Goal: Task Accomplishment & Management: Manage account settings

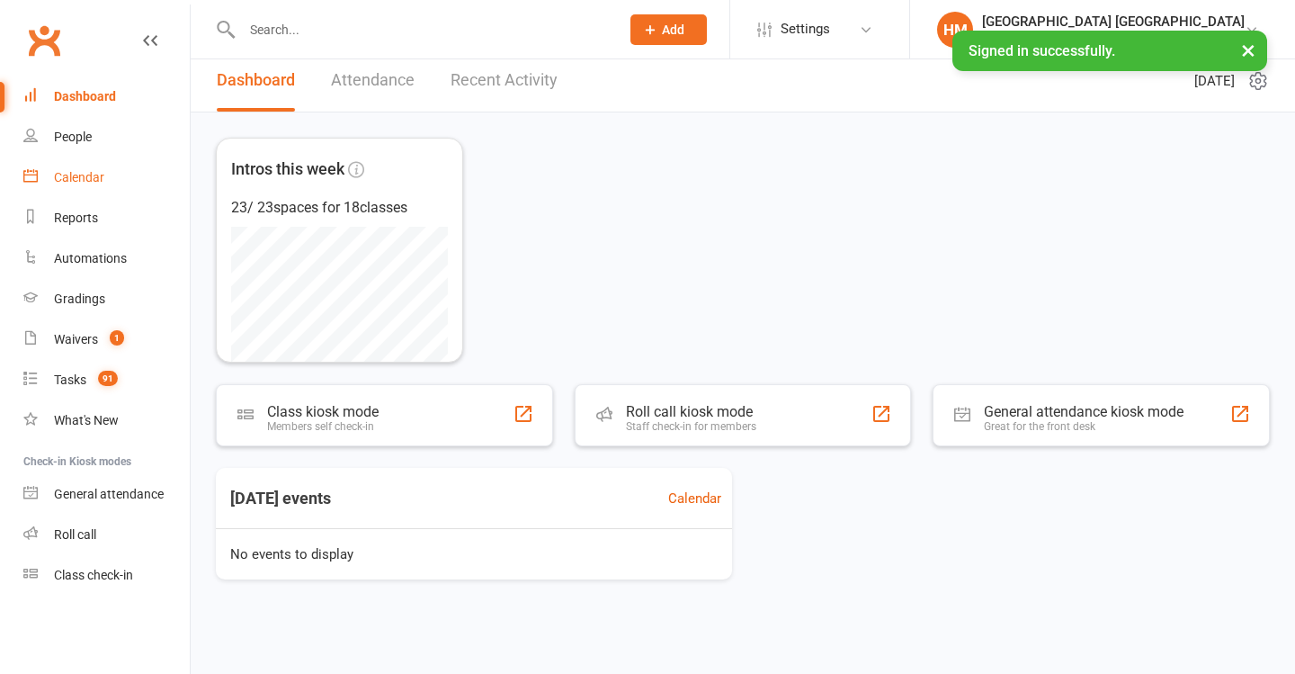
click at [103, 184] on link "Calendar" at bounding box center [106, 177] width 166 height 40
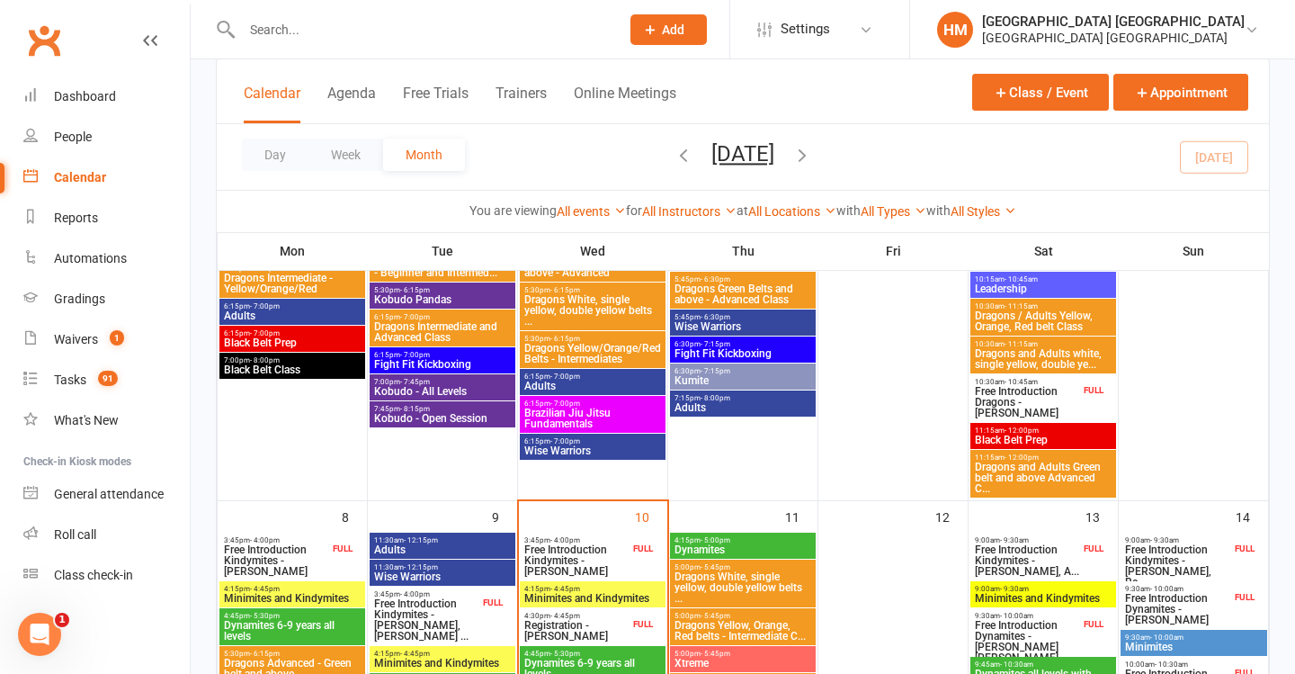
scroll to position [300, 0]
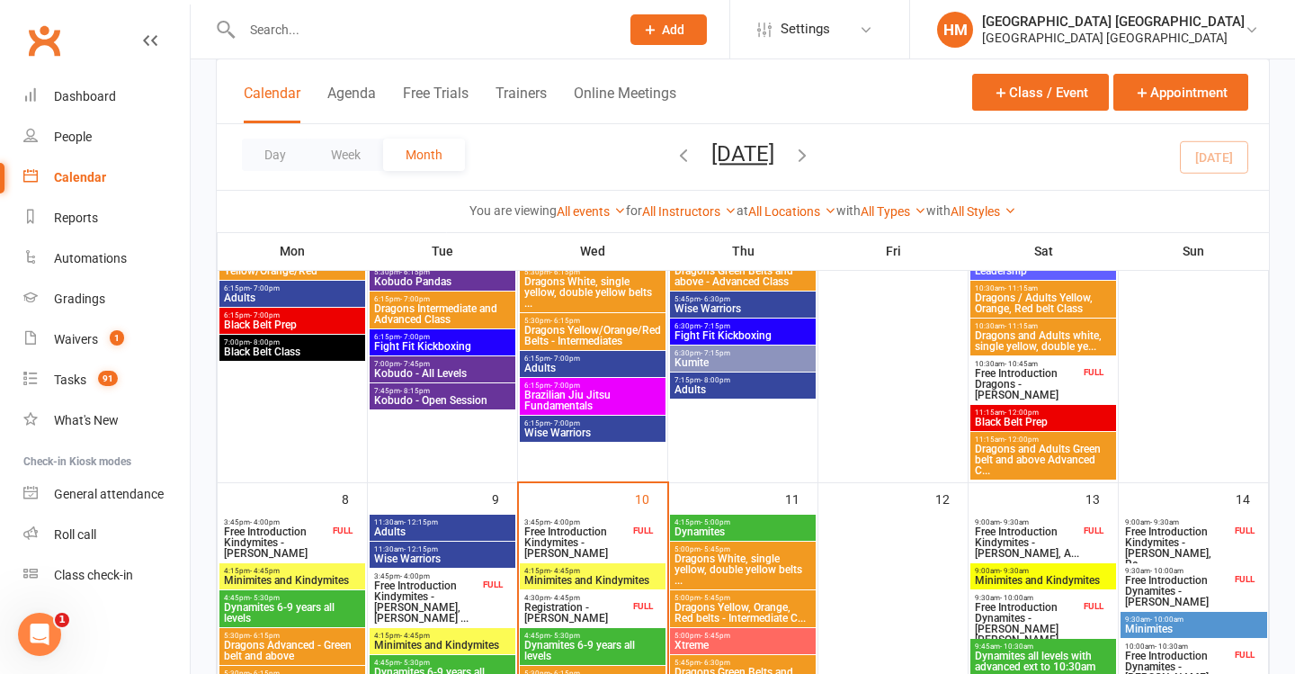
click at [598, 535] on span "Free Introduction Kindymites - [PERSON_NAME]" at bounding box center [577, 542] width 106 height 32
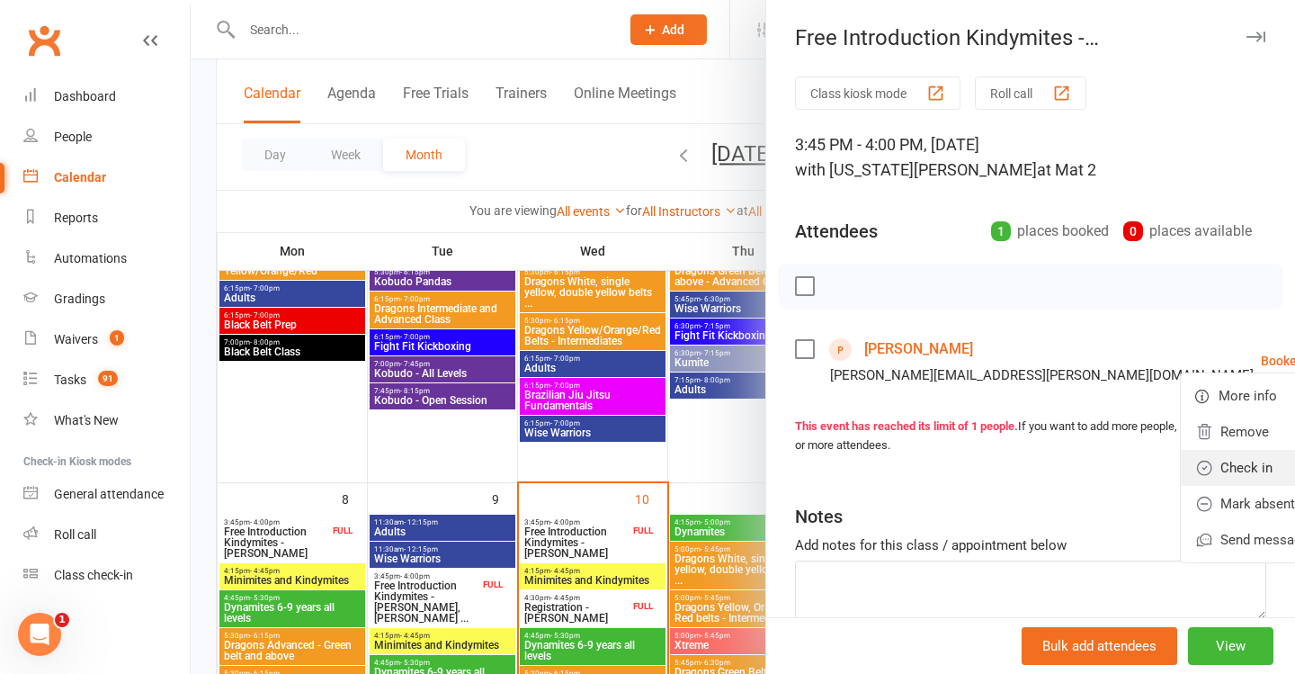
click at [1181, 479] on link "Check in" at bounding box center [1270, 468] width 178 height 36
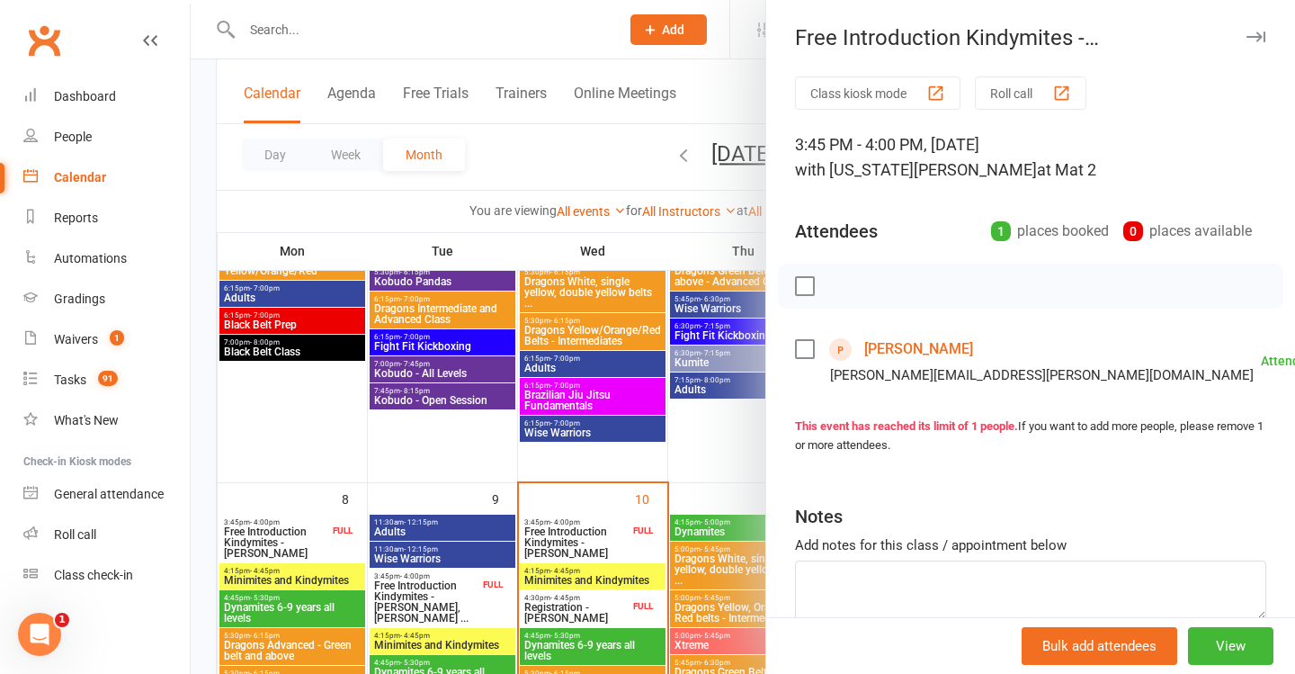
click at [855, 336] on div "[PERSON_NAME] Bourke [EMAIL_ADDRESS][PERSON_NAME][DOMAIN_NAME]" at bounding box center [1028, 361] width 466 height 52
click at [883, 341] on link "[PERSON_NAME]" at bounding box center [918, 349] width 109 height 29
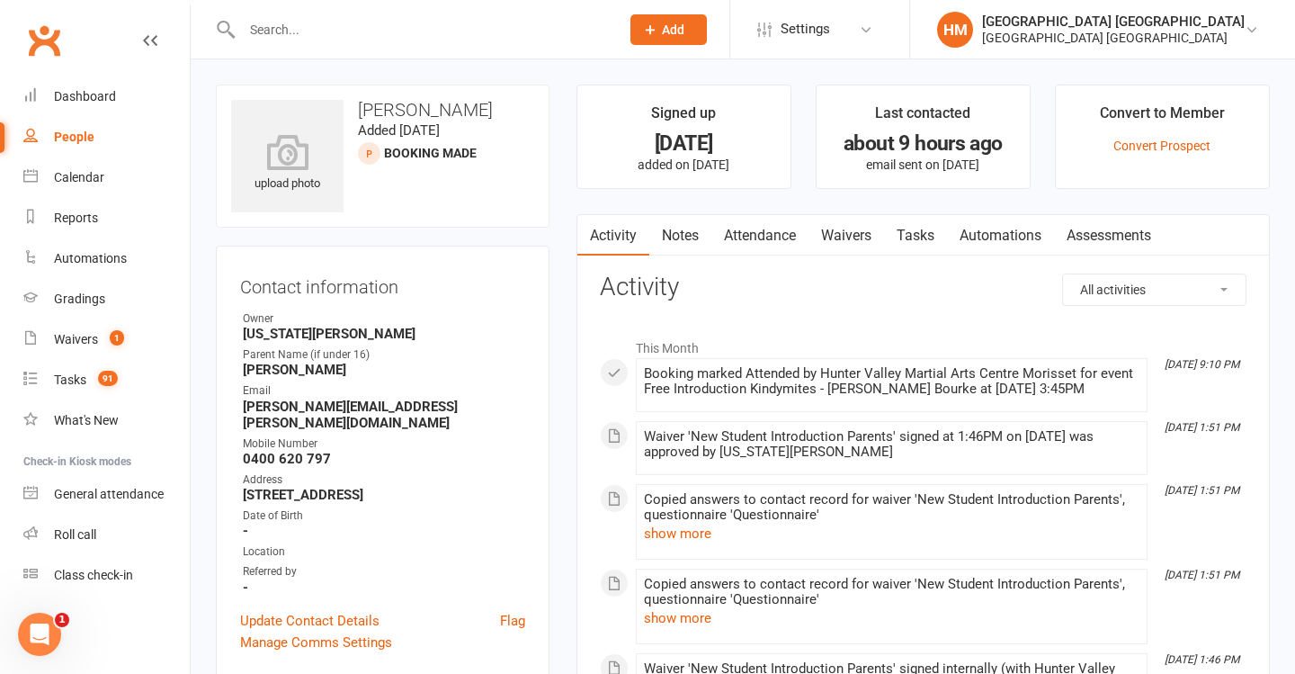
click at [683, 226] on link "Notes" at bounding box center [680, 235] width 62 height 41
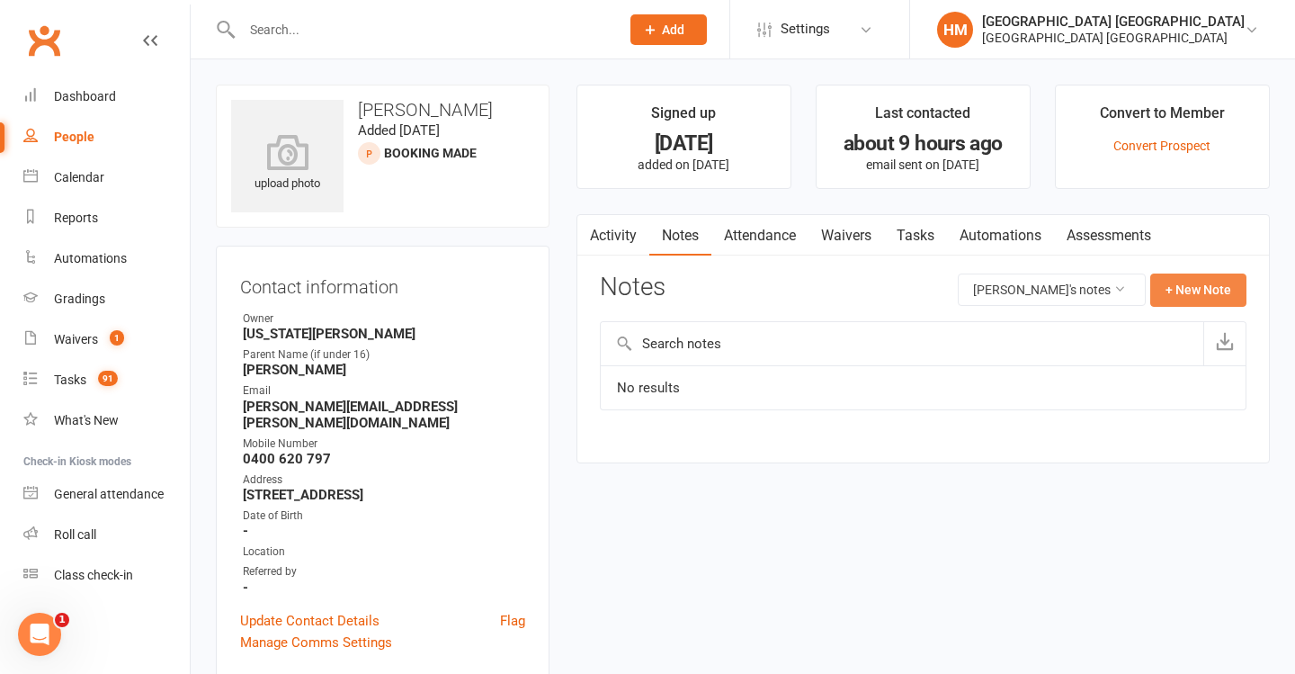
click at [1170, 292] on button "+ New Note" at bounding box center [1199, 289] width 96 height 32
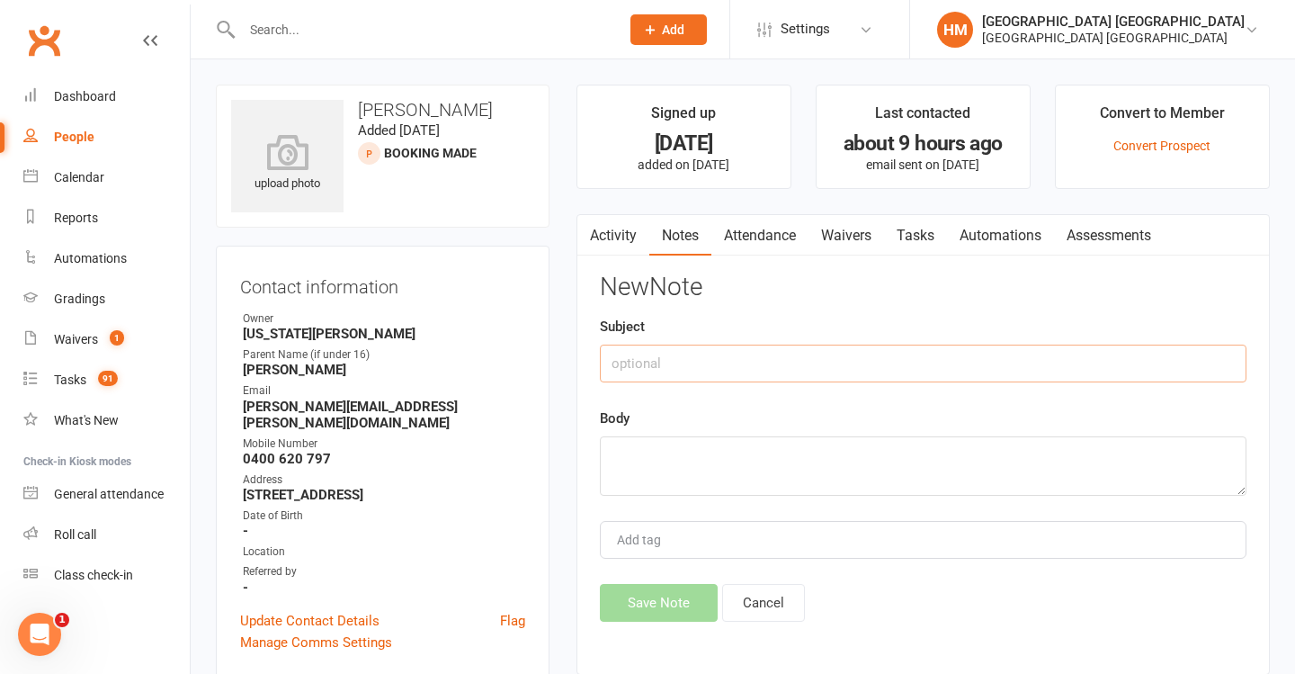
click at [840, 354] on input "text" at bounding box center [923, 364] width 647 height 38
type input "Intro"
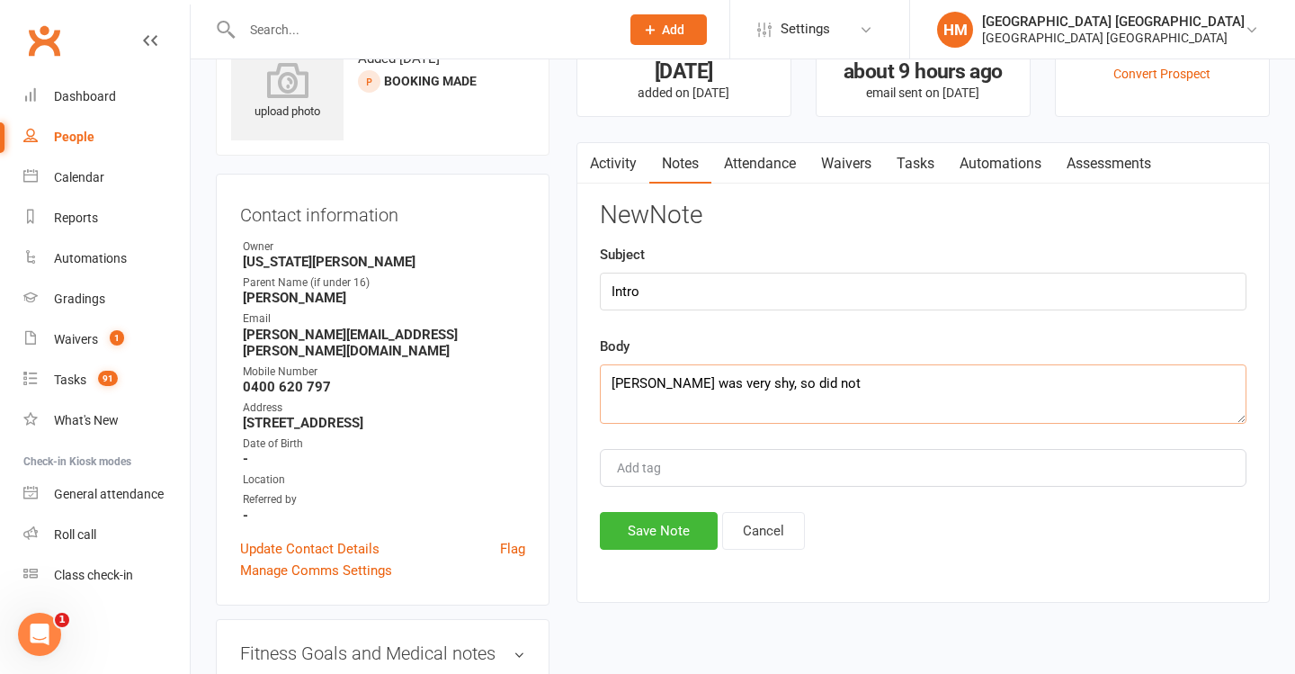
scroll to position [72, 0]
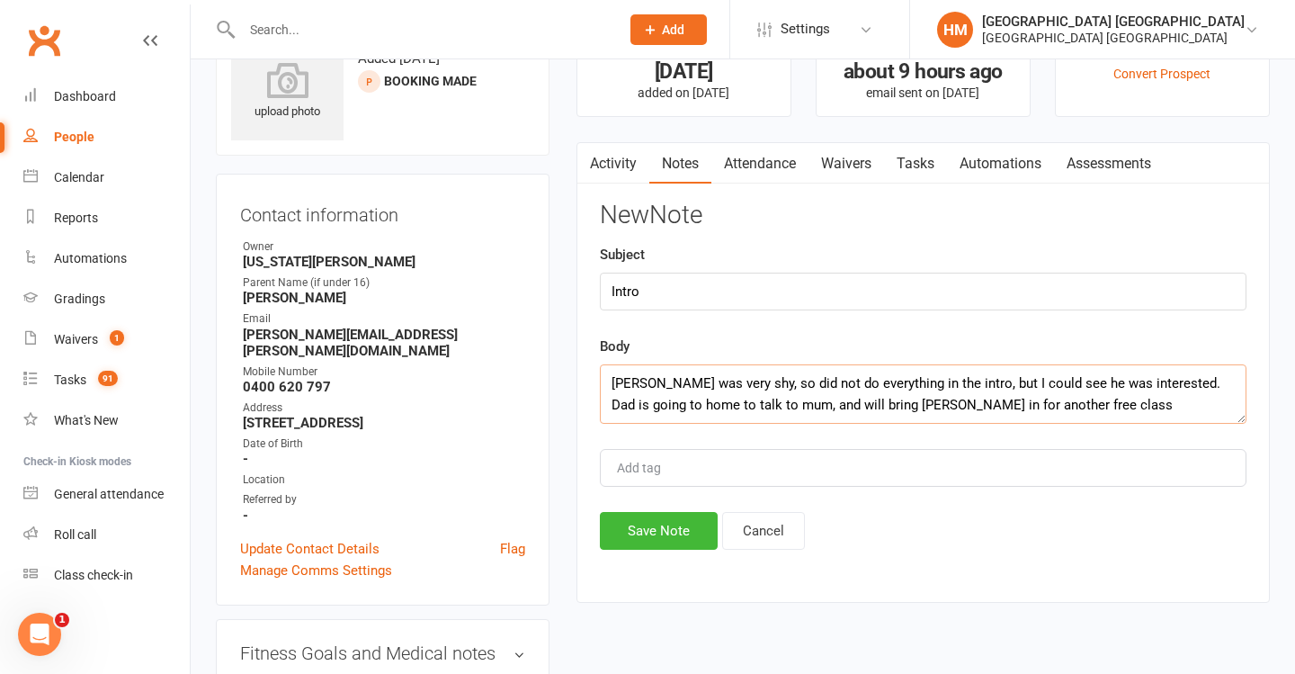
click at [914, 406] on textarea "[PERSON_NAME] was very shy, so did not do everything in the intro, but I could …" at bounding box center [923, 393] width 647 height 59
click at [975, 403] on textarea "[PERSON_NAME] was very shy, so did not do everything in the intro, but I could …" at bounding box center [923, 393] width 647 height 59
drag, startPoint x: 891, startPoint y: 404, endPoint x: 1091, endPoint y: 405, distance: 199.7
click at [1059, 404] on textarea "[PERSON_NAME] was very shy, so did not do everything in the intro, but I could …" at bounding box center [923, 393] width 647 height 59
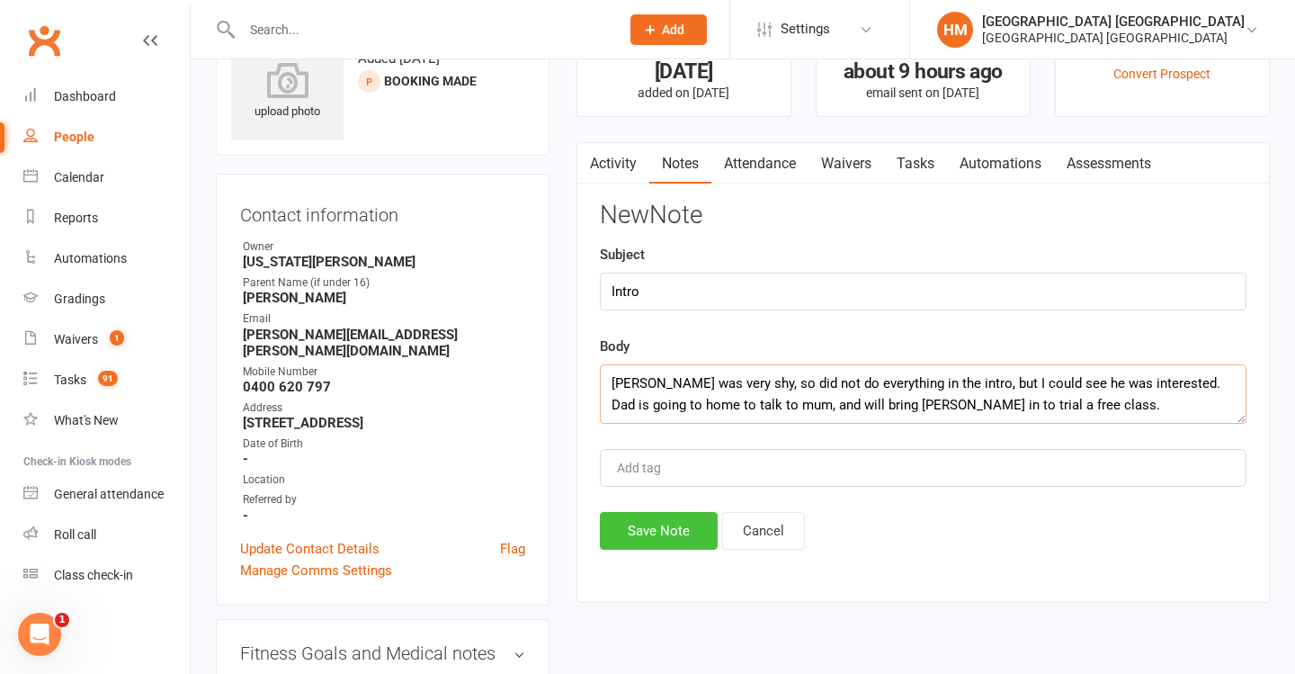
type textarea "[PERSON_NAME] was very shy, so did not do everything in the intro, but I could …"
click at [654, 516] on button "Save Note" at bounding box center [659, 531] width 118 height 38
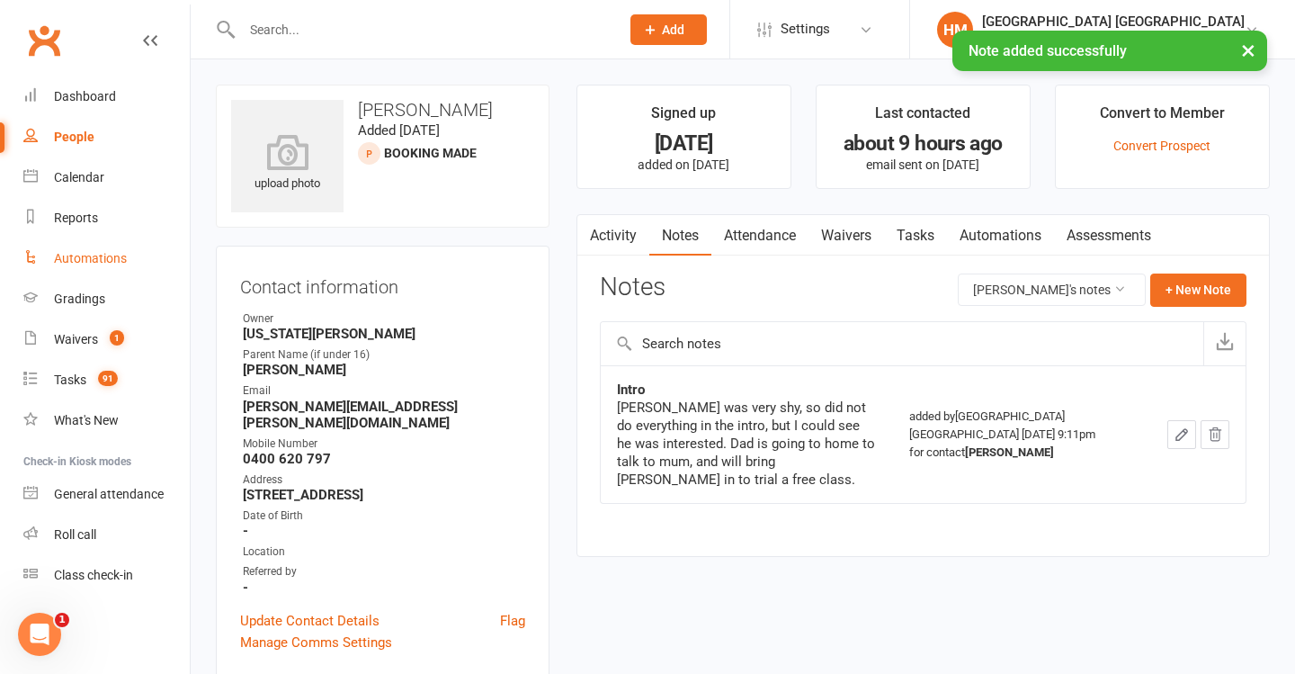
scroll to position [0, 0]
click at [102, 169] on link "Calendar" at bounding box center [106, 177] width 166 height 40
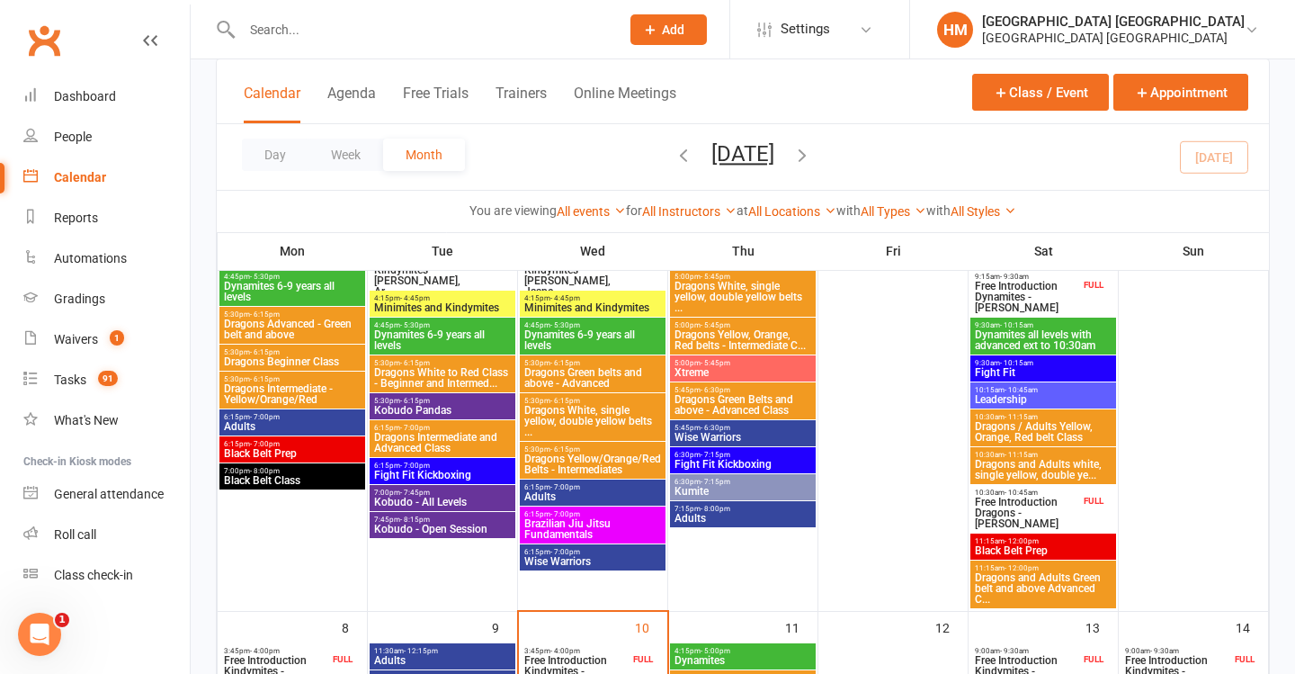
scroll to position [439, 0]
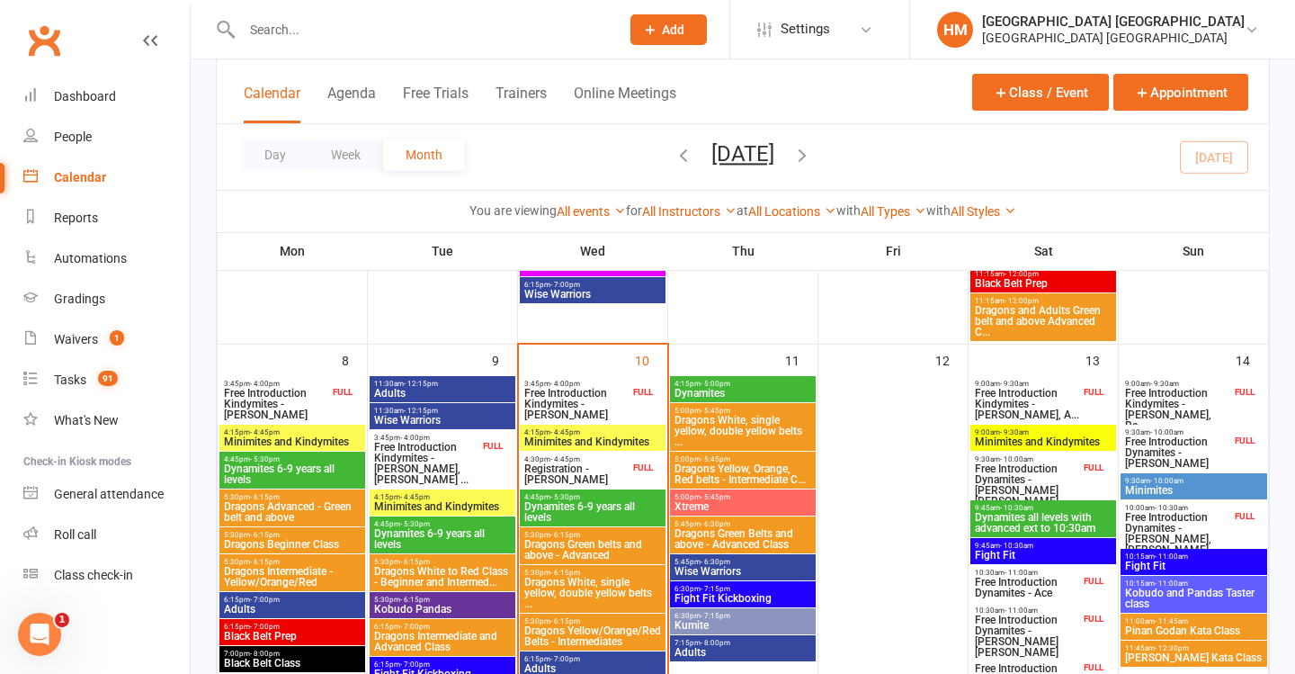
click at [612, 397] on span "Free Introduction Kindymites - [PERSON_NAME]" at bounding box center [577, 404] width 106 height 32
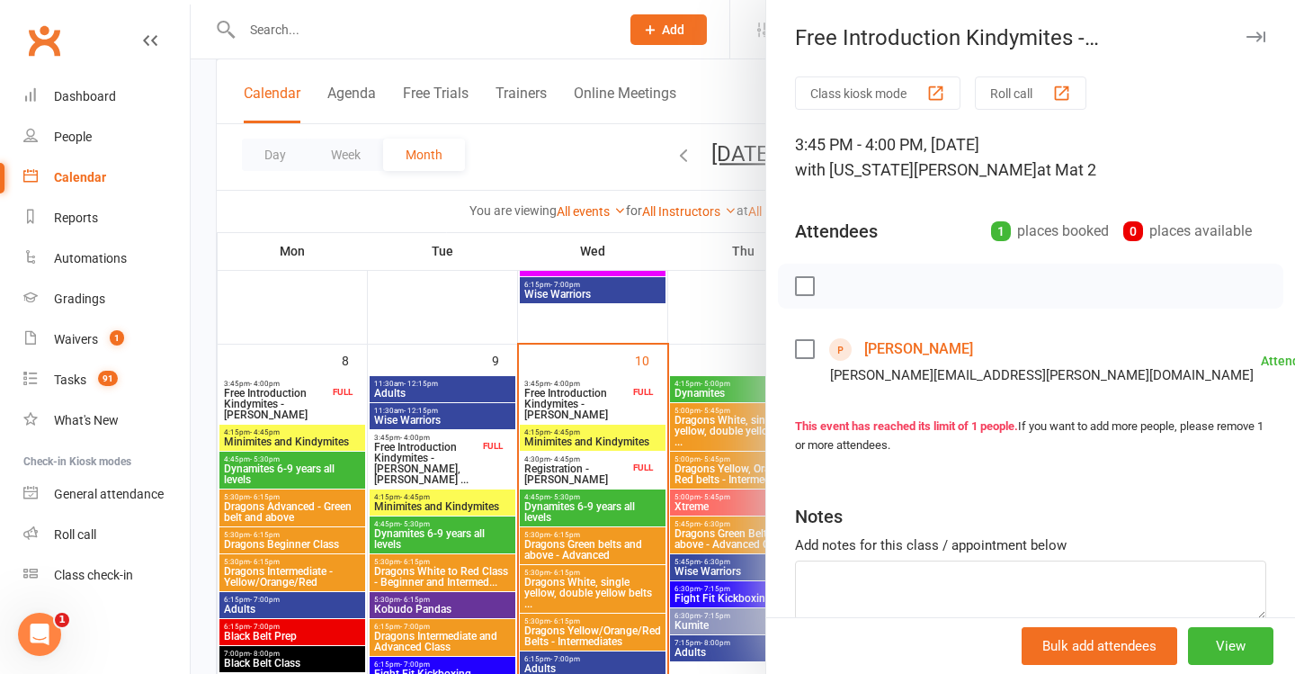
click at [922, 344] on link "[PERSON_NAME]" at bounding box center [918, 349] width 109 height 29
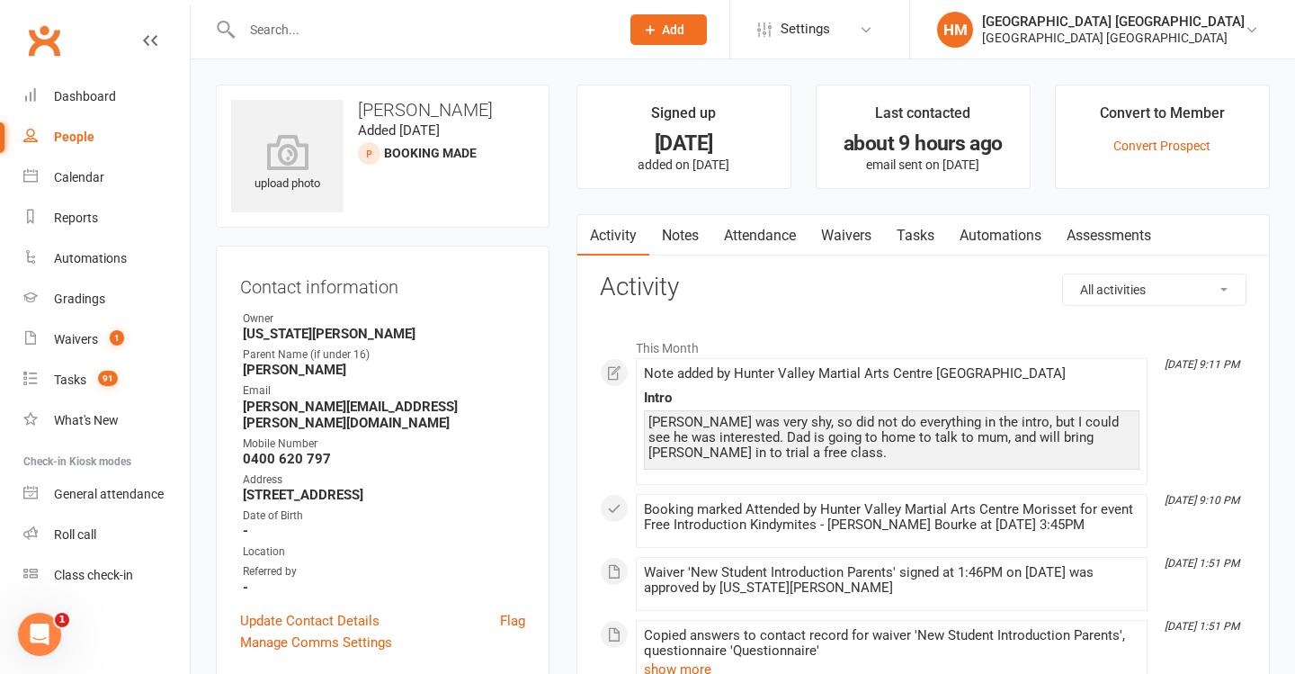
click at [668, 232] on link "Notes" at bounding box center [680, 235] width 62 height 41
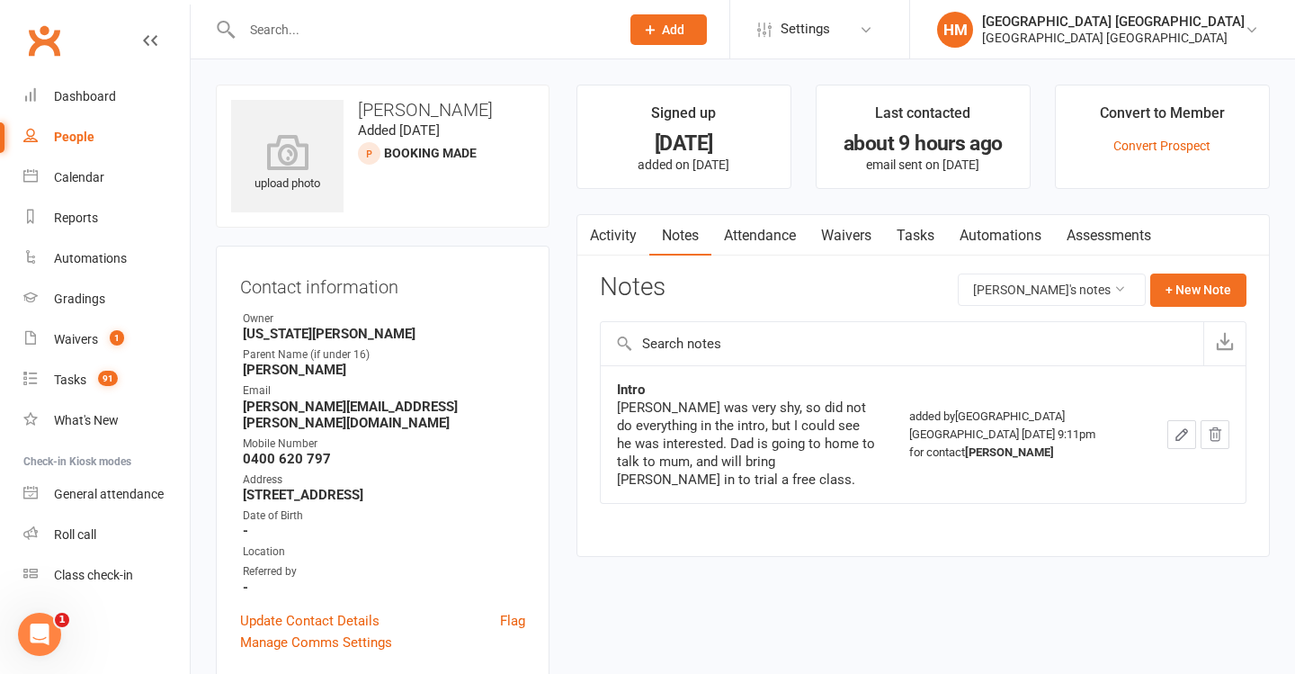
click at [93, 167] on link "Calendar" at bounding box center [106, 177] width 166 height 40
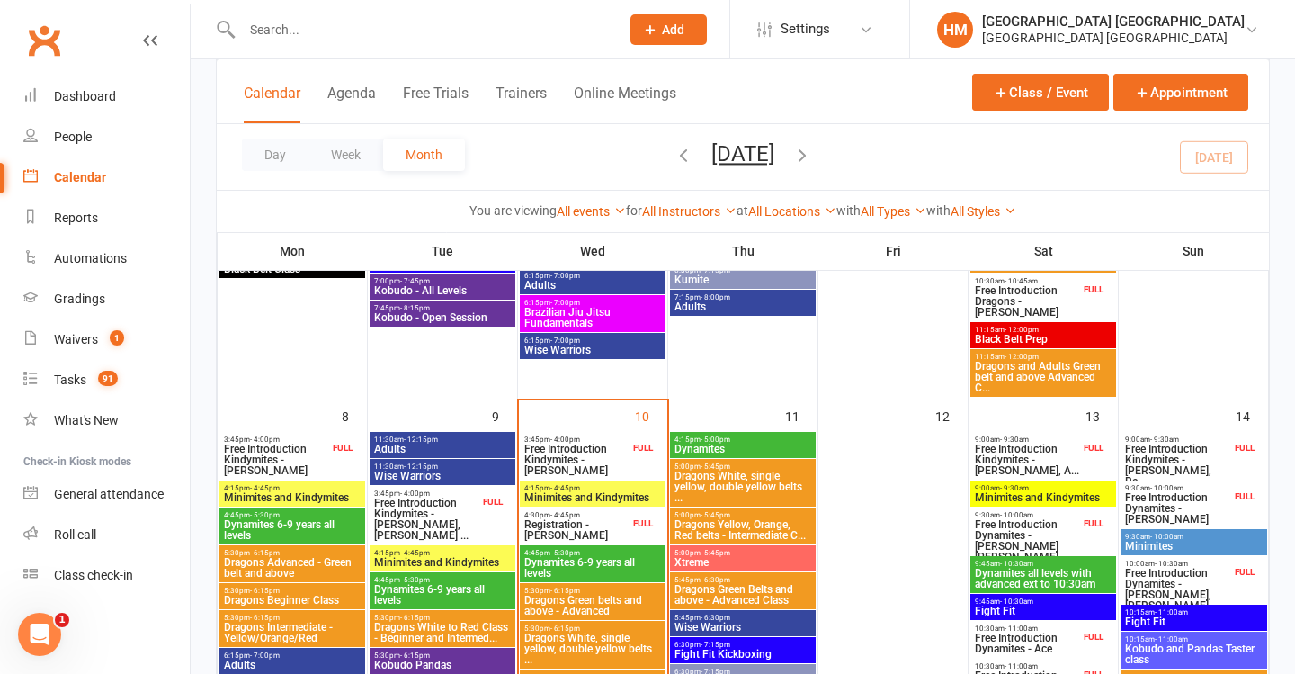
scroll to position [427, 0]
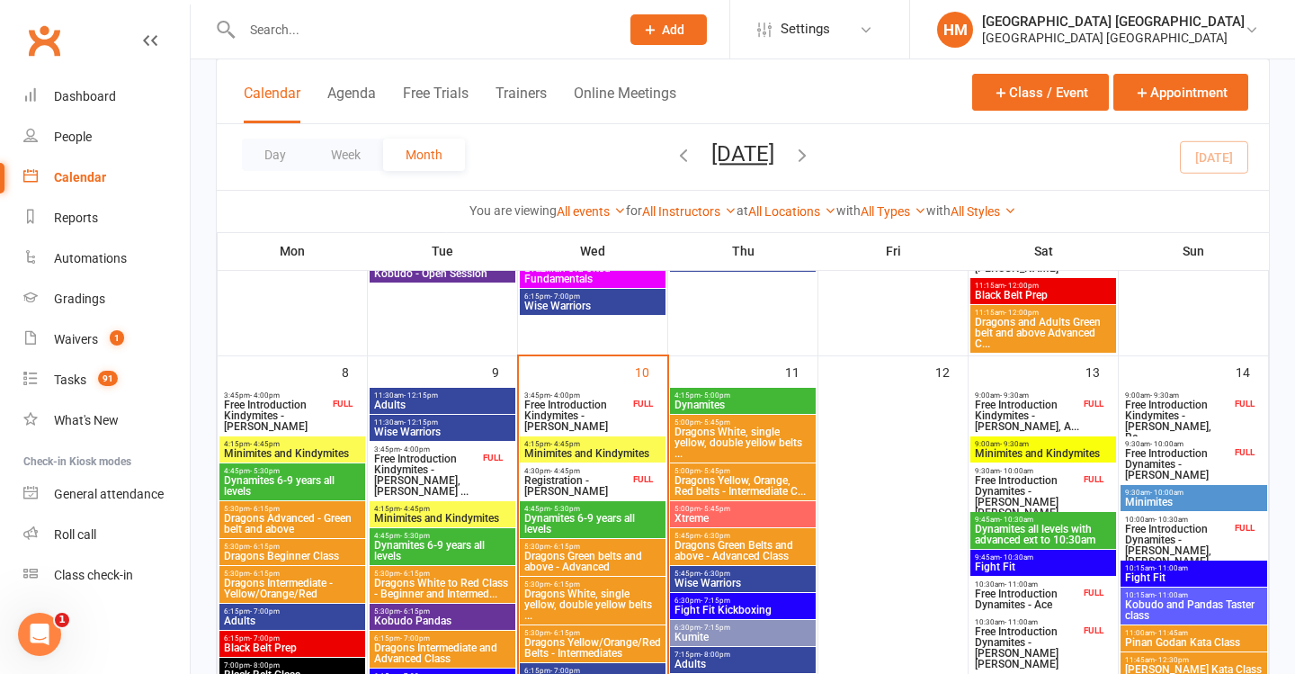
click at [589, 452] on span "Minimites and Kindymites" at bounding box center [593, 453] width 139 height 11
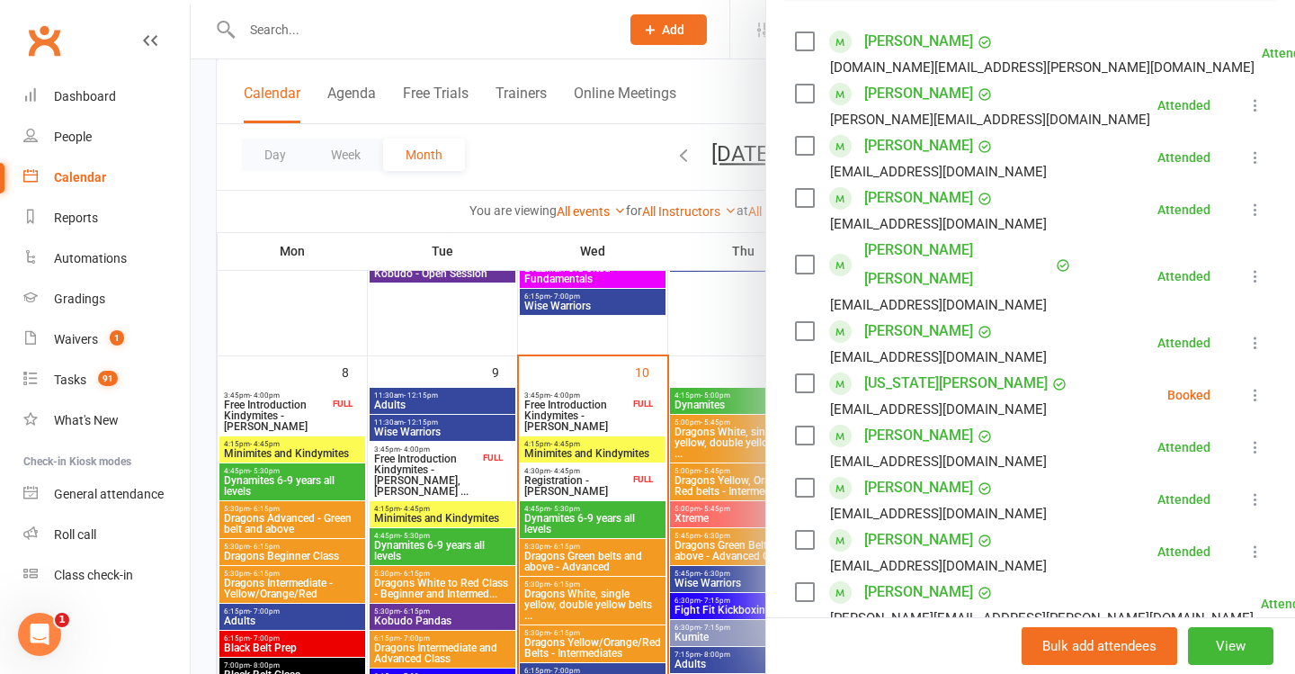
scroll to position [344, 0]
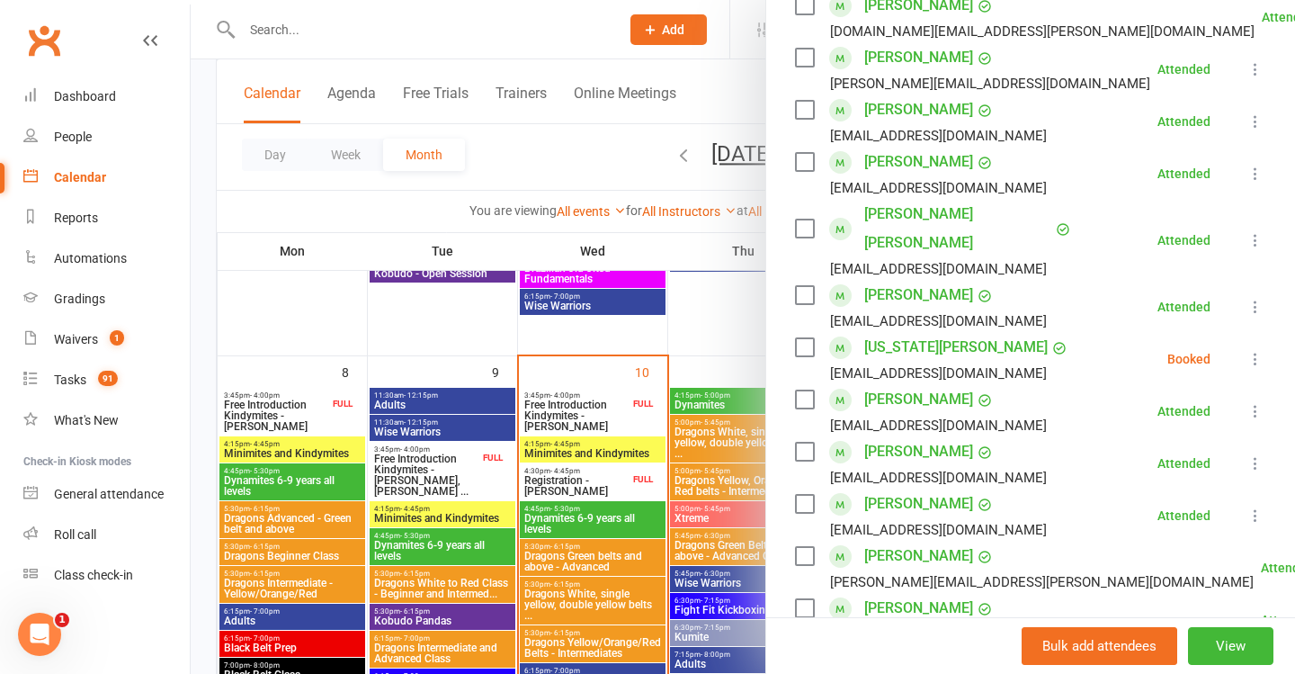
click at [1250, 350] on icon at bounding box center [1256, 359] width 18 height 18
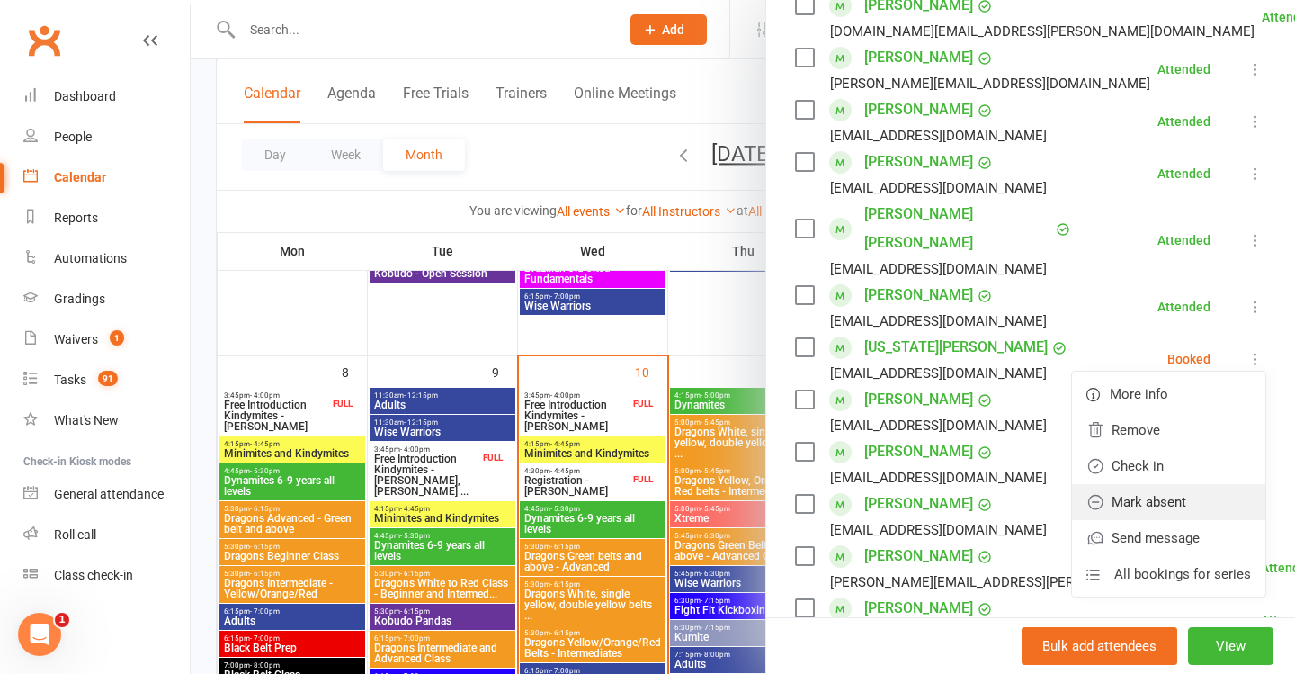
click at [1160, 484] on link "Mark absent" at bounding box center [1168, 502] width 193 height 36
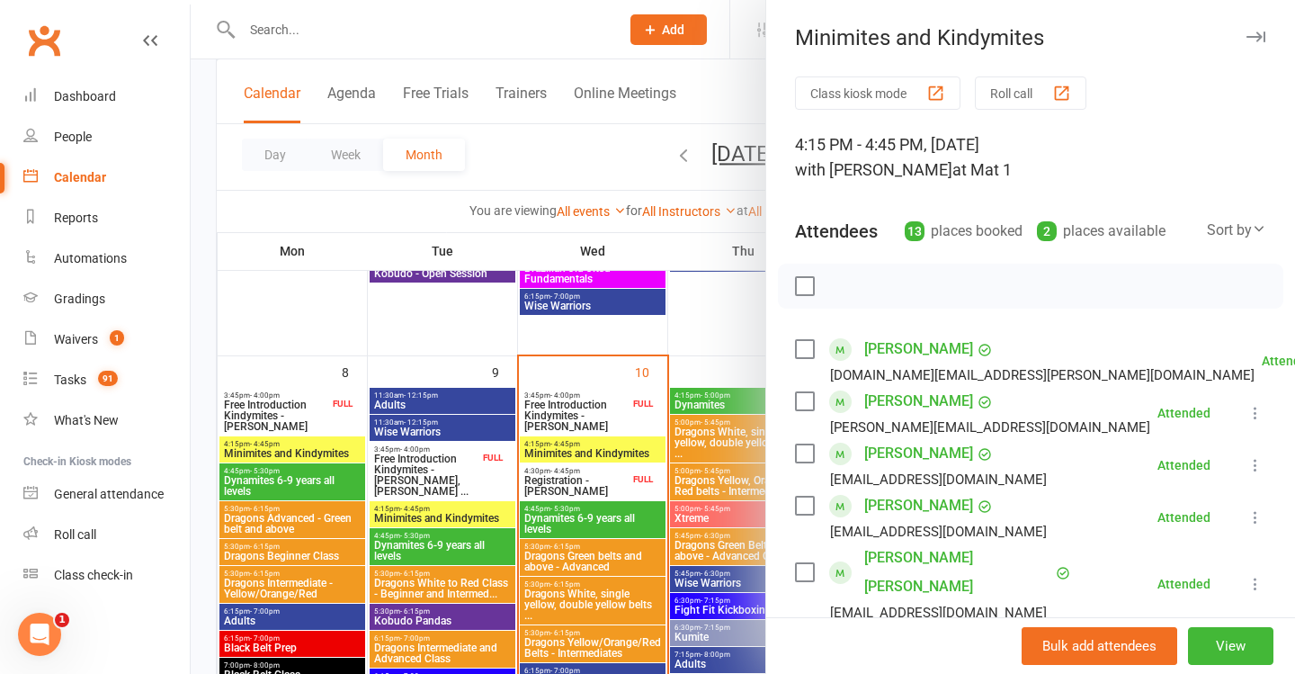
scroll to position [0, 0]
click at [572, 368] on div at bounding box center [743, 337] width 1105 height 674
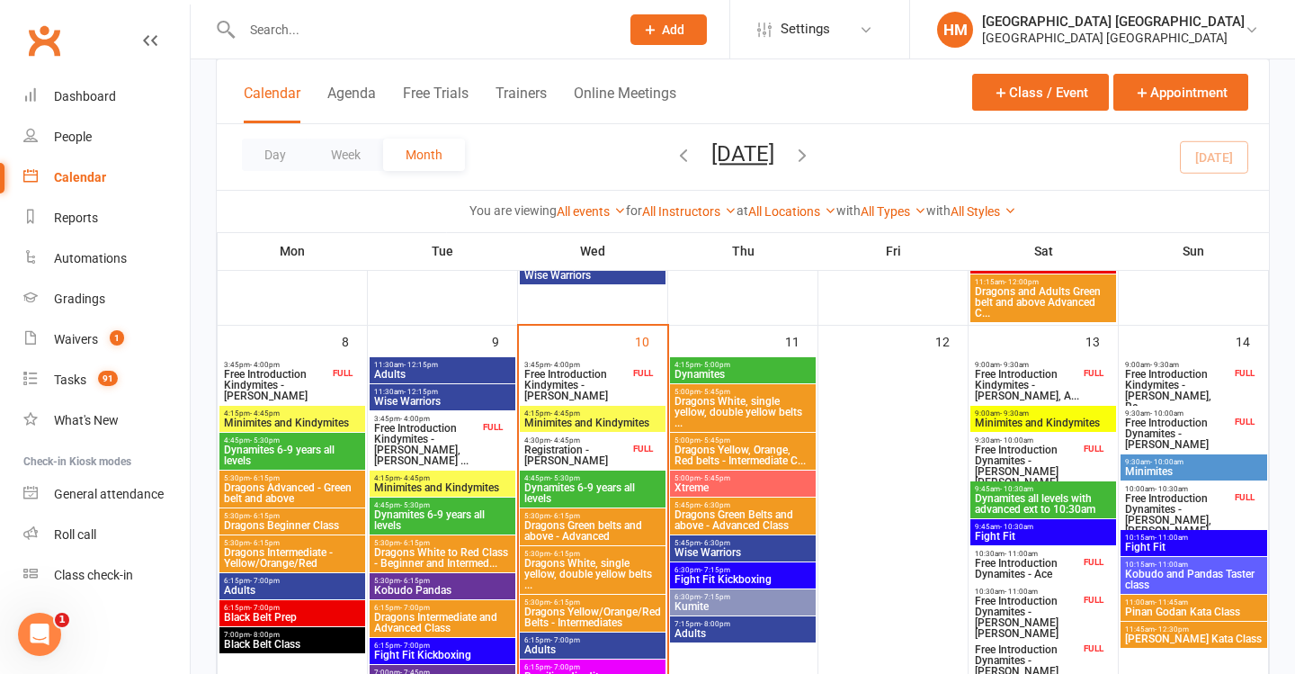
scroll to position [465, 0]
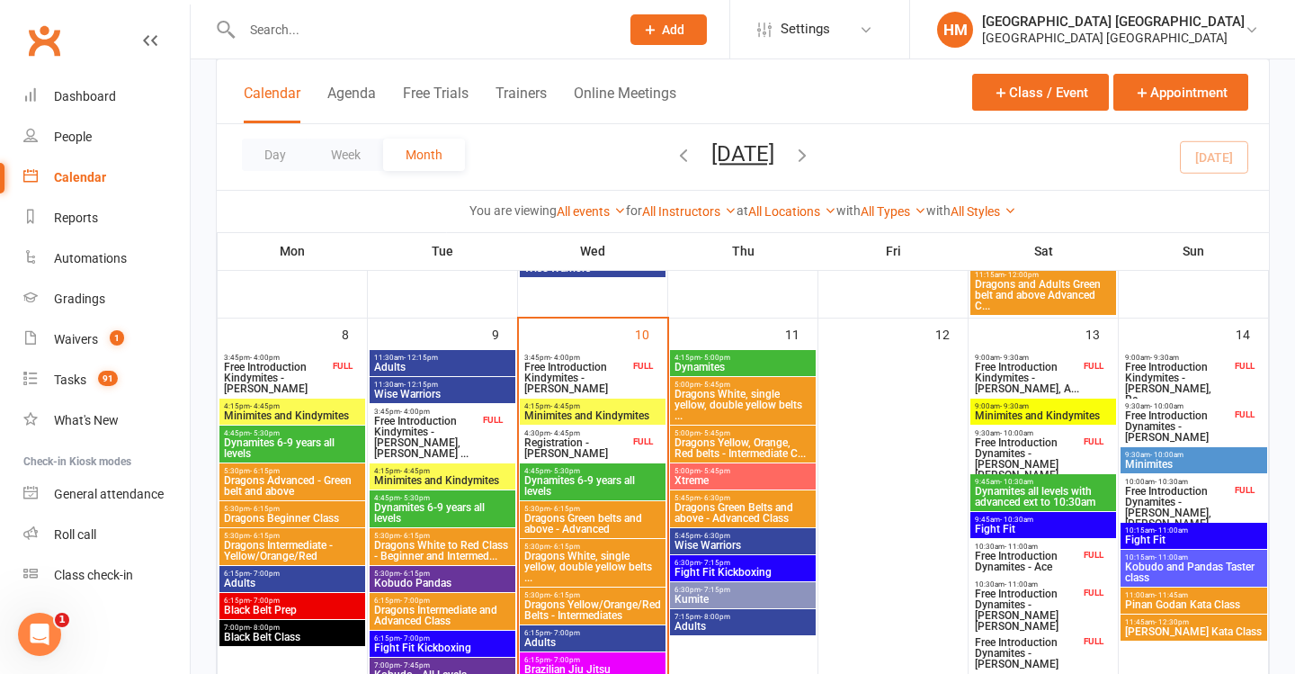
click at [576, 452] on span "Registration - [PERSON_NAME]" at bounding box center [577, 448] width 106 height 22
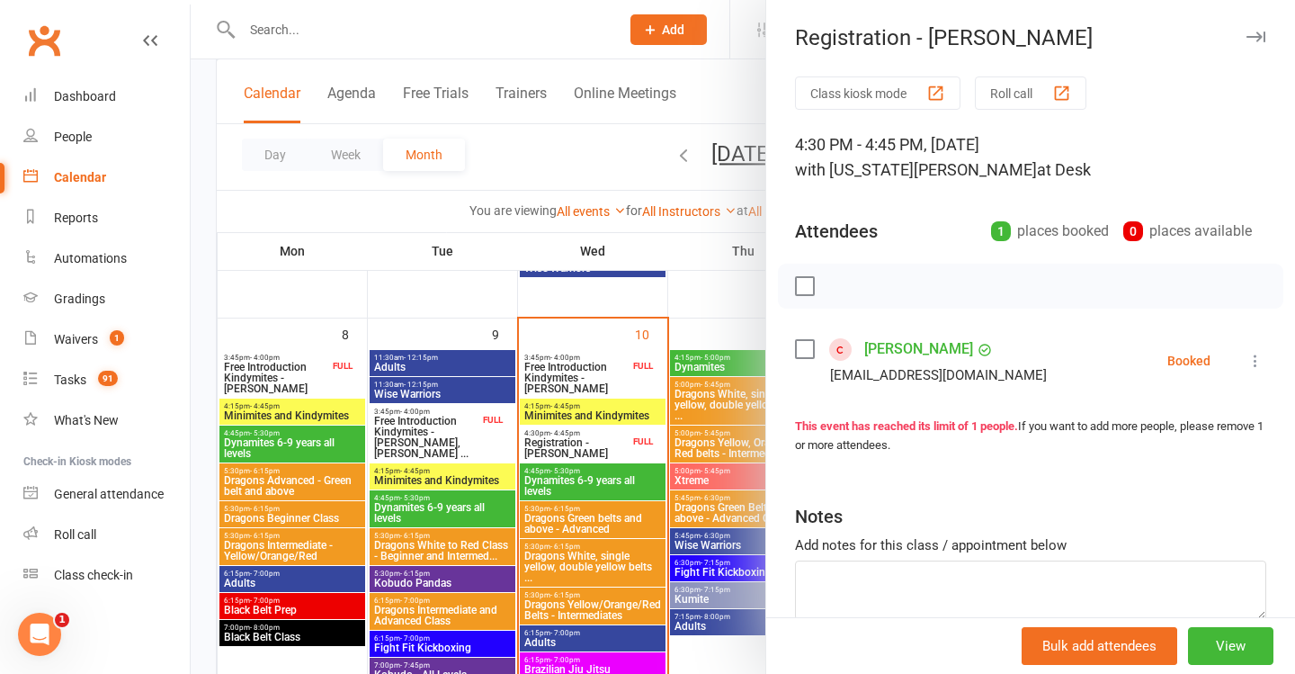
click at [1267, 375] on div "Class kiosk mode Roll call 4:30 PM - 4:45 PM, [DATE] with [US_STATE][PERSON_NAM…" at bounding box center [1030, 392] width 529 height 633
click at [1263, 362] on icon at bounding box center [1256, 361] width 18 height 18
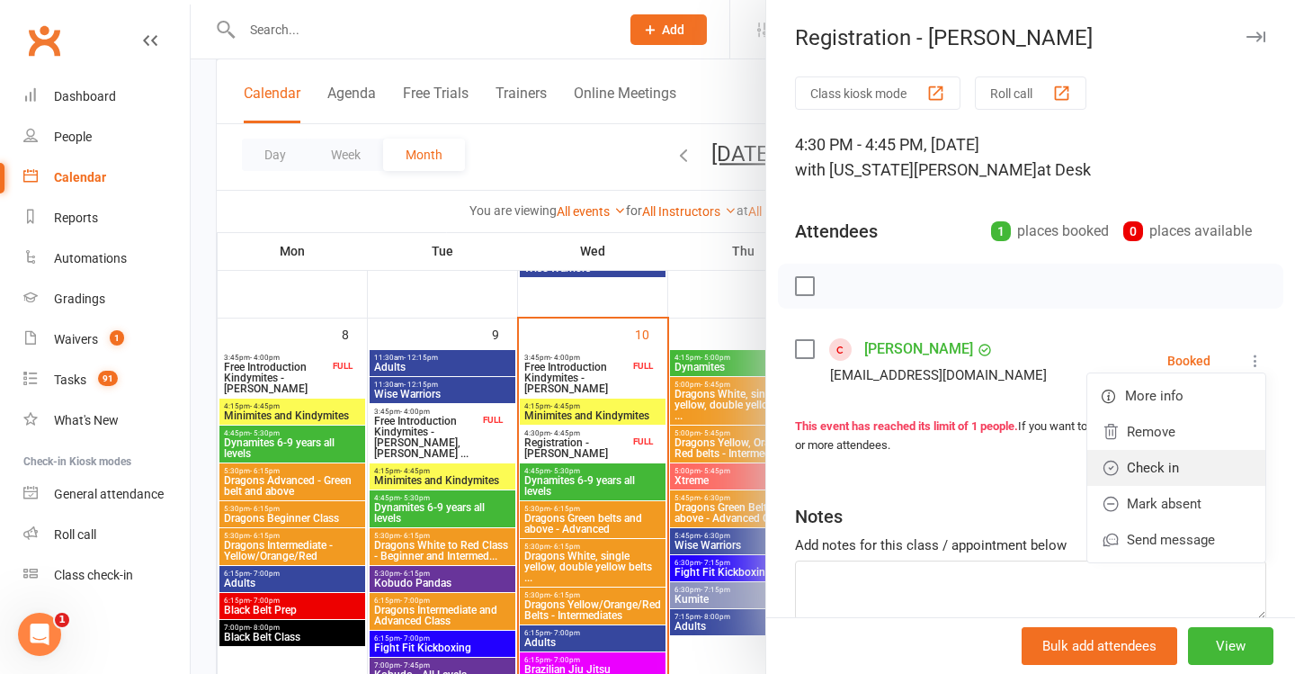
click at [1151, 476] on link "Check in" at bounding box center [1177, 468] width 178 height 36
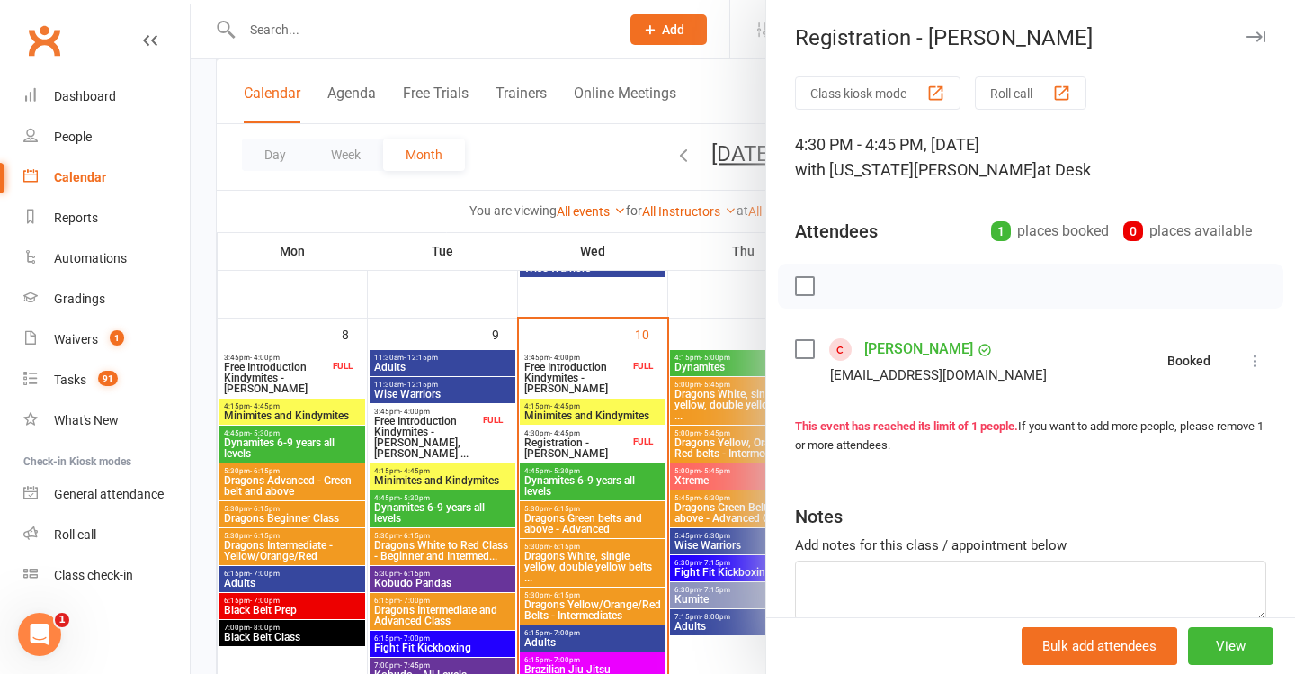
click at [521, 419] on div at bounding box center [743, 337] width 1105 height 674
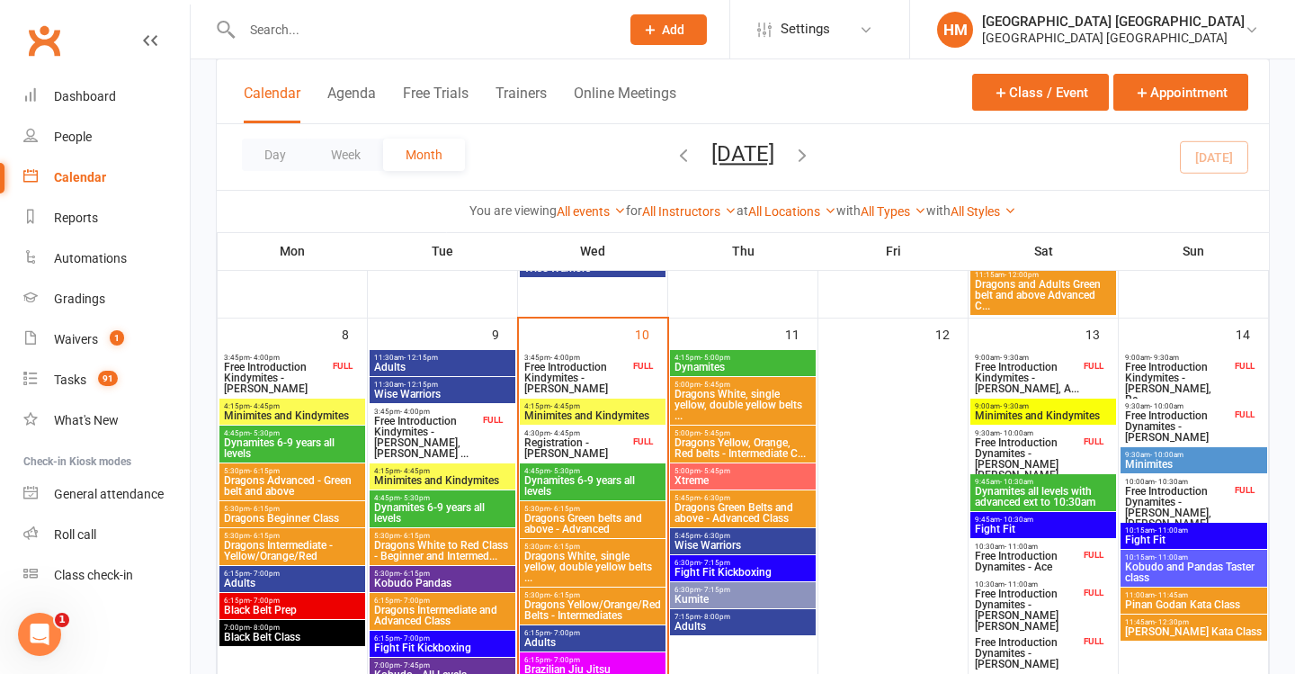
click at [579, 482] on span "Dynamites 6-9 years all levels" at bounding box center [593, 486] width 139 height 22
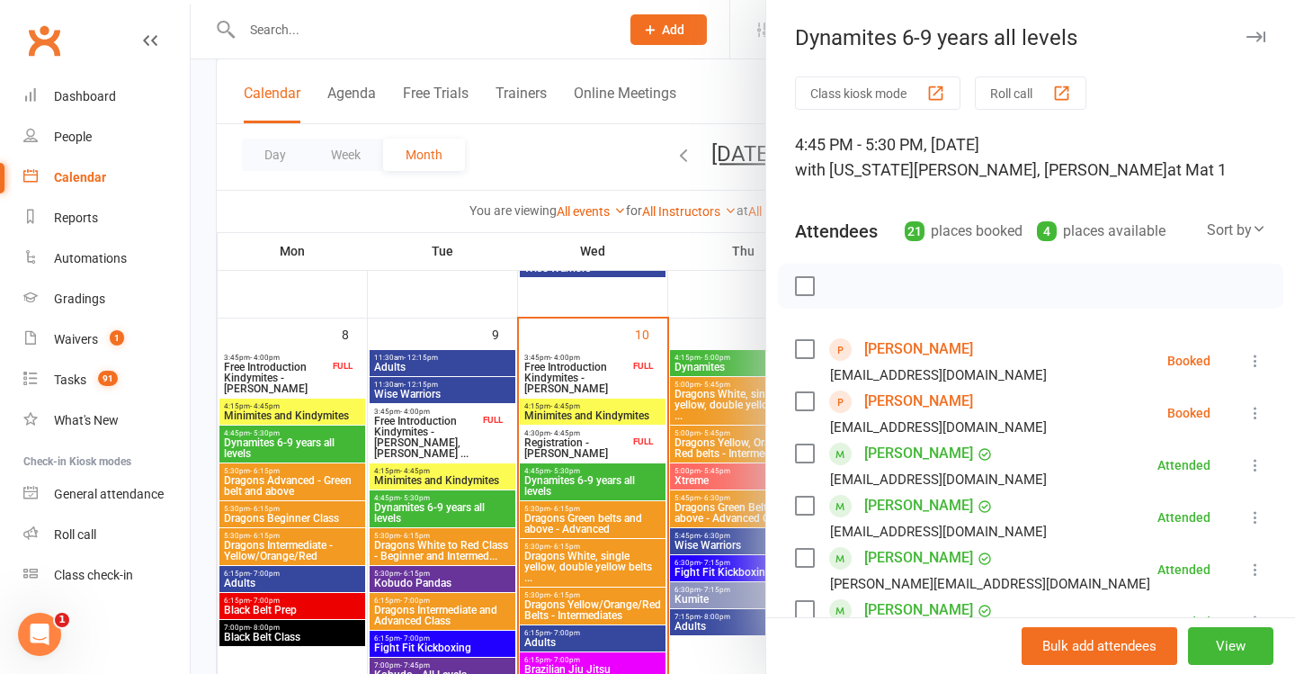
scroll to position [86, 0]
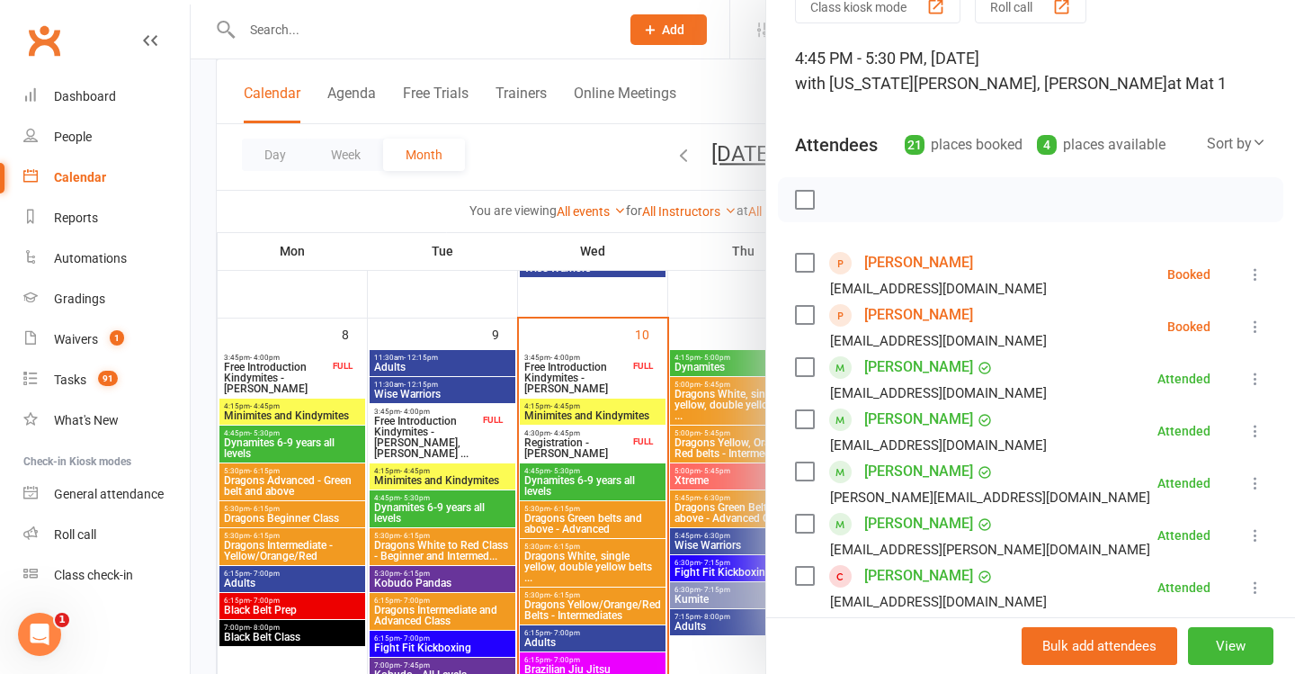
click at [1249, 267] on icon at bounding box center [1256, 274] width 18 height 18
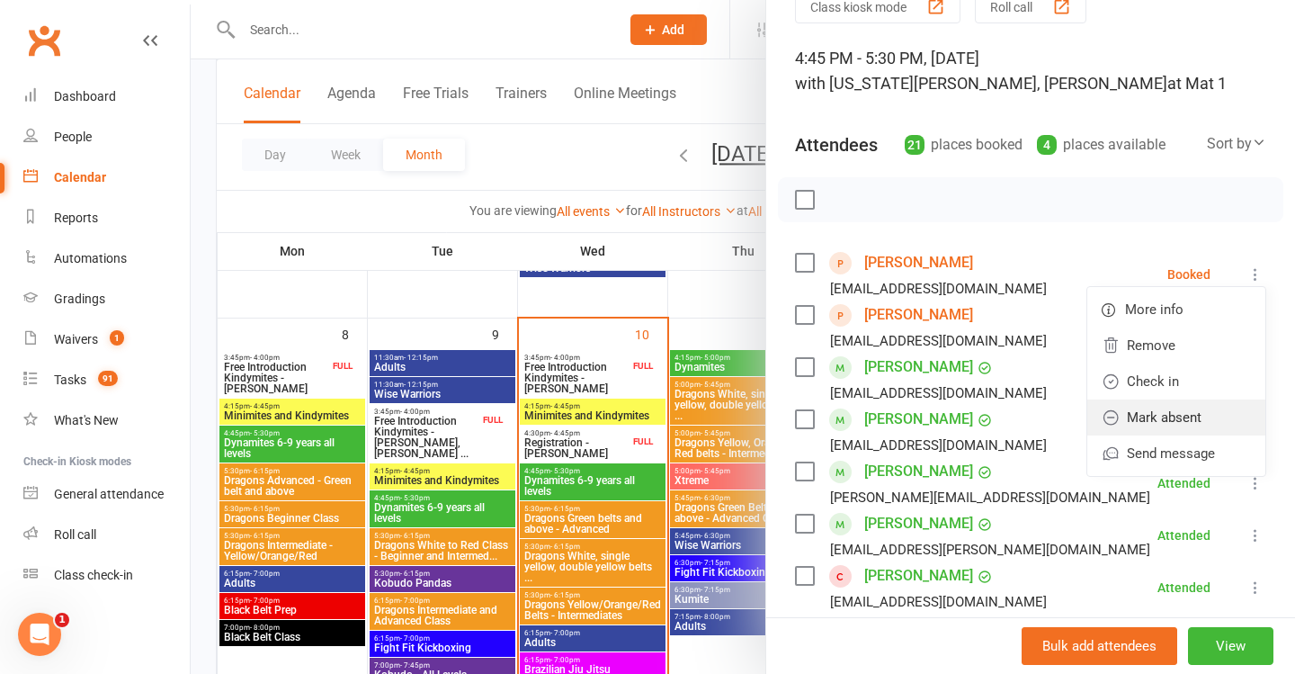
click at [1169, 411] on link "Mark absent" at bounding box center [1177, 417] width 178 height 36
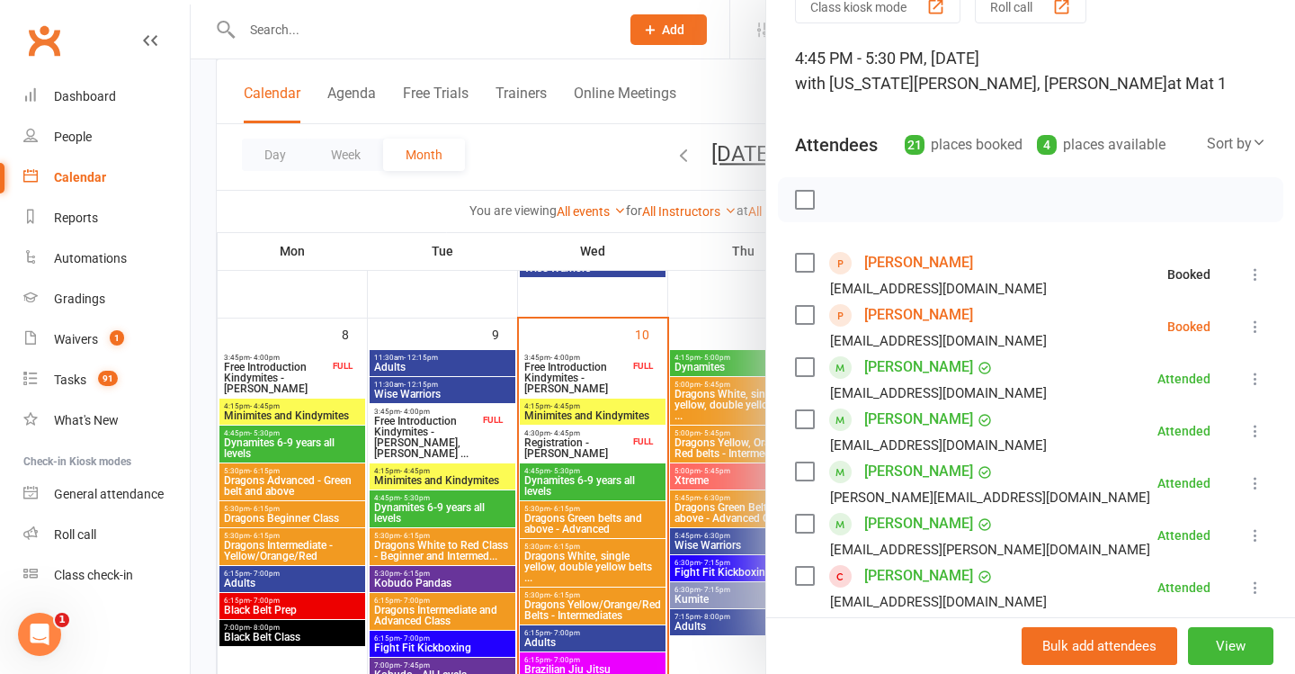
click at [1251, 326] on icon at bounding box center [1256, 327] width 18 height 18
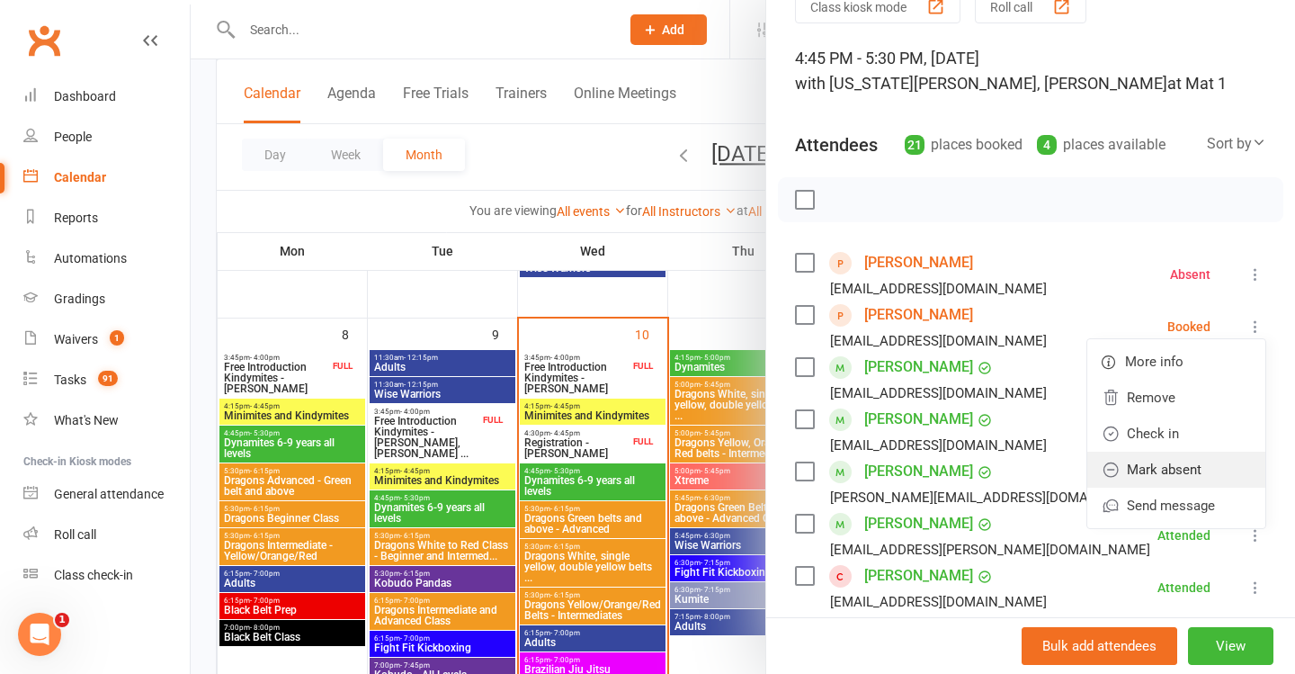
click at [1169, 462] on link "Mark absent" at bounding box center [1177, 470] width 178 height 36
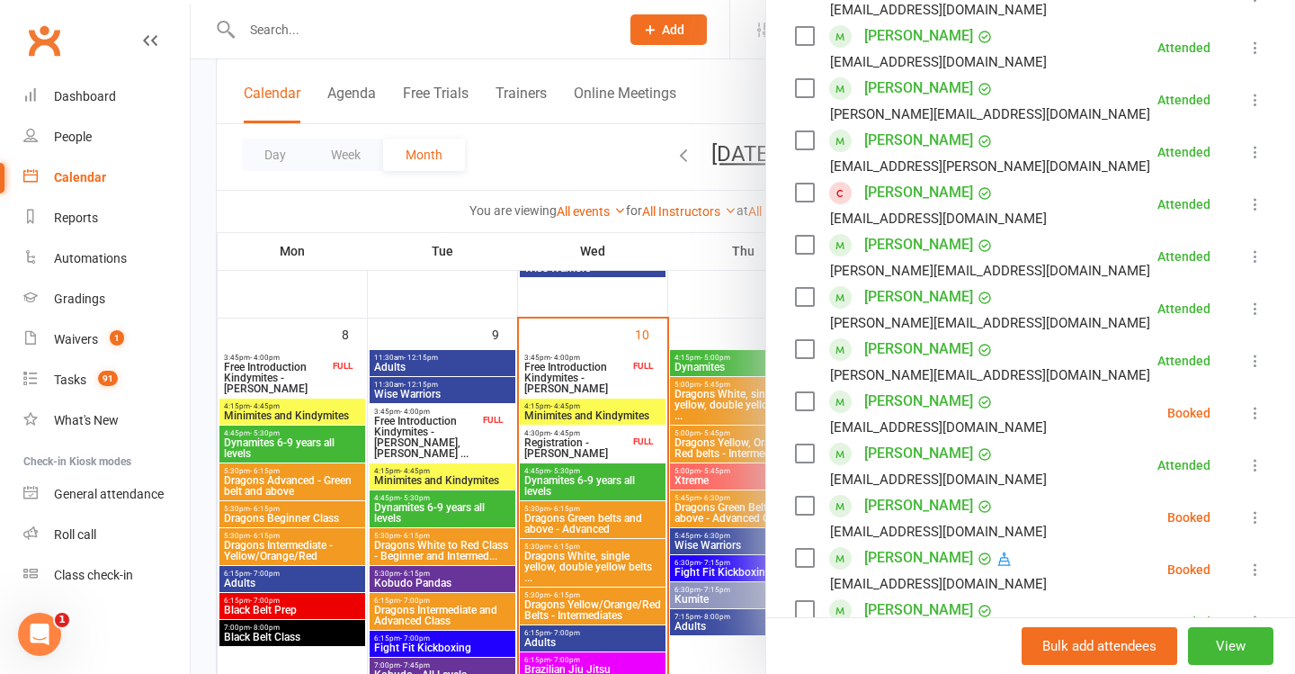
scroll to position [473, 0]
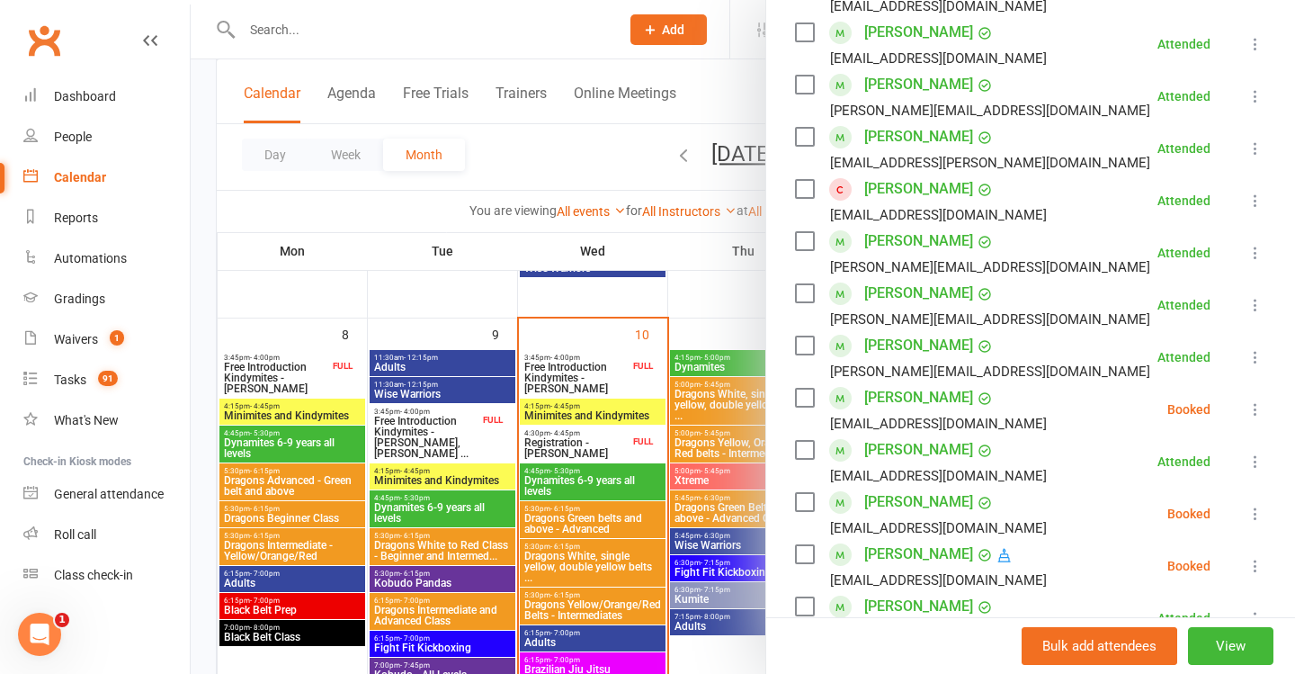
click at [1246, 401] on button at bounding box center [1256, 409] width 22 height 22
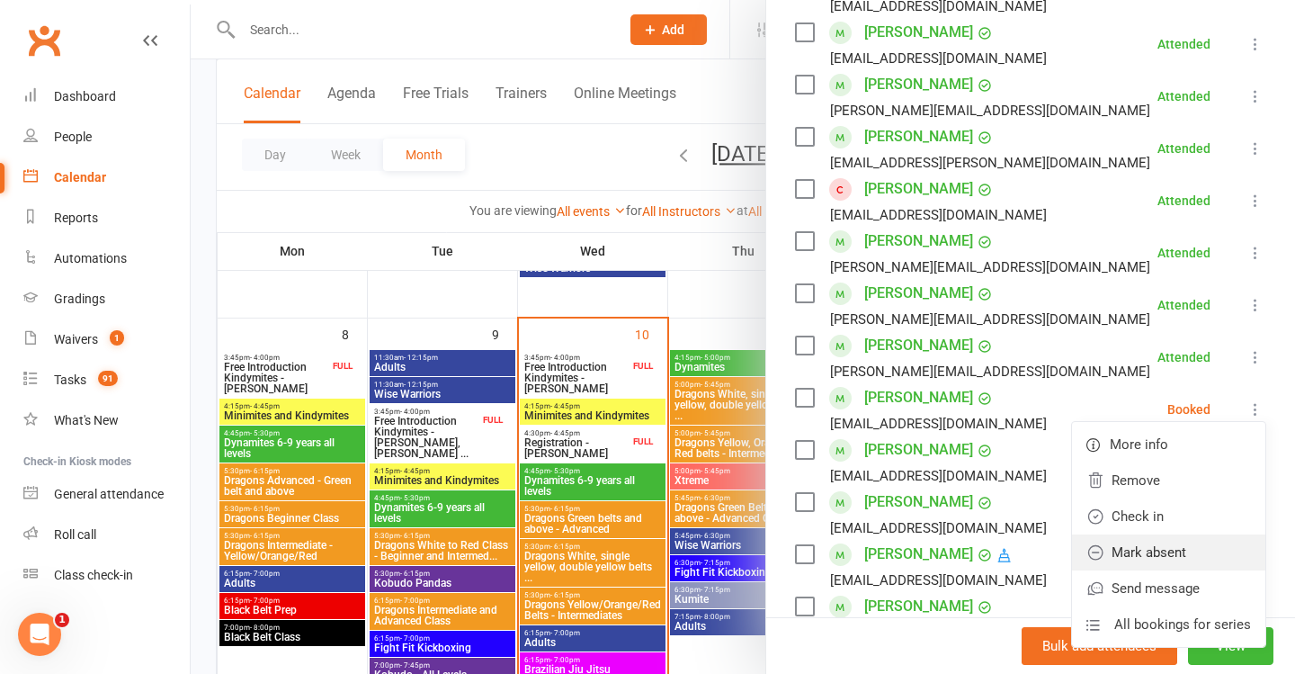
click at [1172, 569] on link "Mark absent" at bounding box center [1168, 552] width 193 height 36
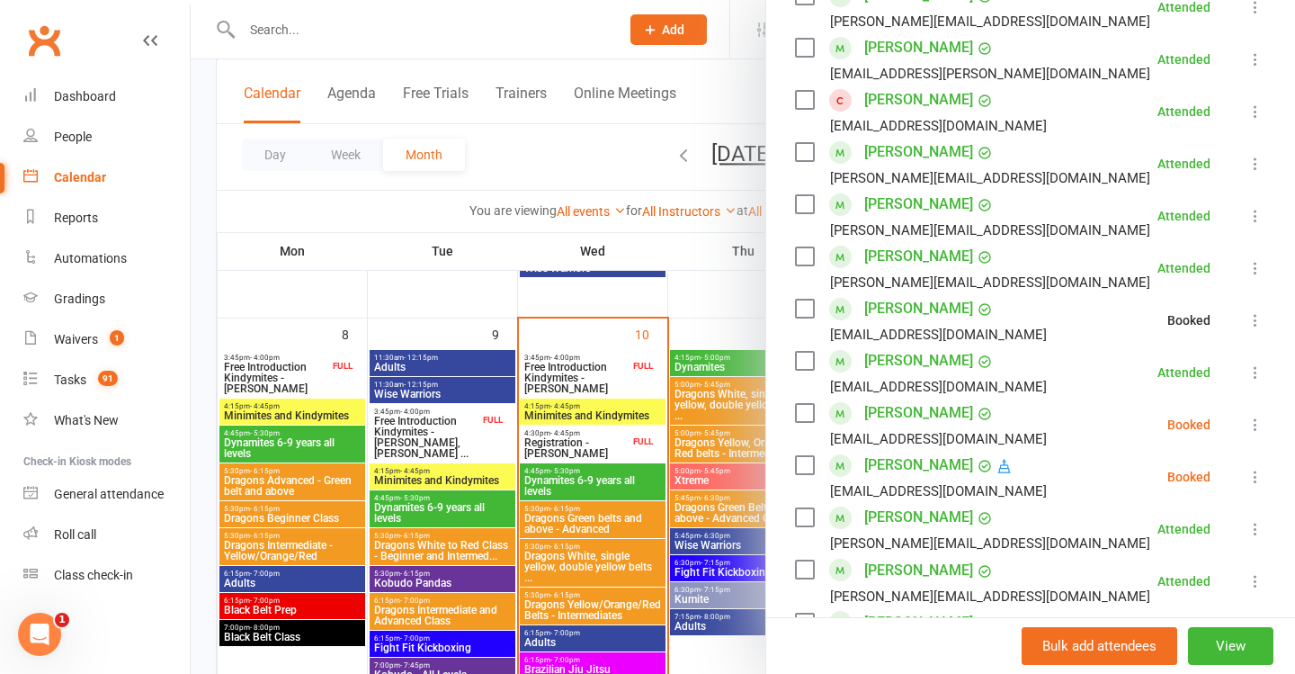
scroll to position [596, 0]
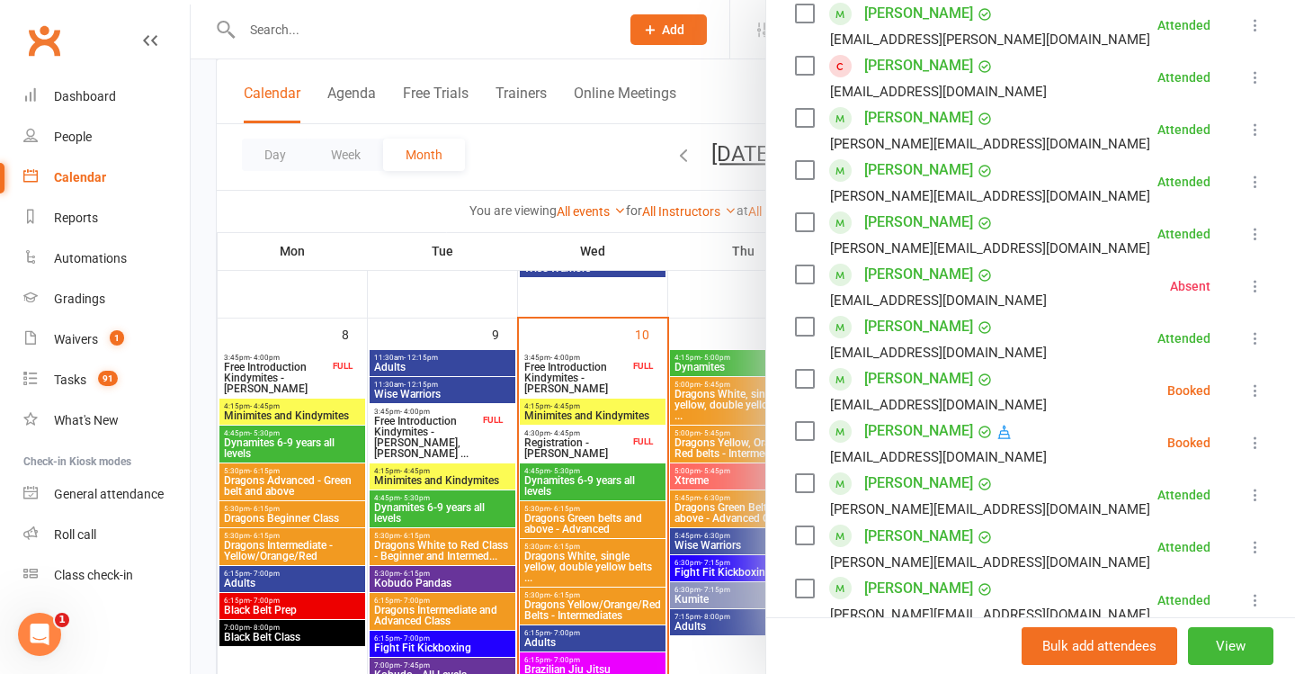
click at [1253, 393] on icon at bounding box center [1256, 390] width 18 height 18
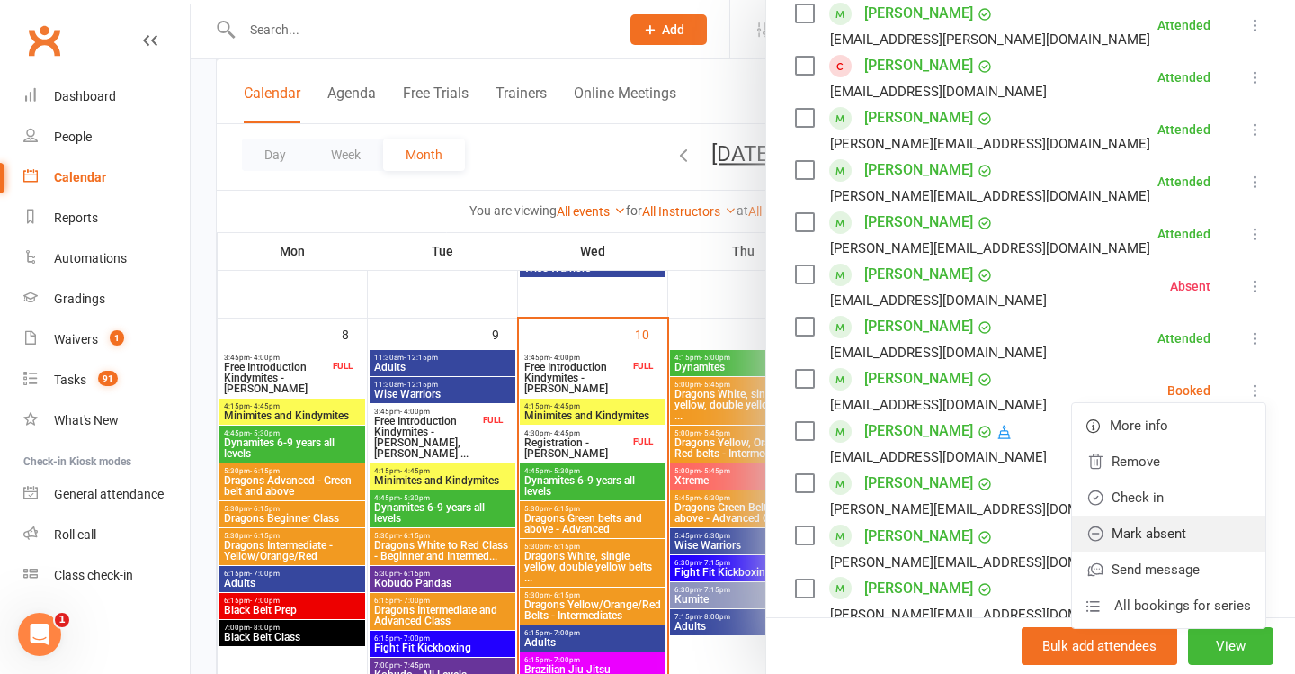
click at [1161, 537] on link "Mark absent" at bounding box center [1168, 533] width 193 height 36
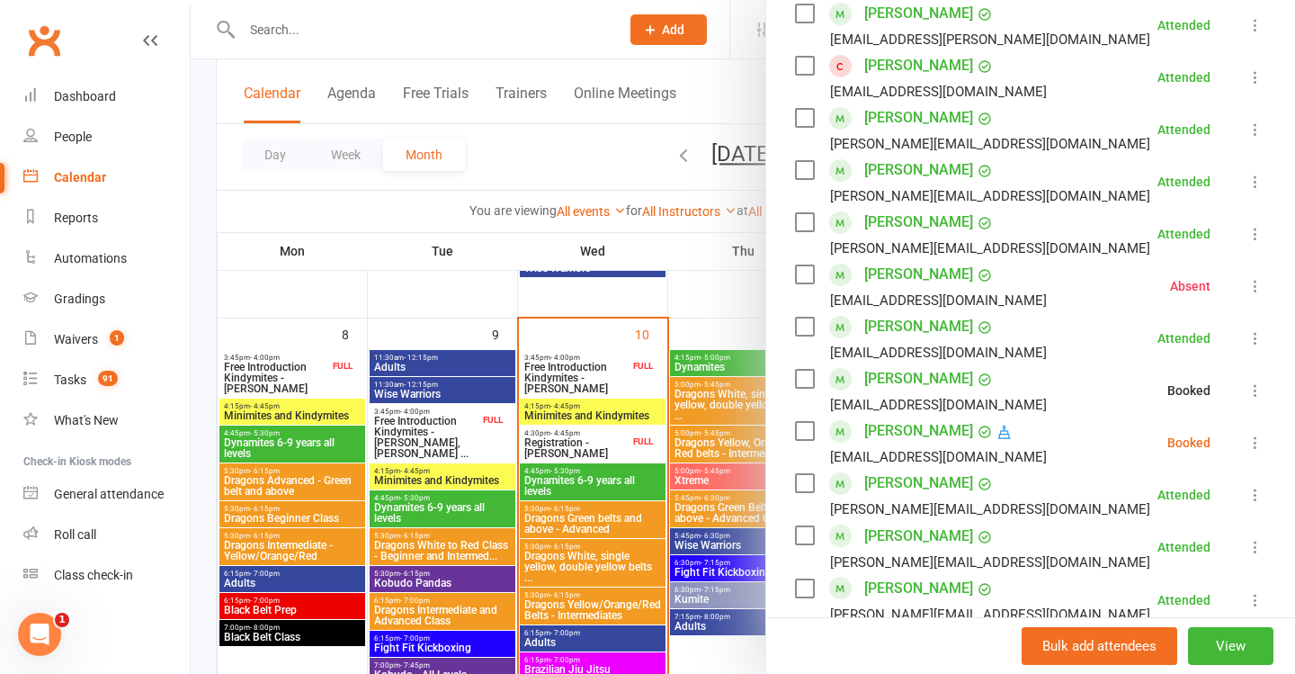
click at [1249, 452] on icon at bounding box center [1256, 443] width 18 height 18
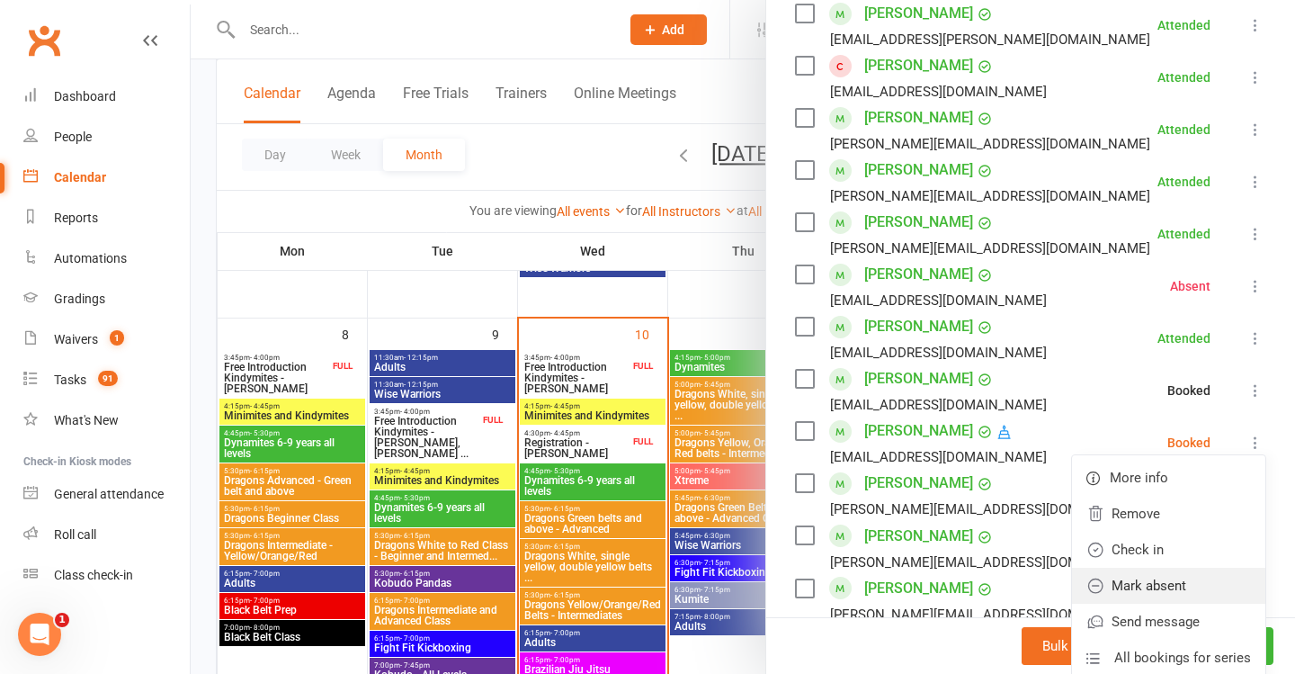
click at [1176, 584] on link "Mark absent" at bounding box center [1168, 586] width 193 height 36
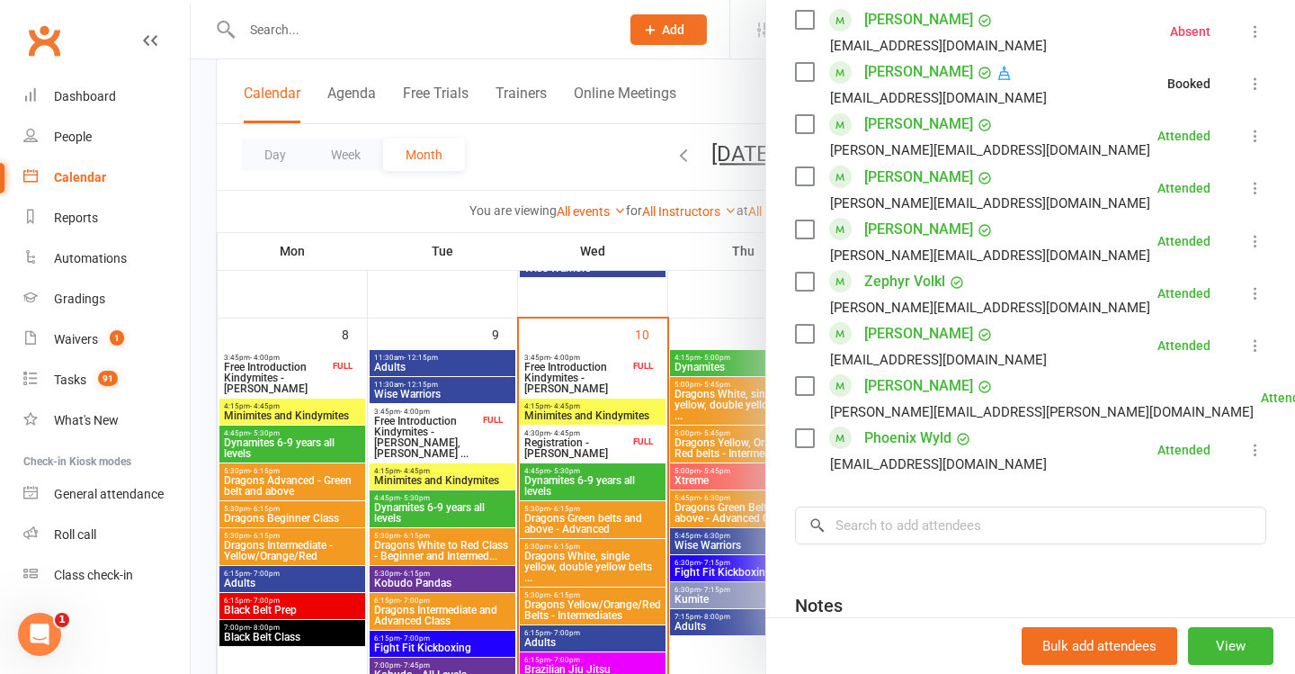
scroll to position [1021, 0]
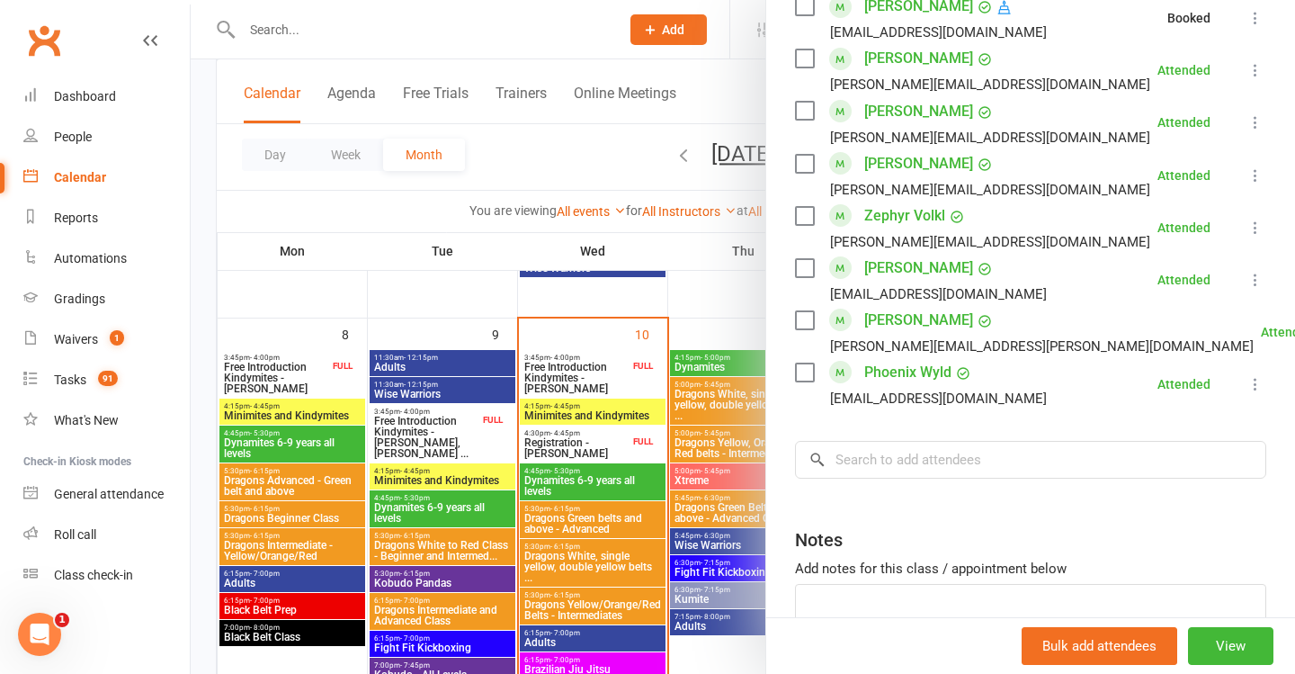
click at [672, 417] on div at bounding box center [743, 337] width 1105 height 674
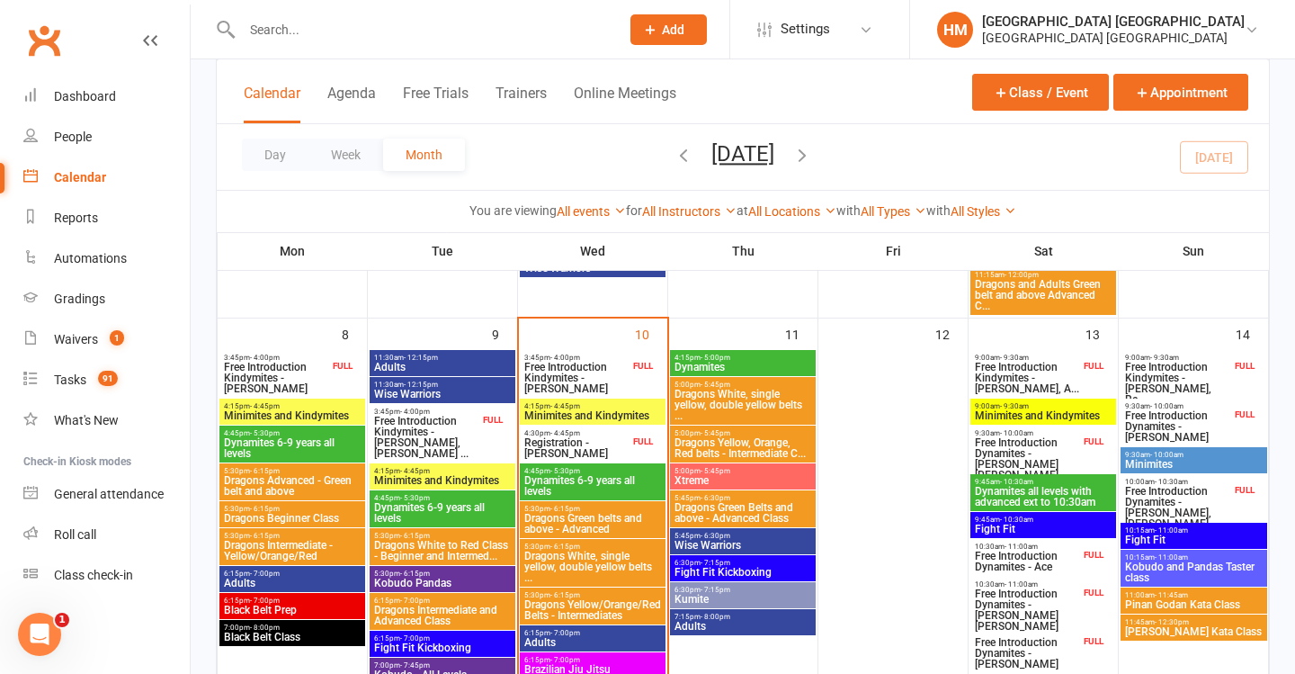
click at [606, 480] on span "Dynamites 6-9 years all levels" at bounding box center [593, 486] width 139 height 22
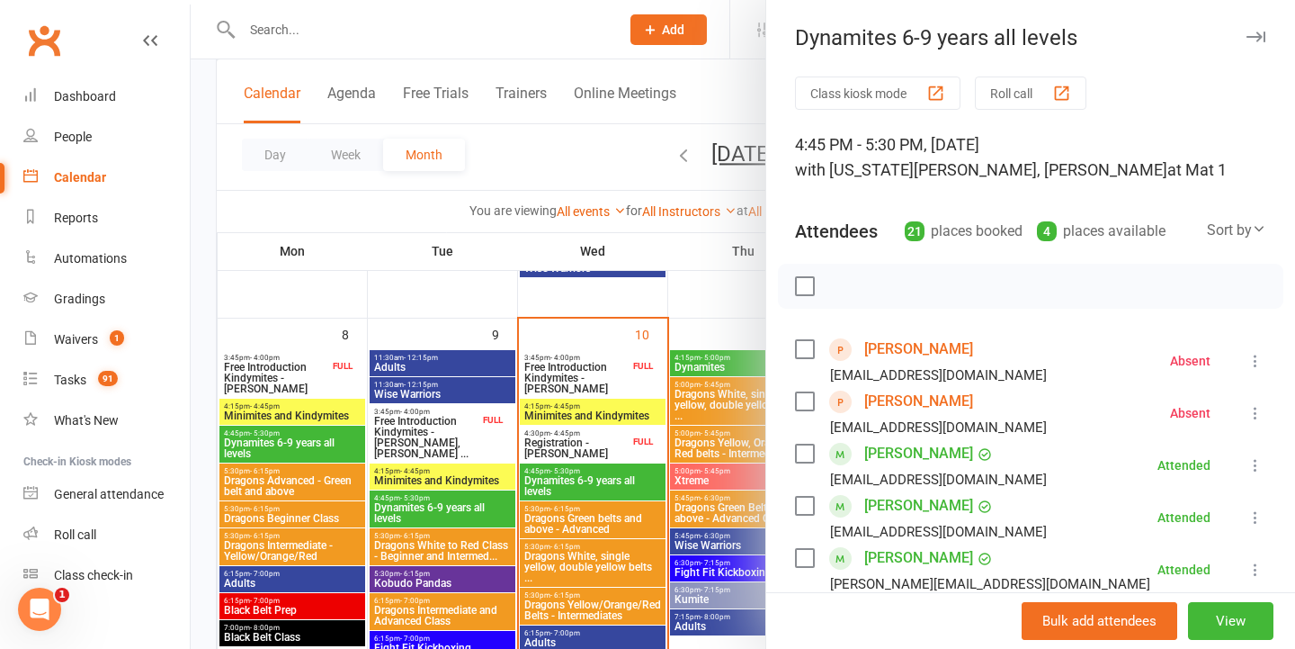
click at [776, 9] on div "Dynamites 6-9 years all levels Class kiosk mode Roll call 4:45 PM - 5:30 PM, [D…" at bounding box center [1031, 324] width 530 height 649
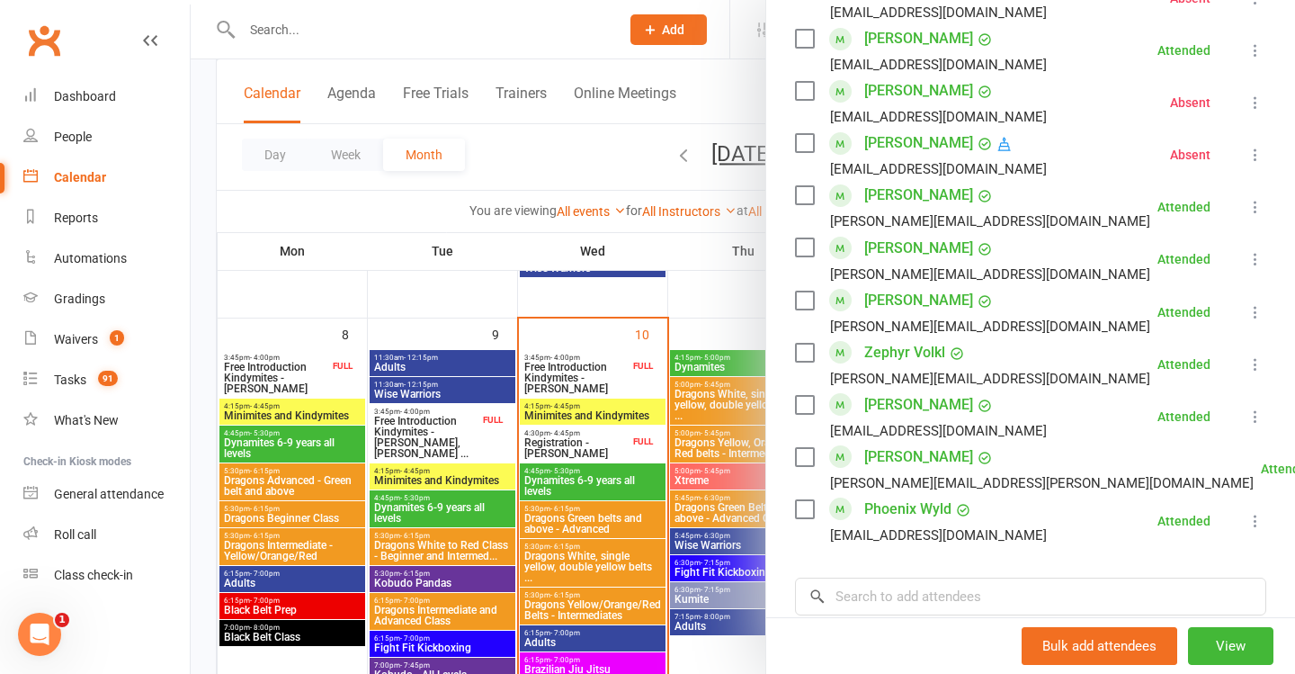
scroll to position [837, 0]
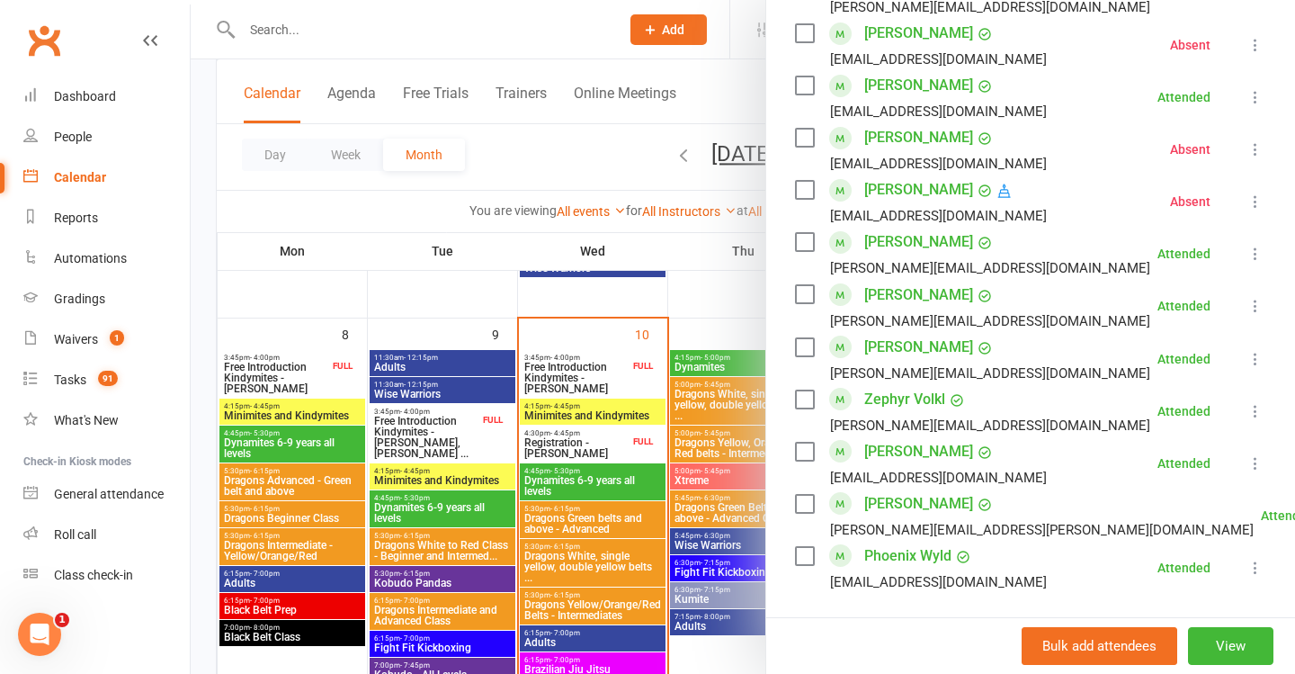
click at [488, 480] on div at bounding box center [743, 337] width 1105 height 674
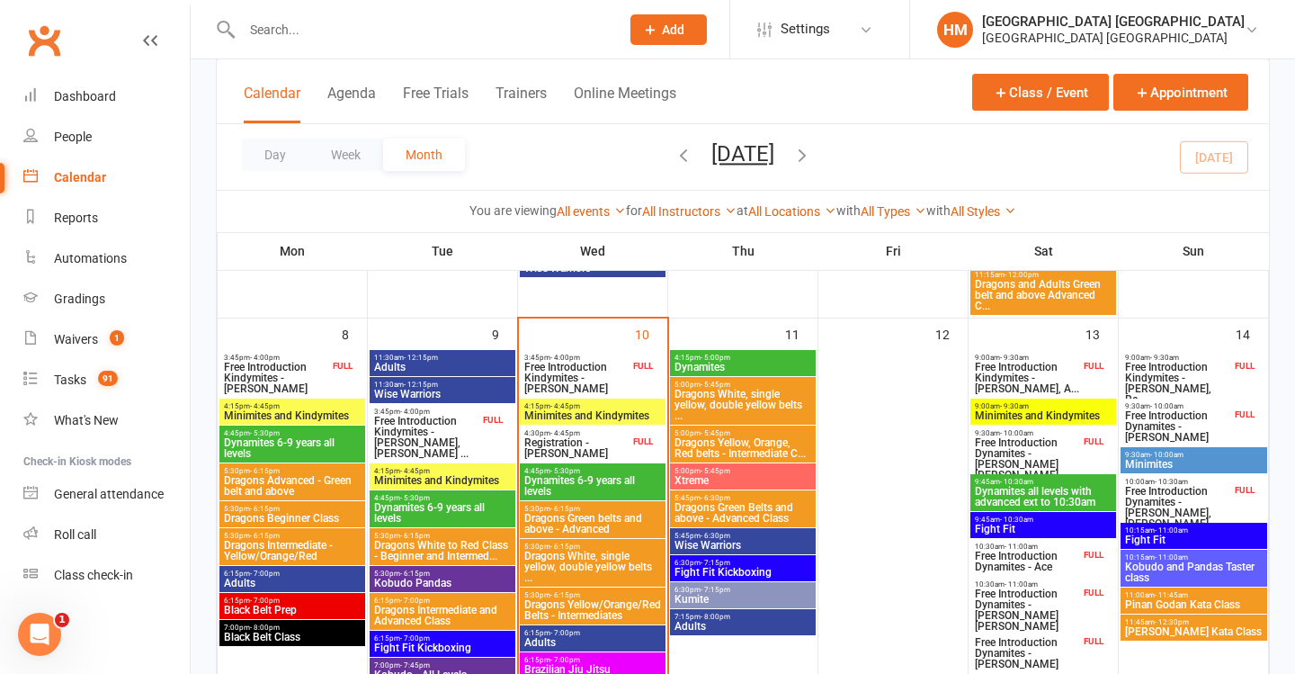
click at [612, 515] on span "Dragons Green belts and above - Advanced" at bounding box center [593, 524] width 139 height 22
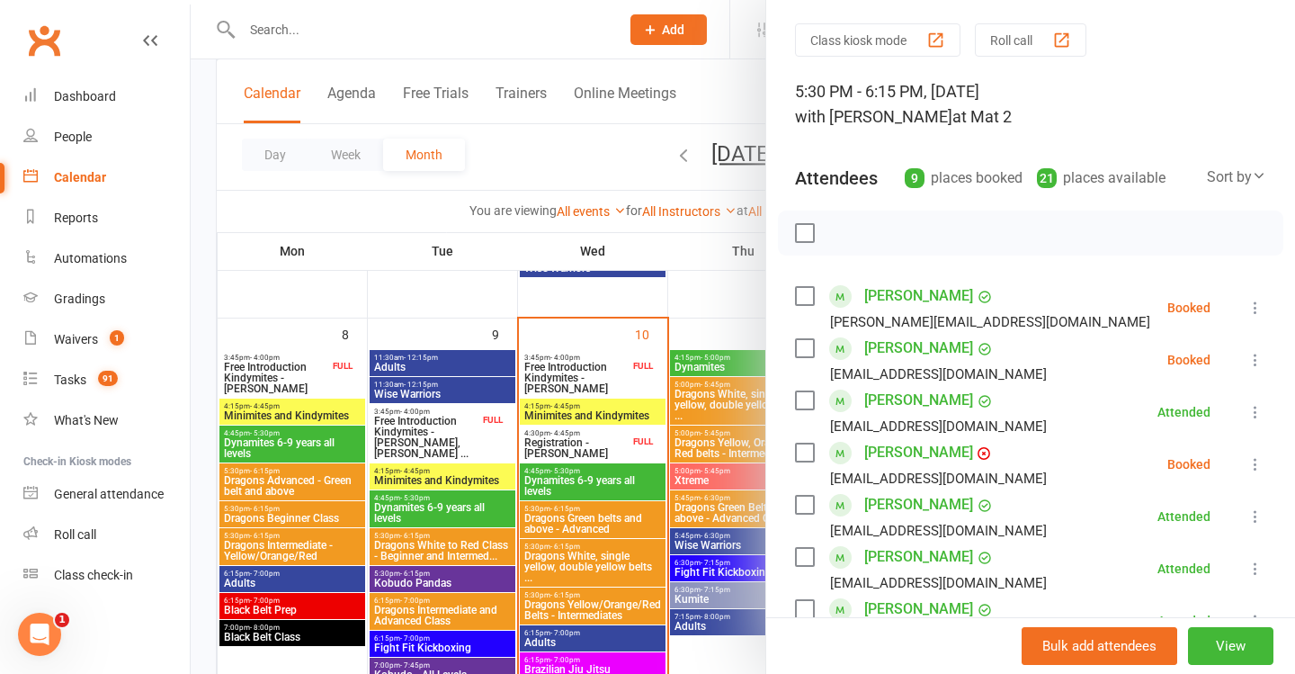
scroll to position [56, 0]
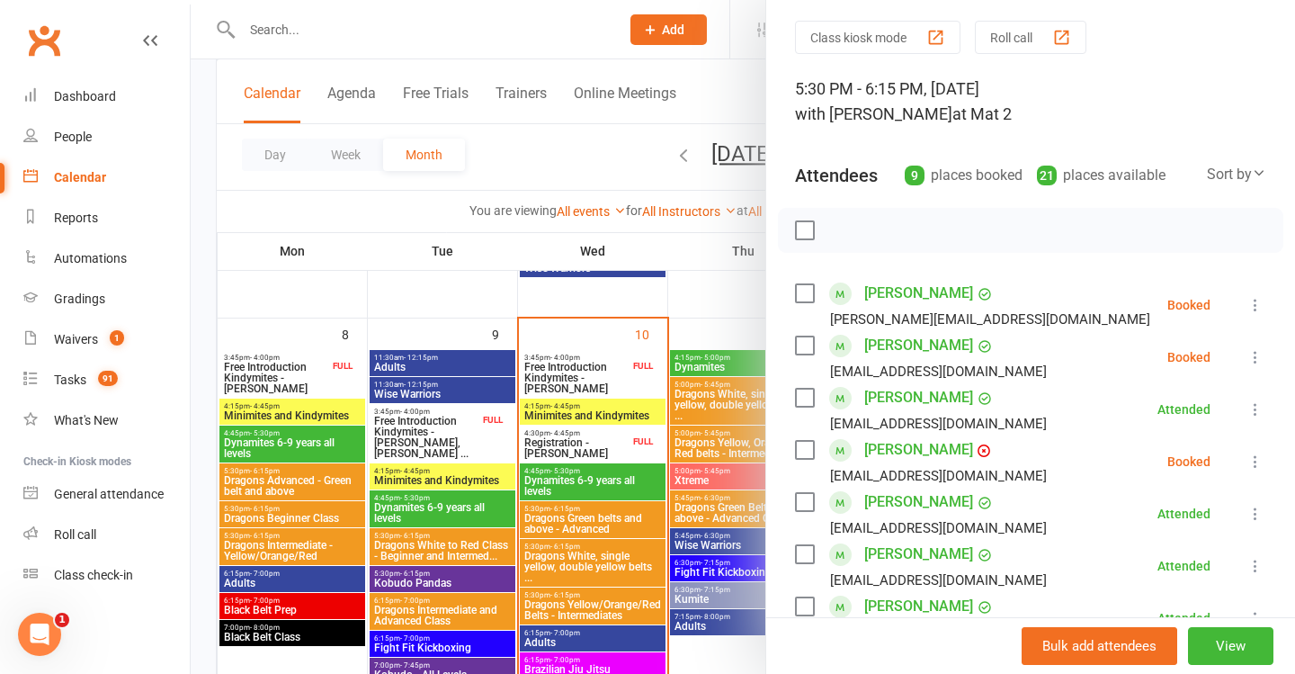
drag, startPoint x: 1254, startPoint y: 308, endPoint x: 1231, endPoint y: 337, distance: 37.2
click at [1254, 308] on icon at bounding box center [1256, 305] width 18 height 18
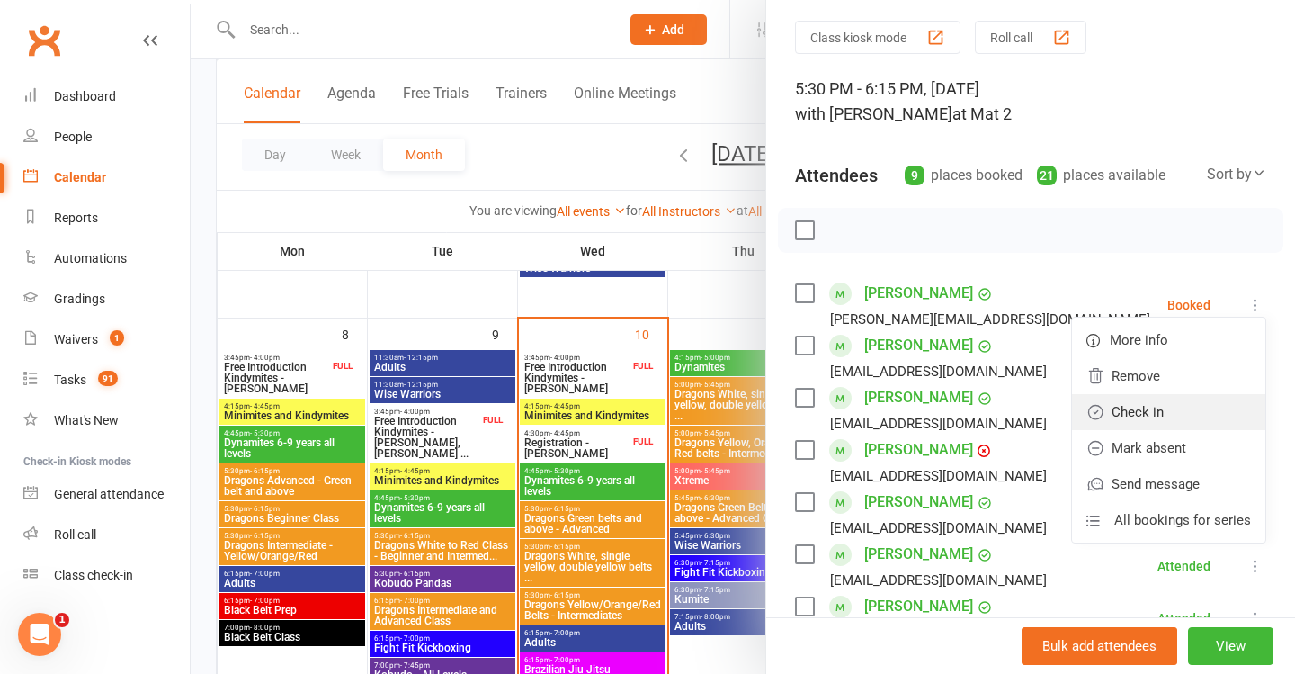
click at [1182, 420] on link "Check in" at bounding box center [1168, 412] width 193 height 36
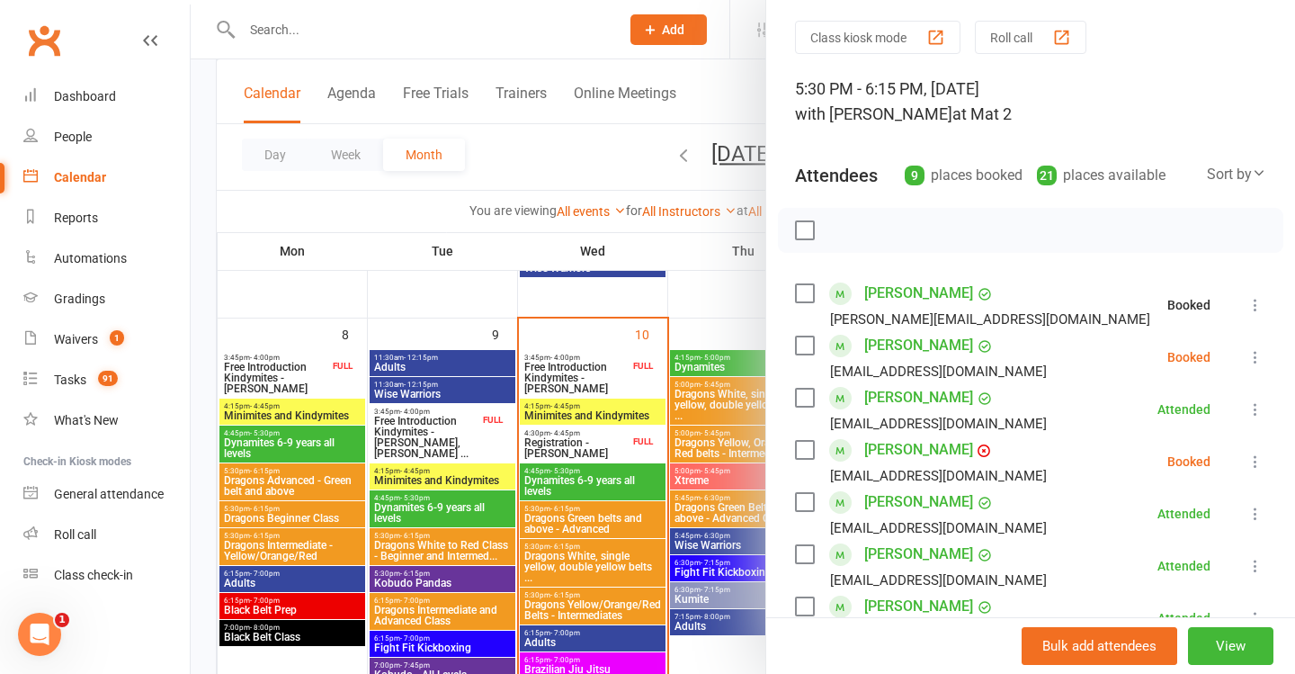
click at [1249, 356] on icon at bounding box center [1256, 357] width 18 height 18
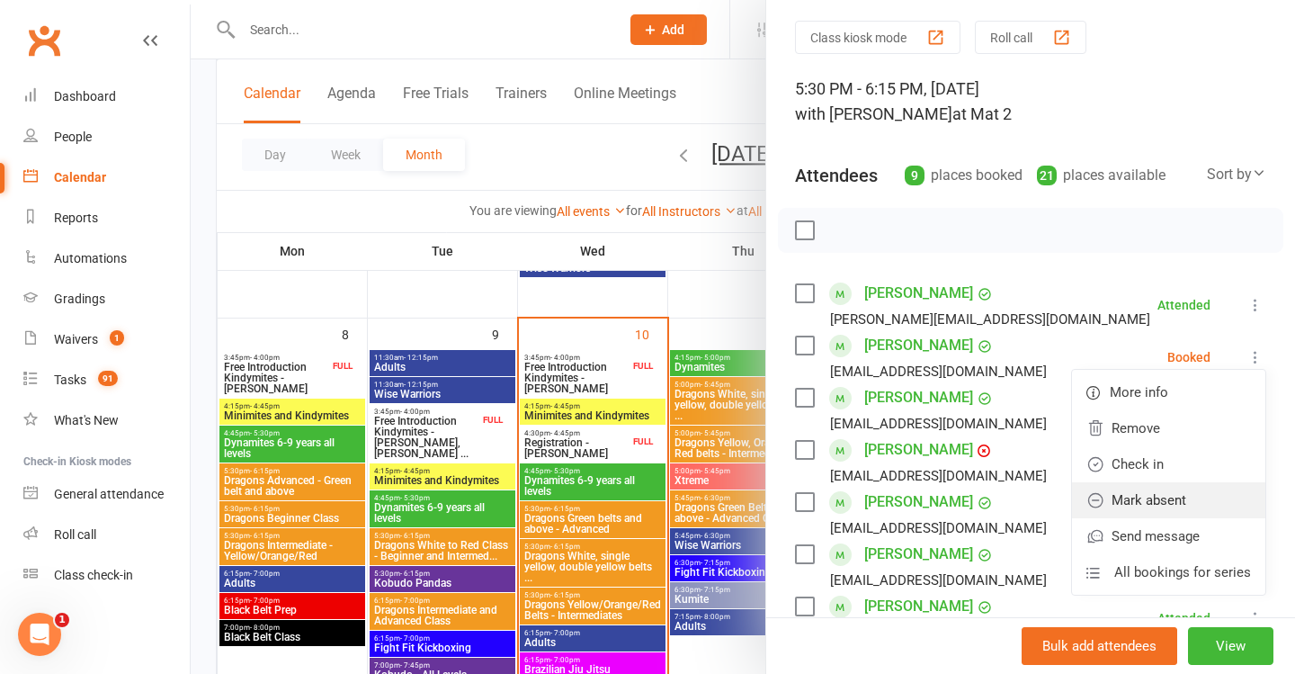
click at [1185, 494] on link "Mark absent" at bounding box center [1168, 500] width 193 height 36
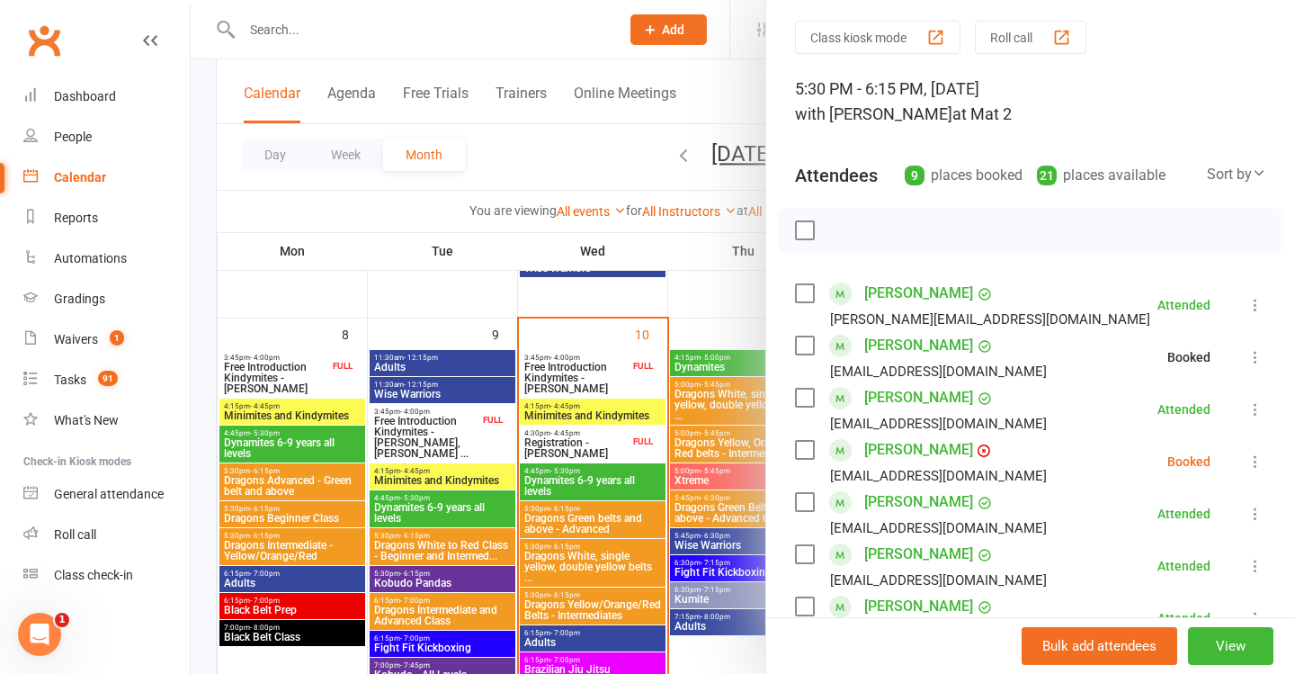
click at [1265, 453] on button at bounding box center [1256, 462] width 22 height 22
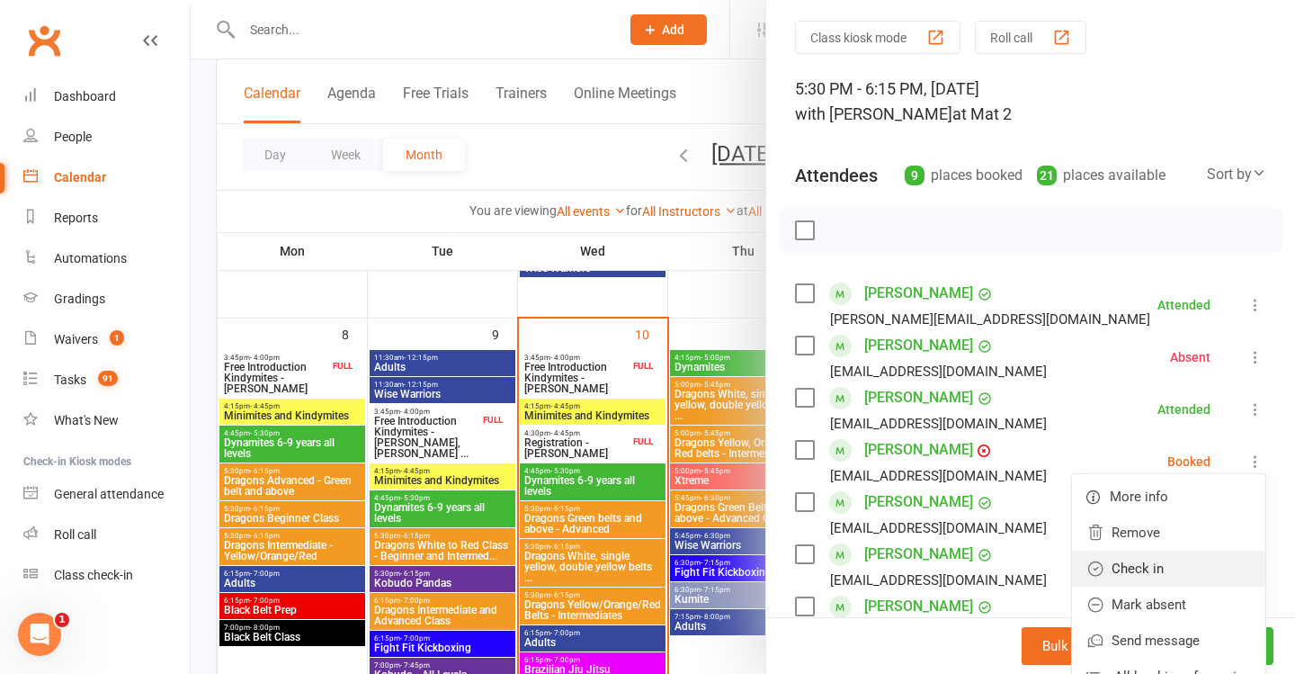
click at [1133, 562] on link "Check in" at bounding box center [1168, 569] width 193 height 36
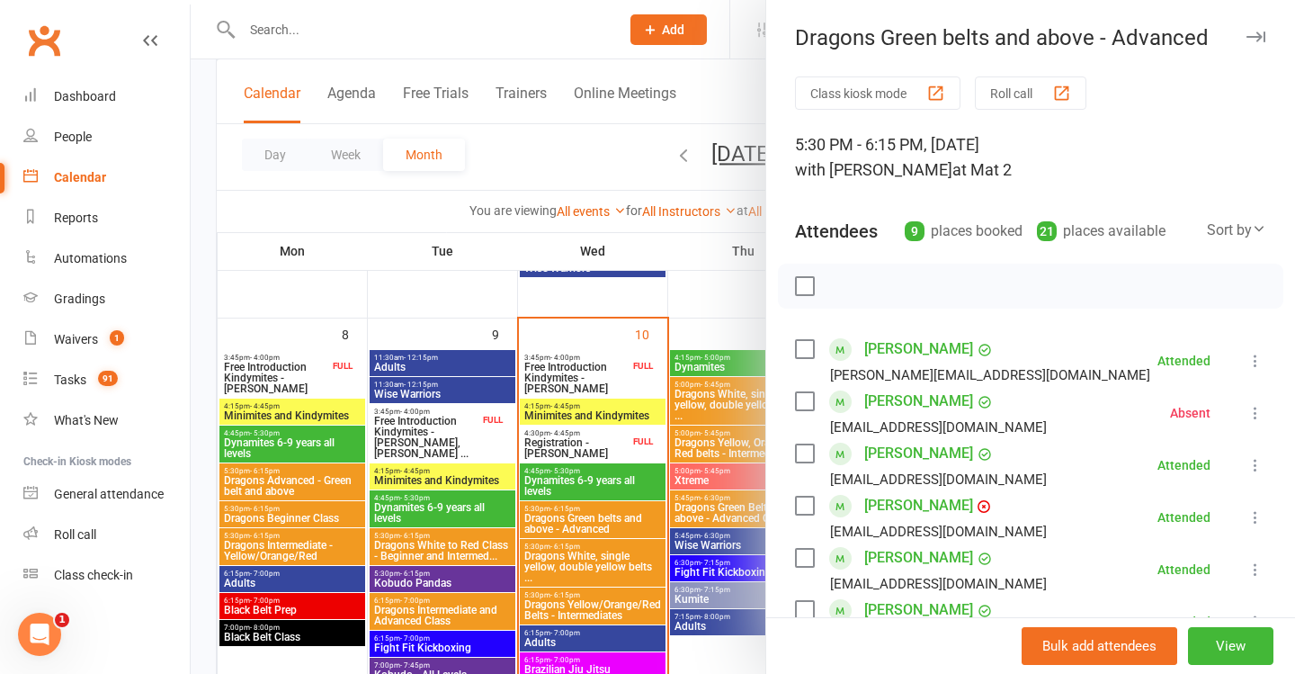
scroll to position [0, 0]
click at [624, 506] on div at bounding box center [743, 337] width 1105 height 674
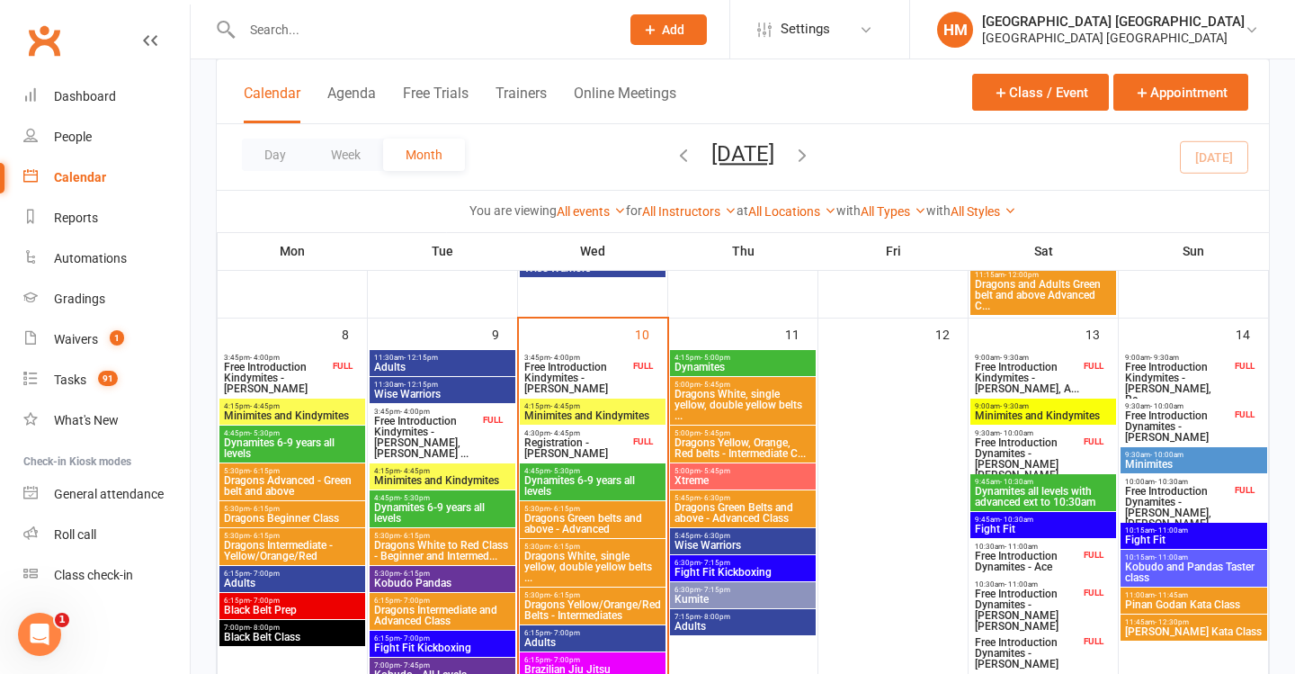
click at [612, 564] on span "Dragons White, single yellow, double yellow belts ..." at bounding box center [593, 567] width 139 height 32
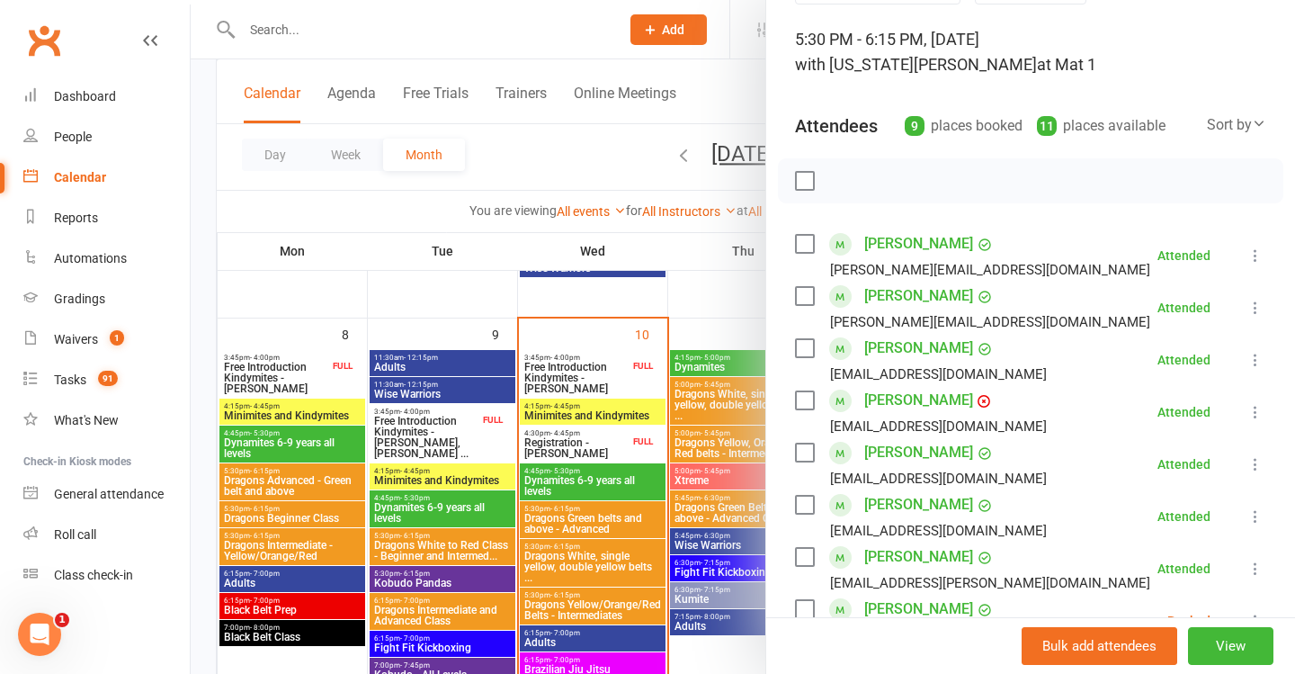
scroll to position [193, 0]
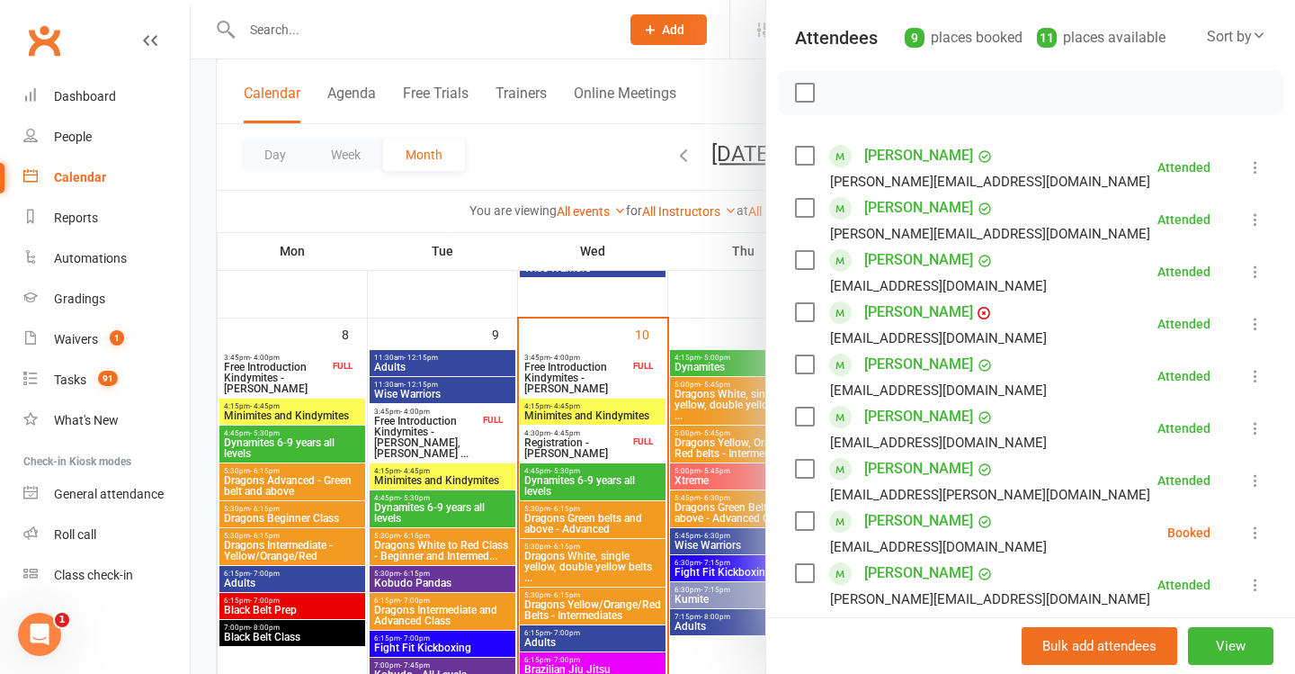
click at [551, 465] on div at bounding box center [743, 337] width 1105 height 674
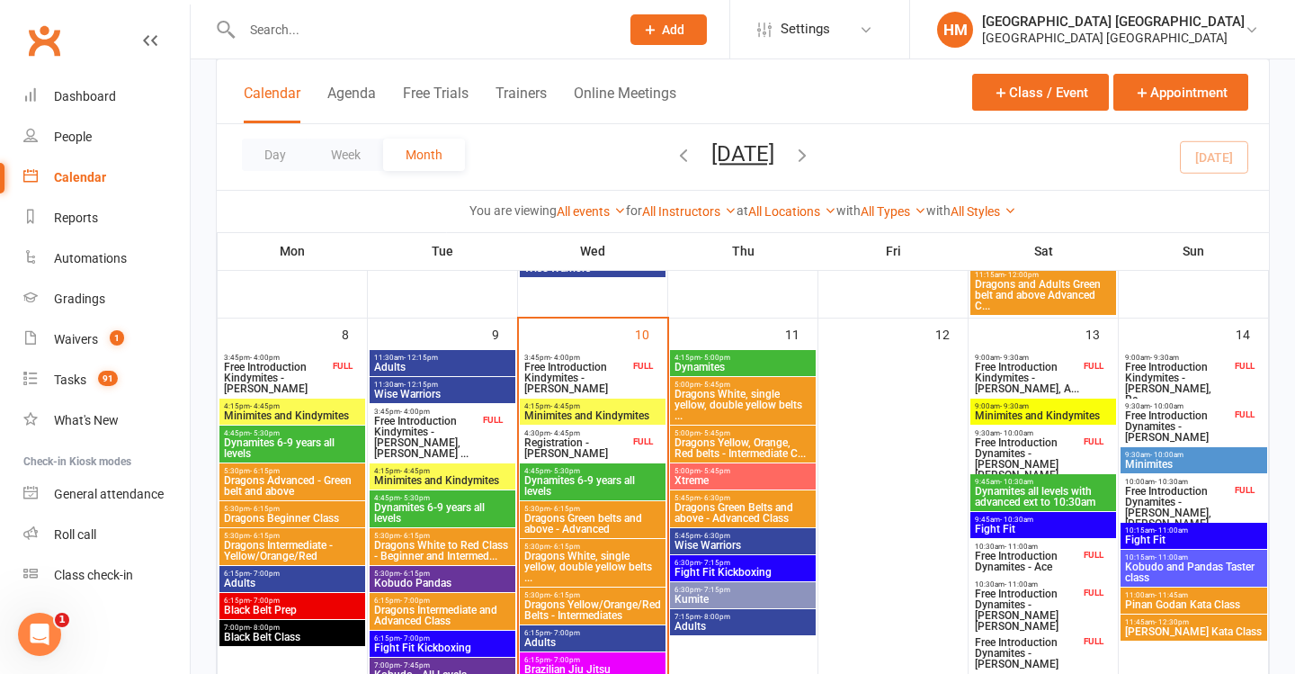
click at [569, 521] on span "Dragons Green belts and above - Advanced" at bounding box center [593, 524] width 139 height 22
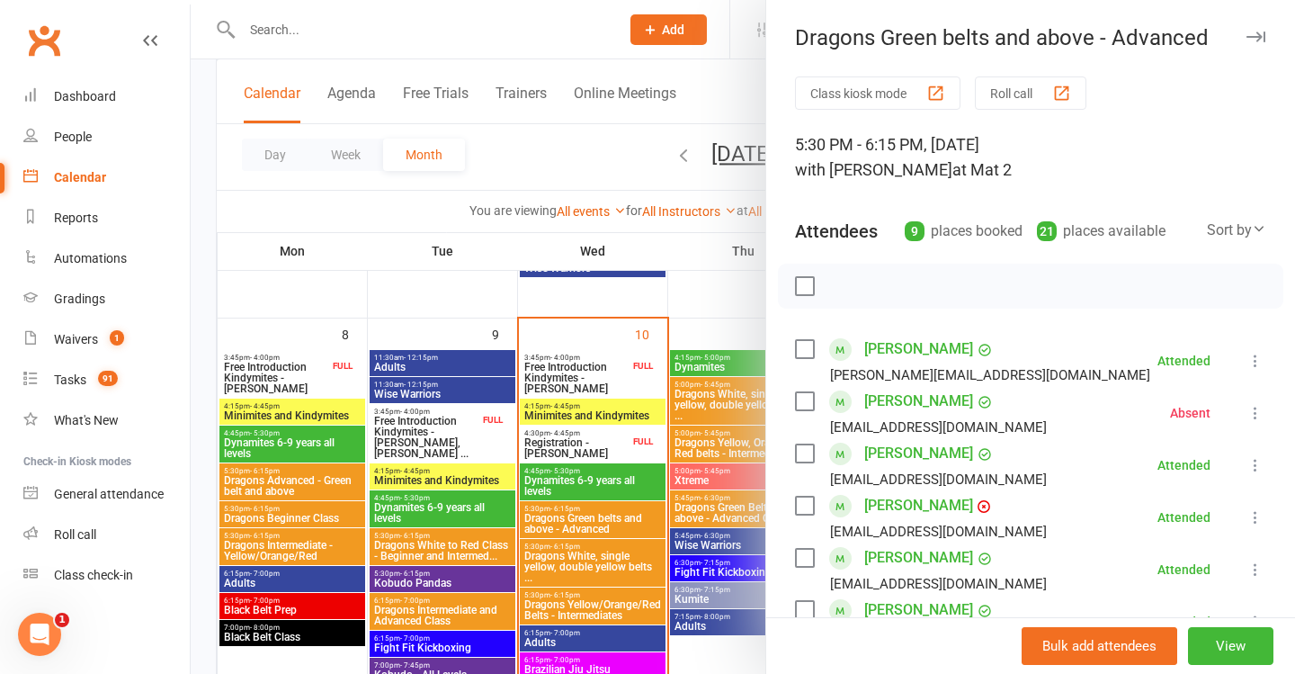
click at [1256, 369] on icon at bounding box center [1256, 361] width 18 height 18
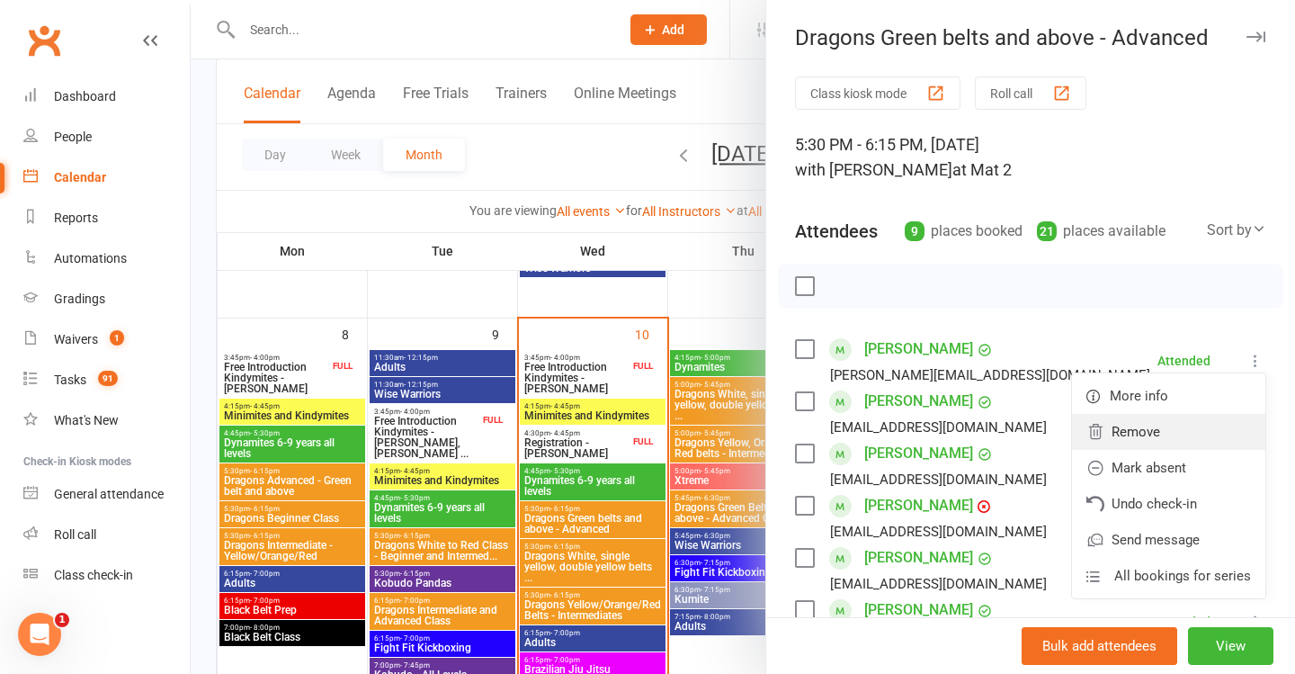
click at [1170, 425] on link "Remove" at bounding box center [1168, 432] width 193 height 36
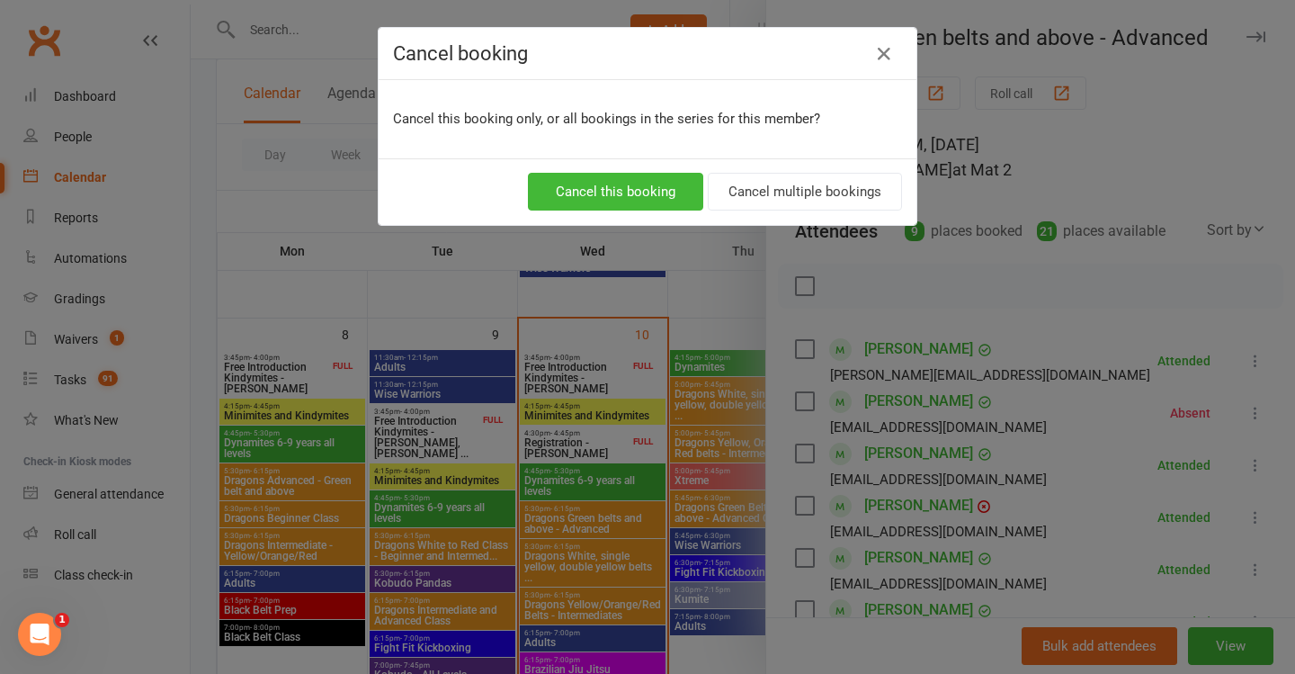
drag, startPoint x: 629, startPoint y: 186, endPoint x: 702, endPoint y: 229, distance: 84.7
click at [629, 186] on button "Cancel this booking" at bounding box center [615, 192] width 175 height 38
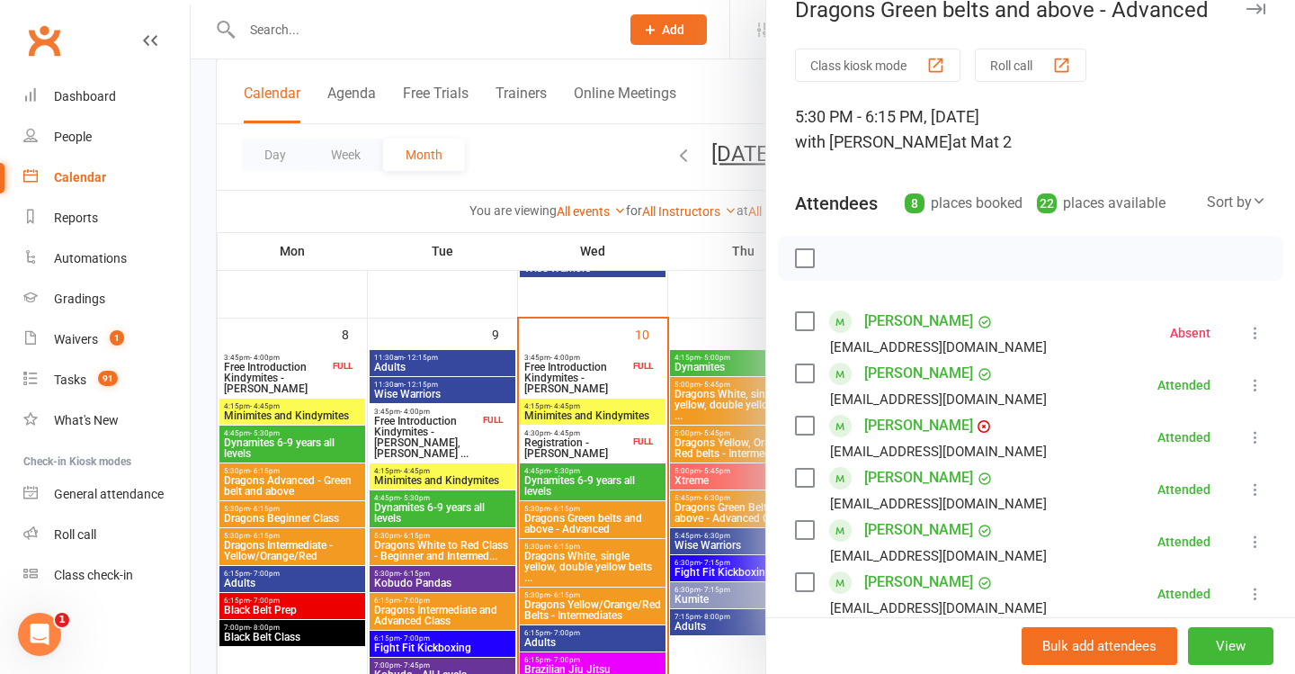
scroll to position [35, 0]
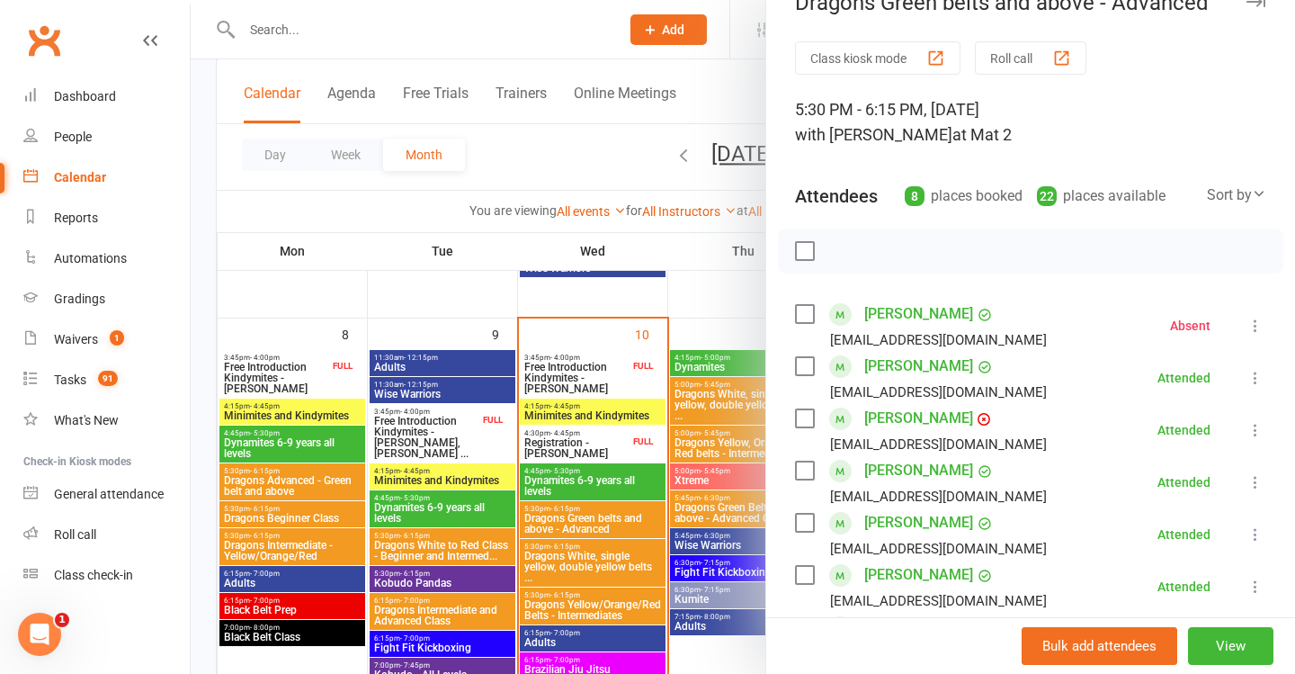
click at [1258, 434] on icon at bounding box center [1256, 430] width 18 height 18
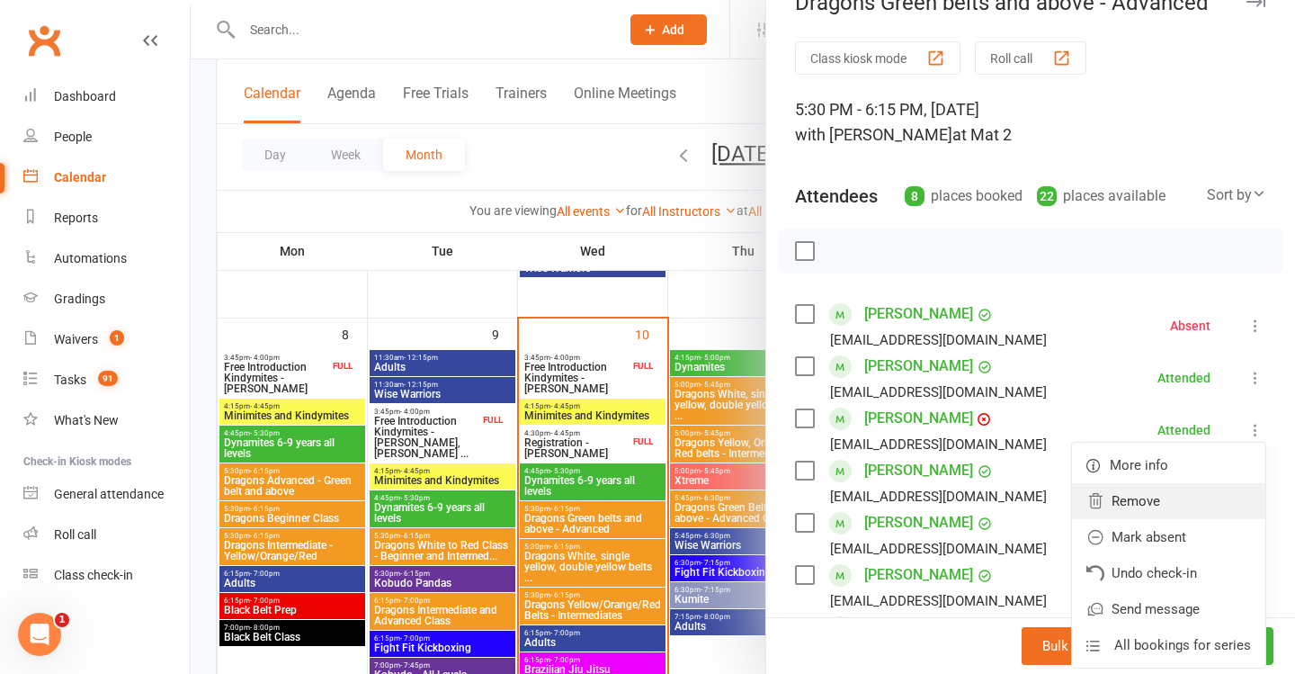
click at [1123, 500] on link "Remove" at bounding box center [1168, 501] width 193 height 36
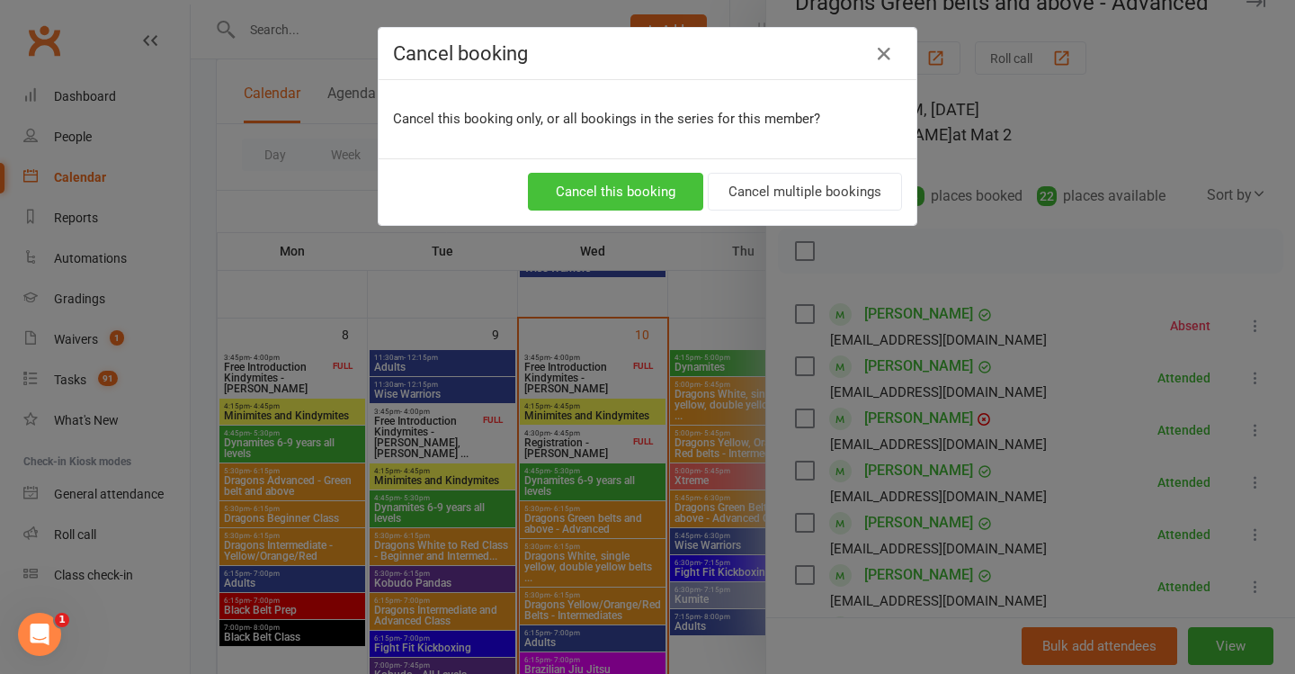
click at [635, 193] on button "Cancel this booking" at bounding box center [615, 192] width 175 height 38
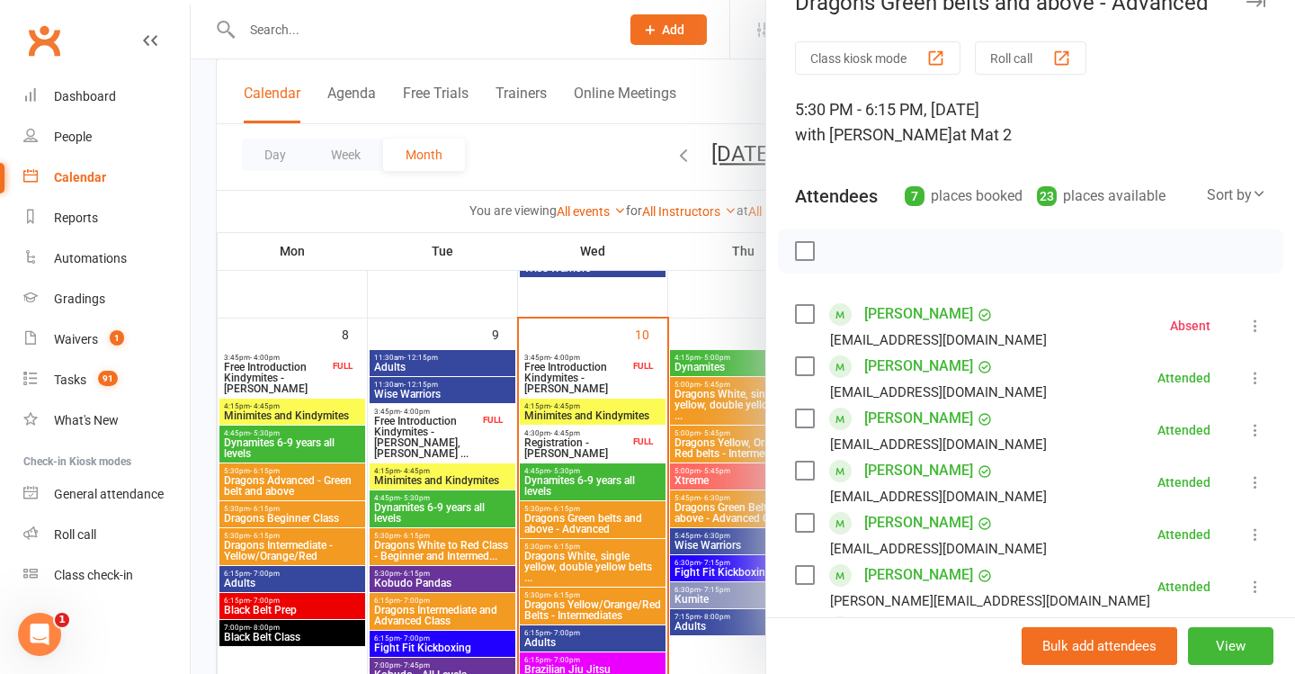
click at [616, 343] on div at bounding box center [743, 337] width 1105 height 674
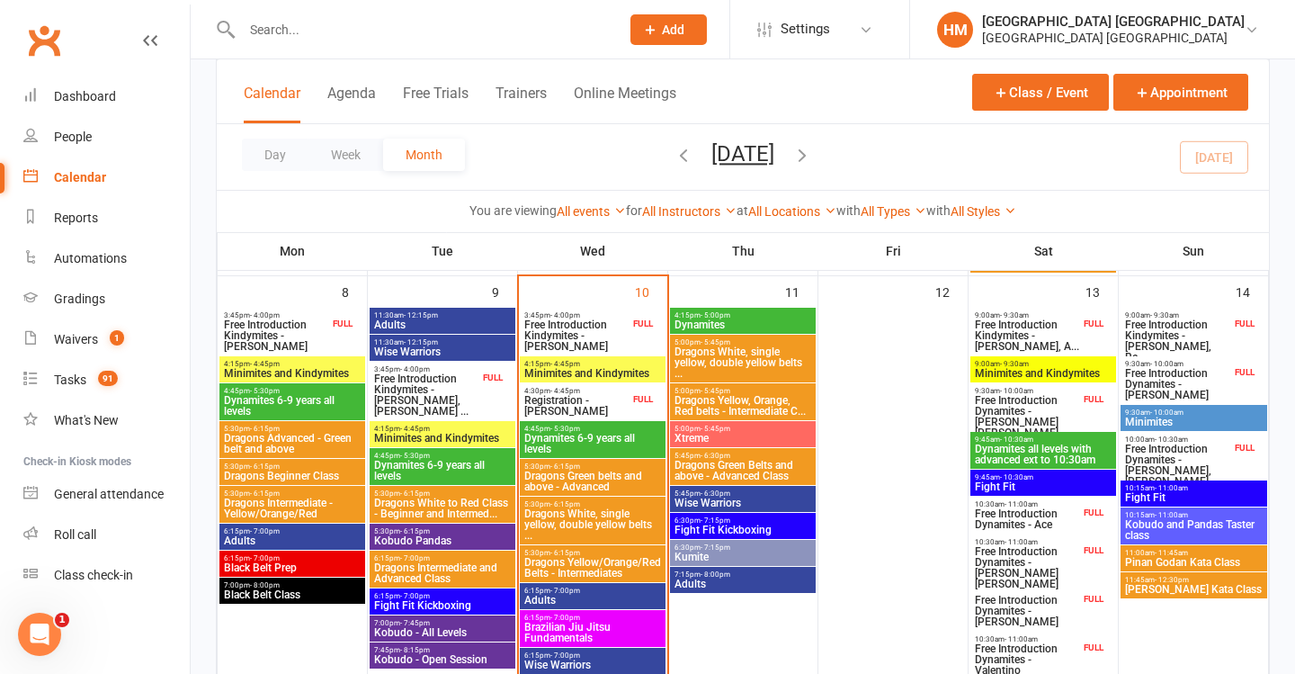
scroll to position [514, 0]
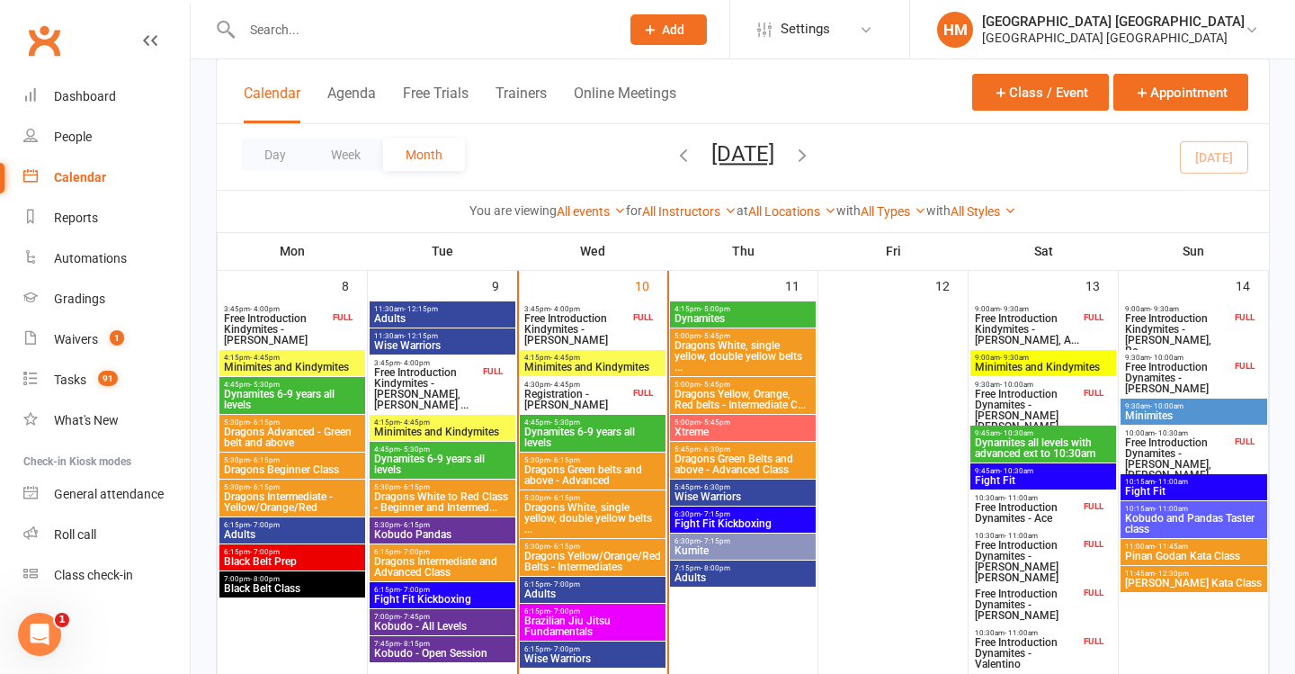
click at [582, 515] on span "Dragons White, single yellow, double yellow belts ..." at bounding box center [593, 518] width 139 height 32
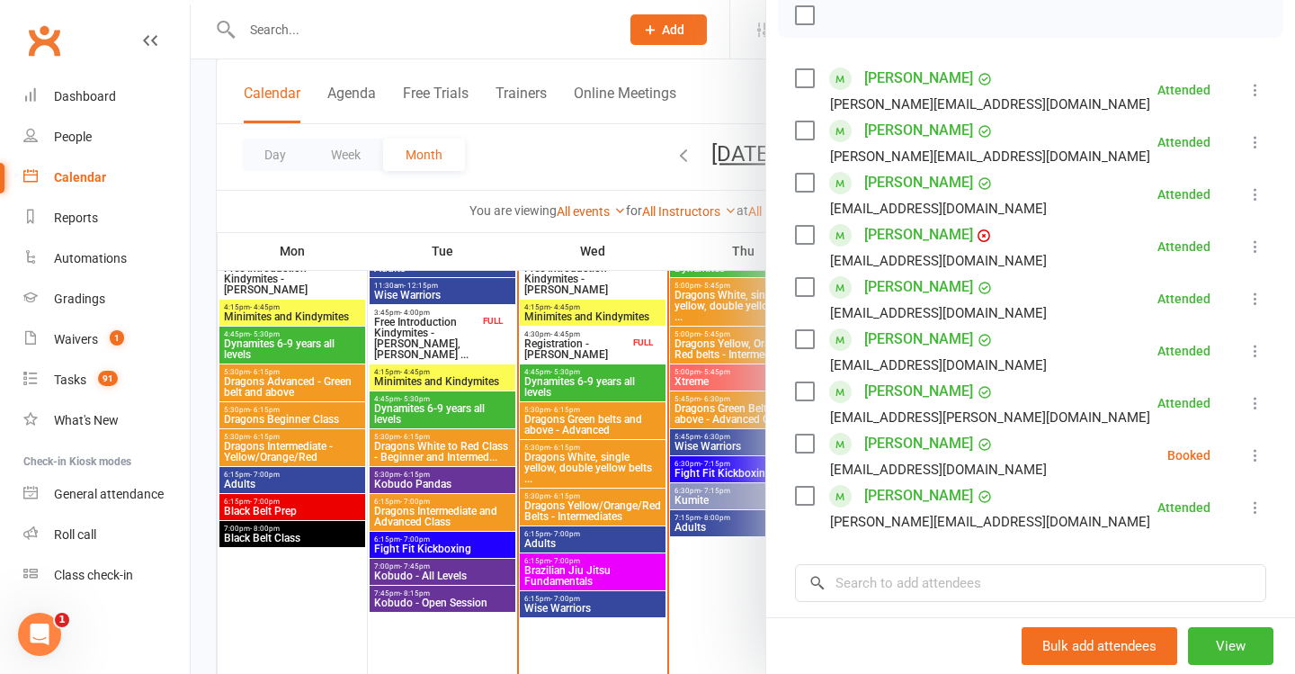
scroll to position [300, 0]
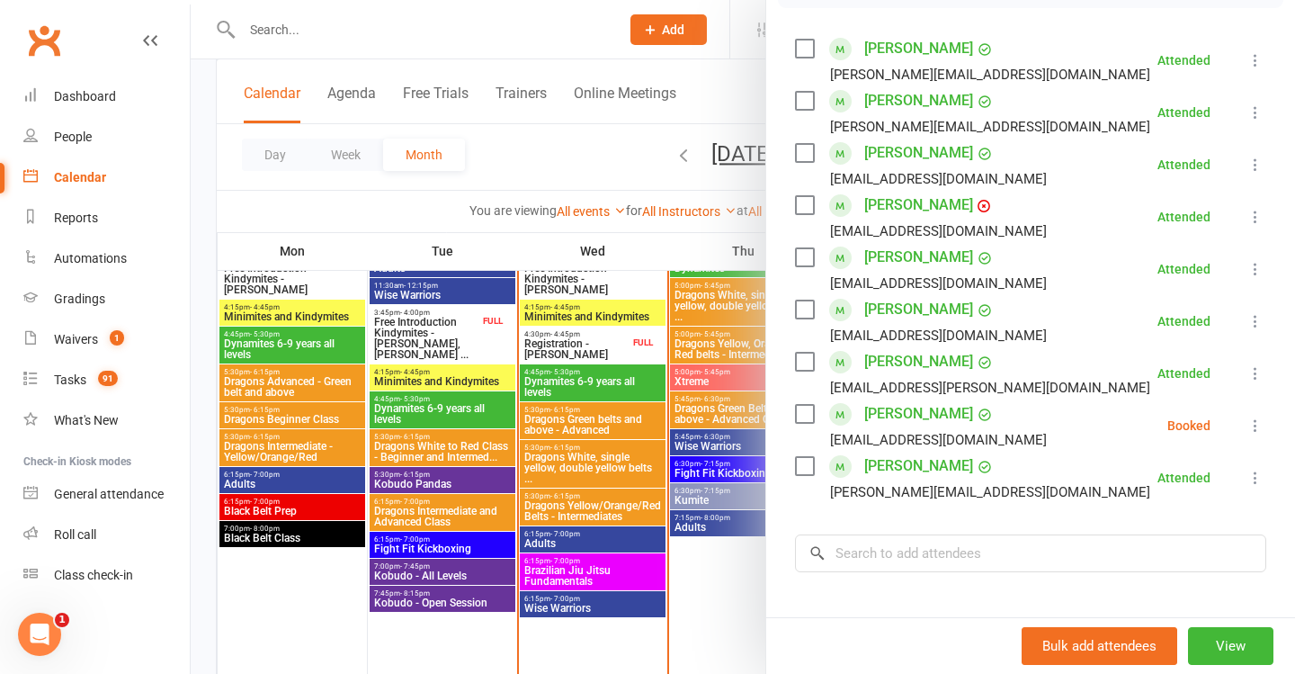
click at [1253, 428] on icon at bounding box center [1256, 425] width 18 height 18
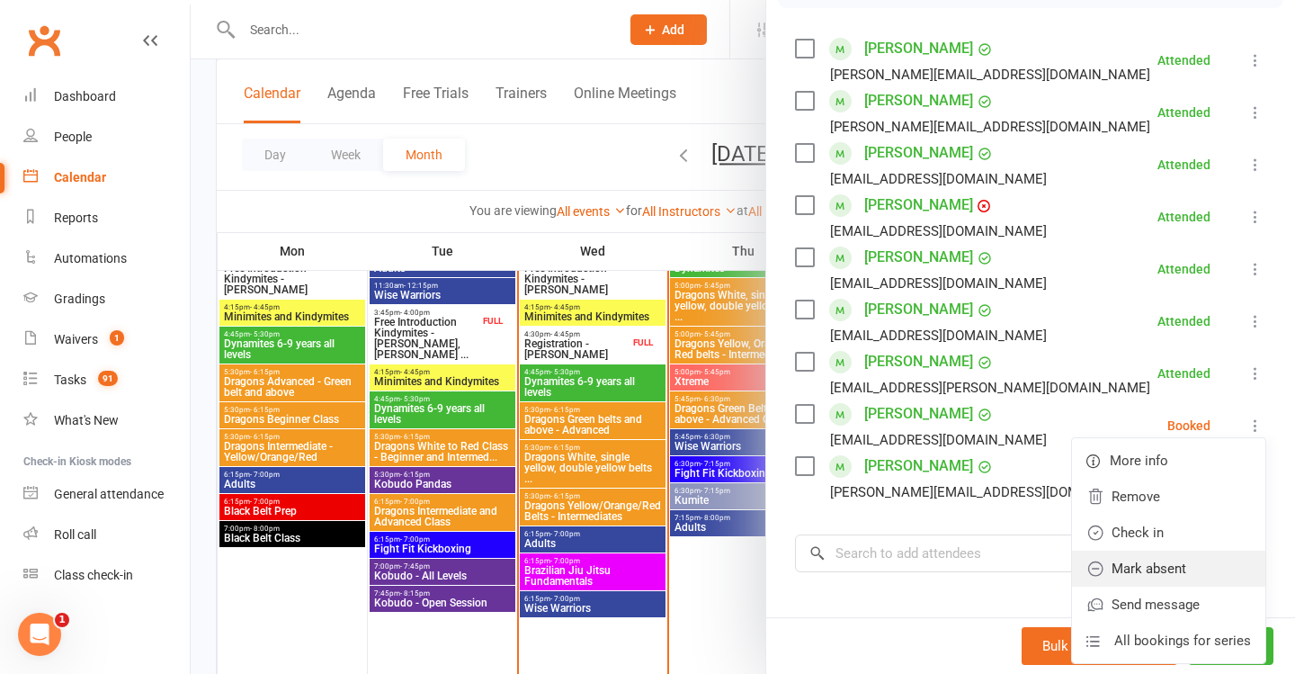
click at [1151, 577] on link "Mark absent" at bounding box center [1168, 569] width 193 height 36
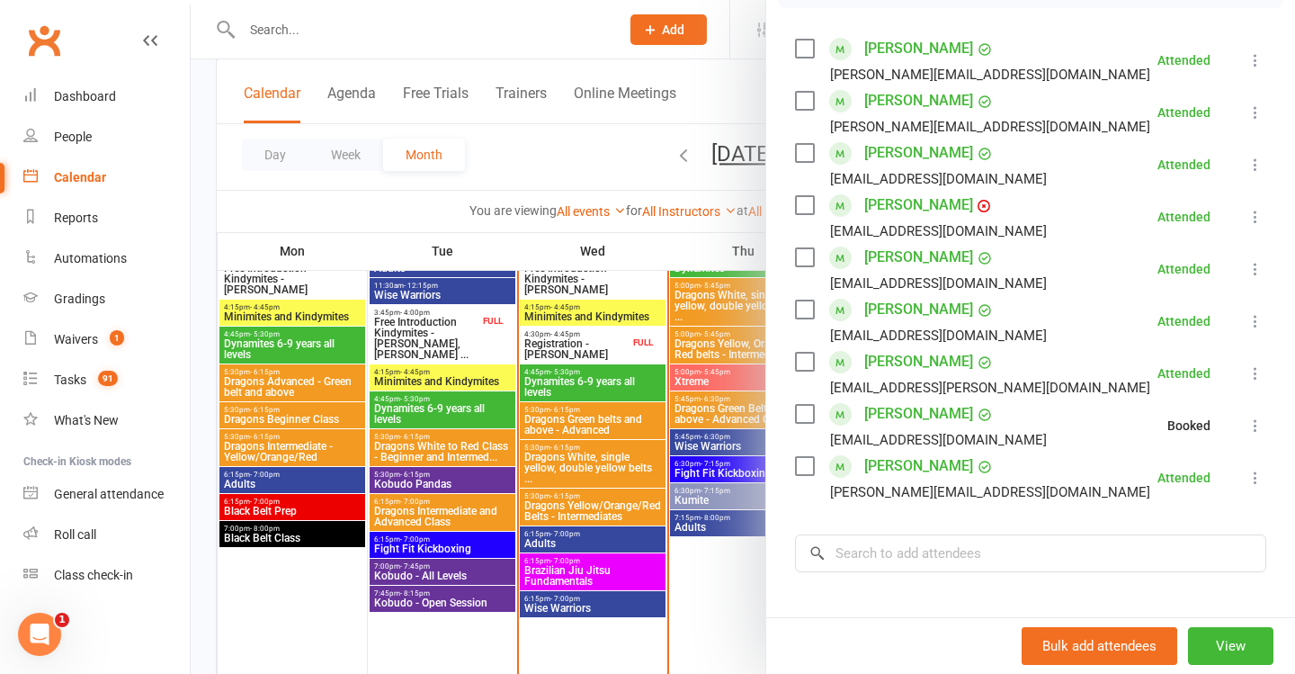
click at [604, 472] on div at bounding box center [743, 337] width 1105 height 674
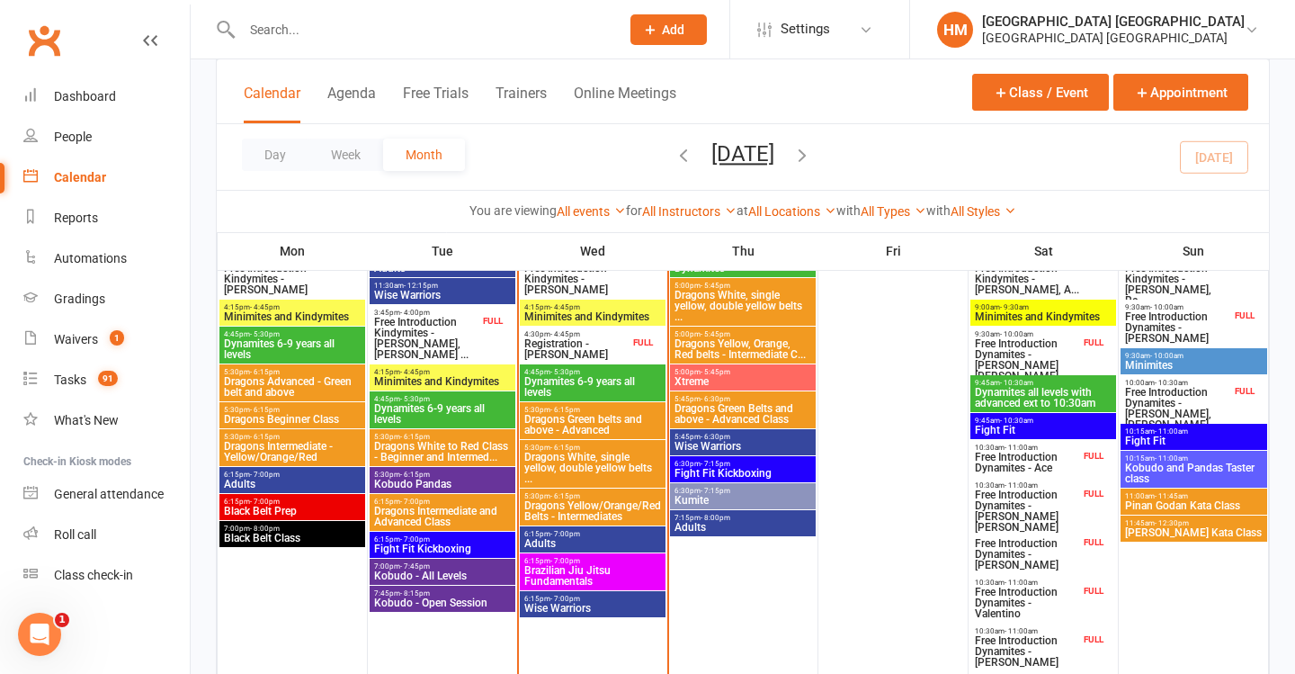
click at [568, 504] on span "Dragons Yellow/Orange/Red Belts - Intermediates" at bounding box center [593, 511] width 139 height 22
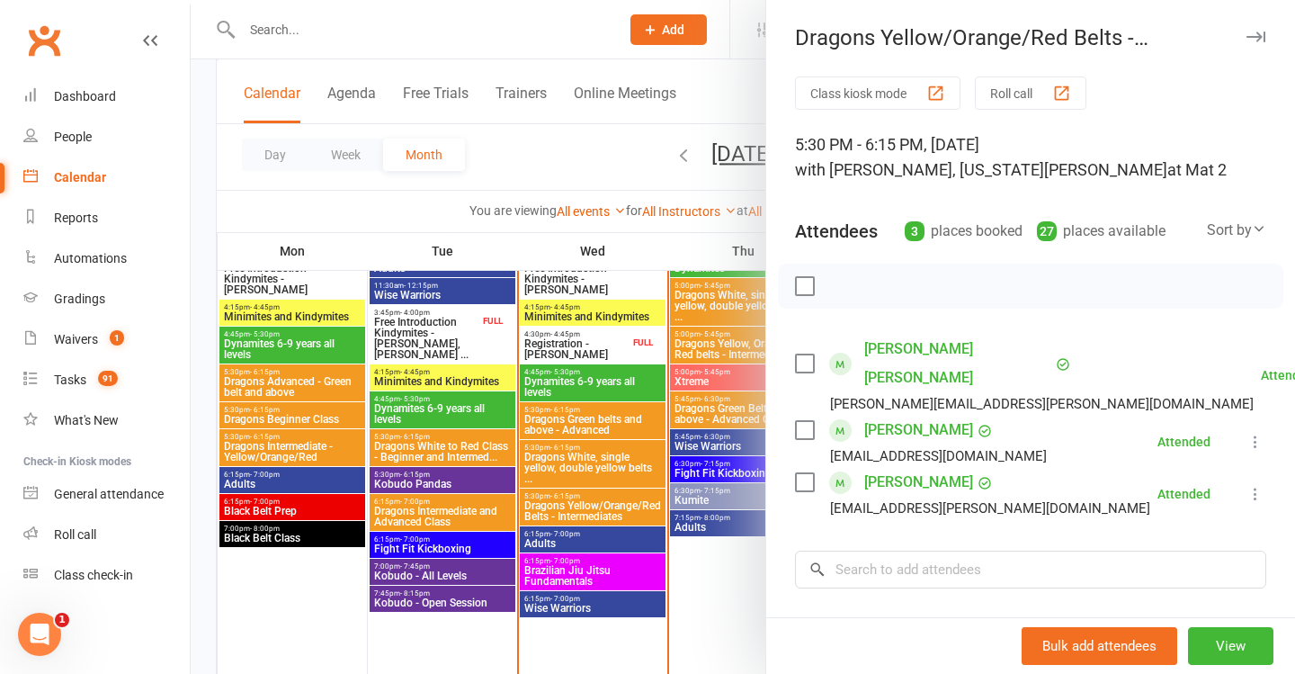
scroll to position [9, 0]
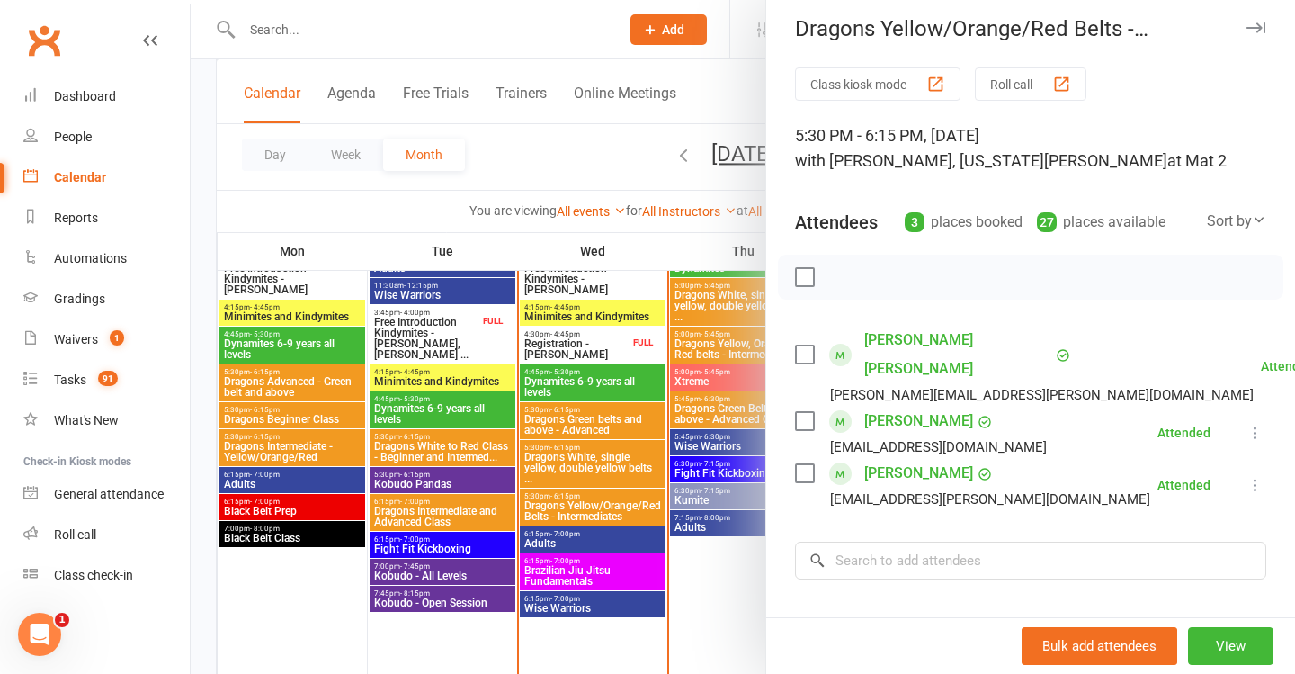
click at [656, 398] on div at bounding box center [743, 337] width 1105 height 674
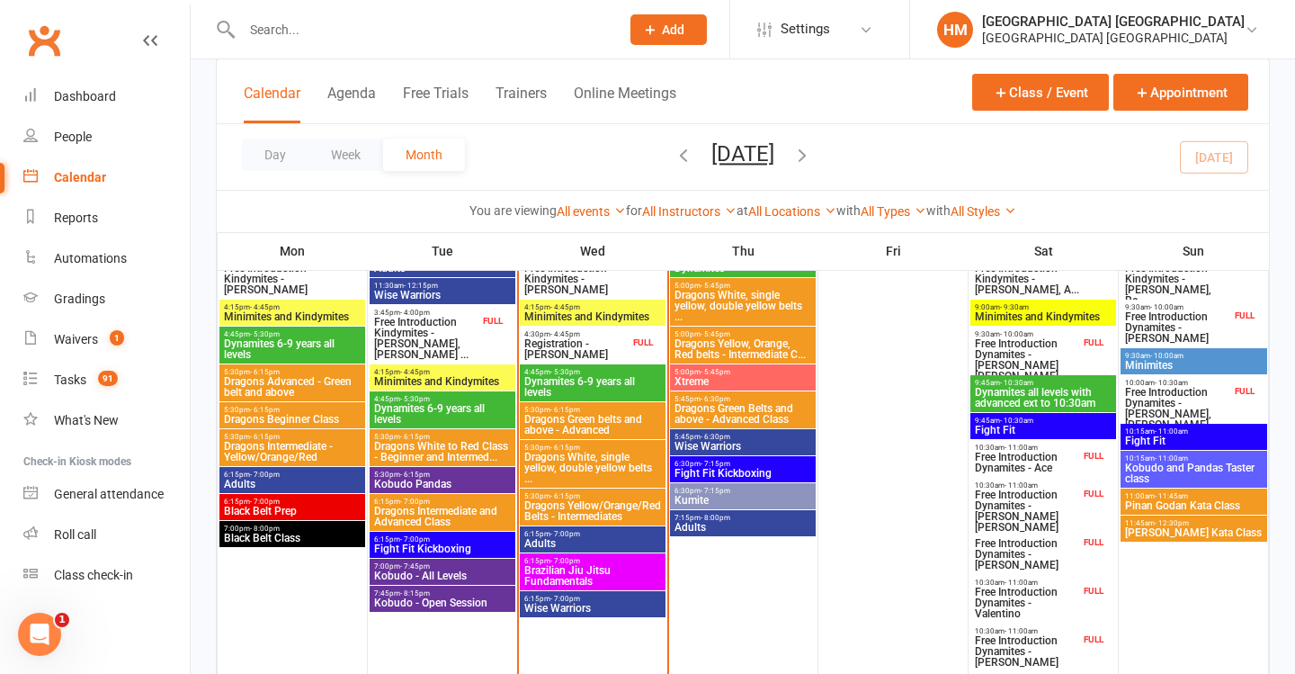
click at [583, 538] on span "Adults" at bounding box center [593, 543] width 139 height 11
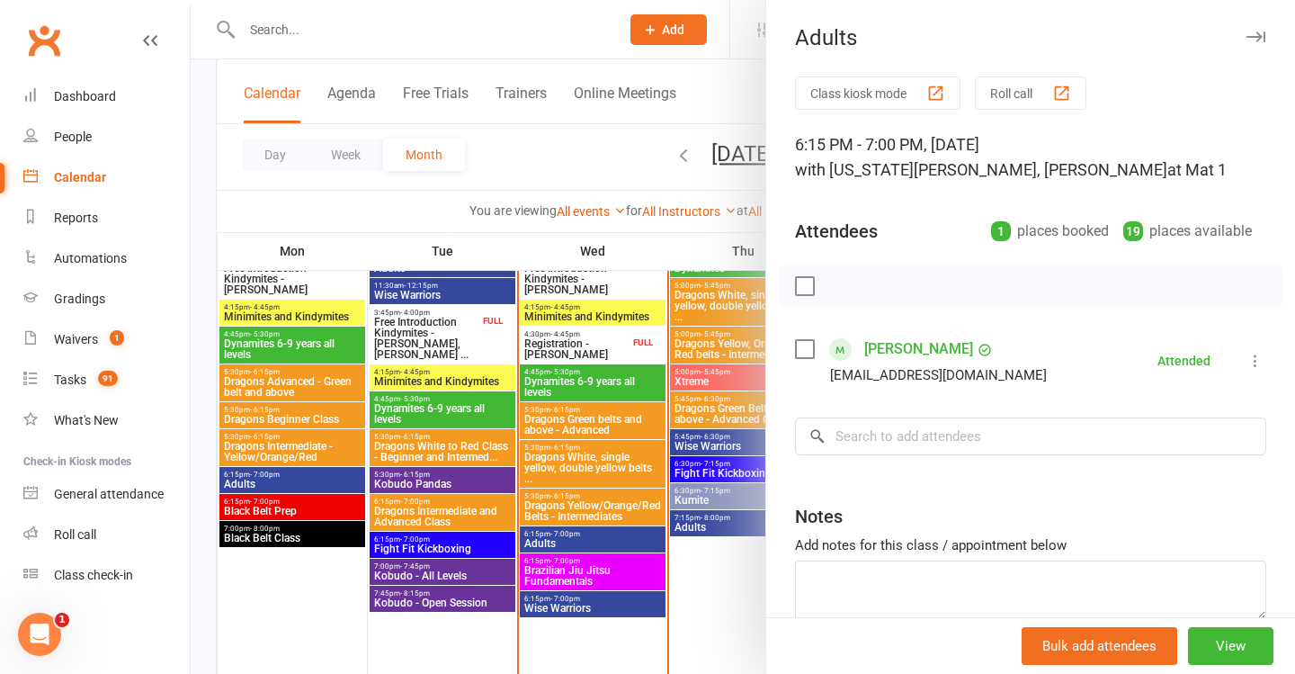
click at [649, 515] on div at bounding box center [743, 337] width 1105 height 674
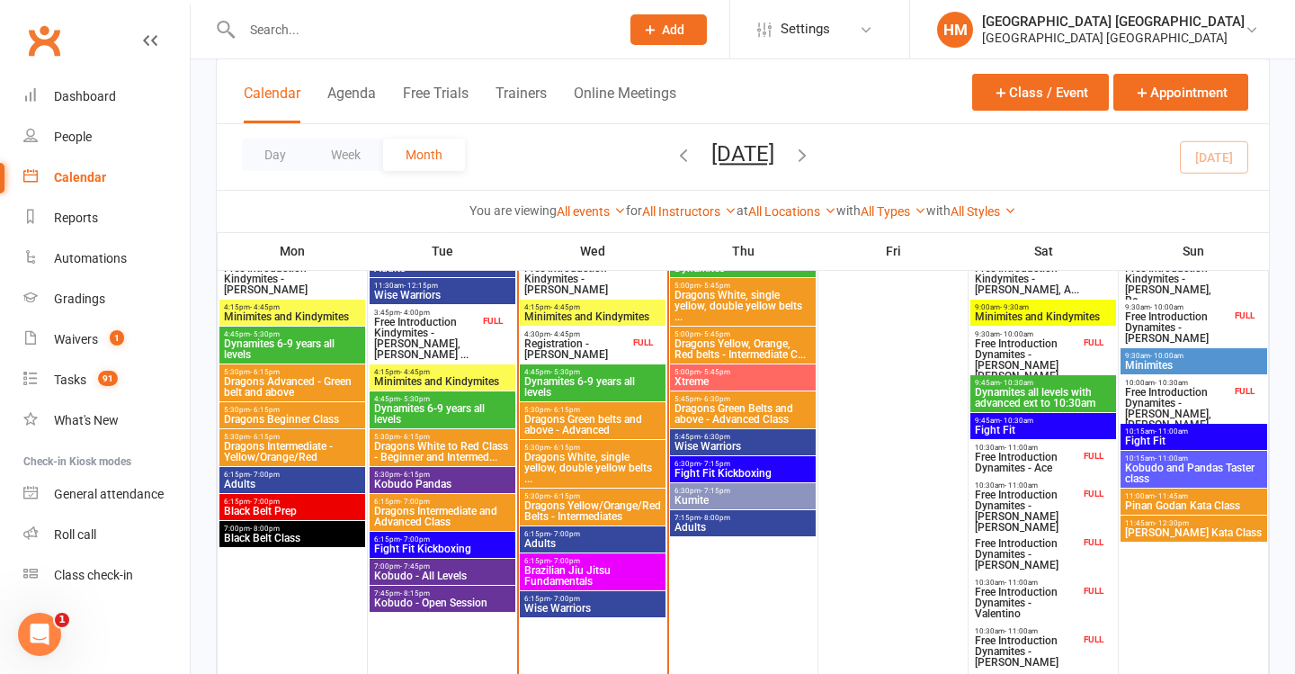
click at [613, 565] on span "Brazilian Jiu Jitsu Fundamentals" at bounding box center [593, 576] width 139 height 22
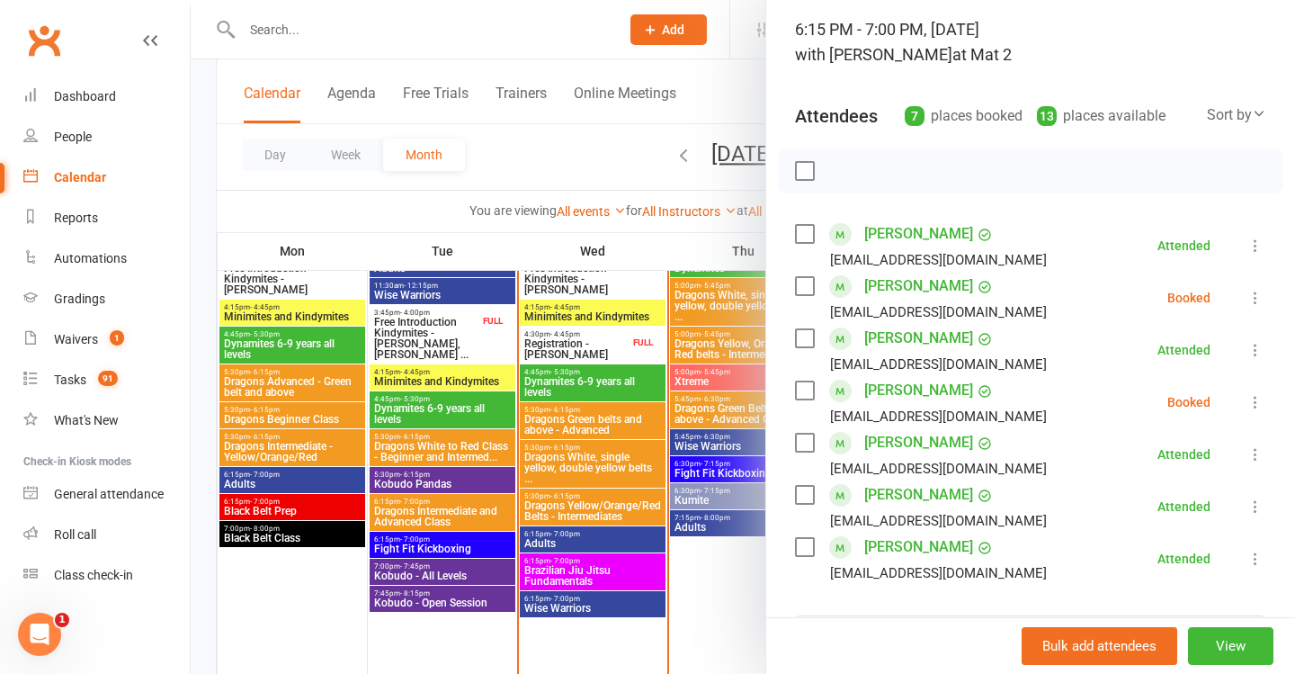
scroll to position [127, 0]
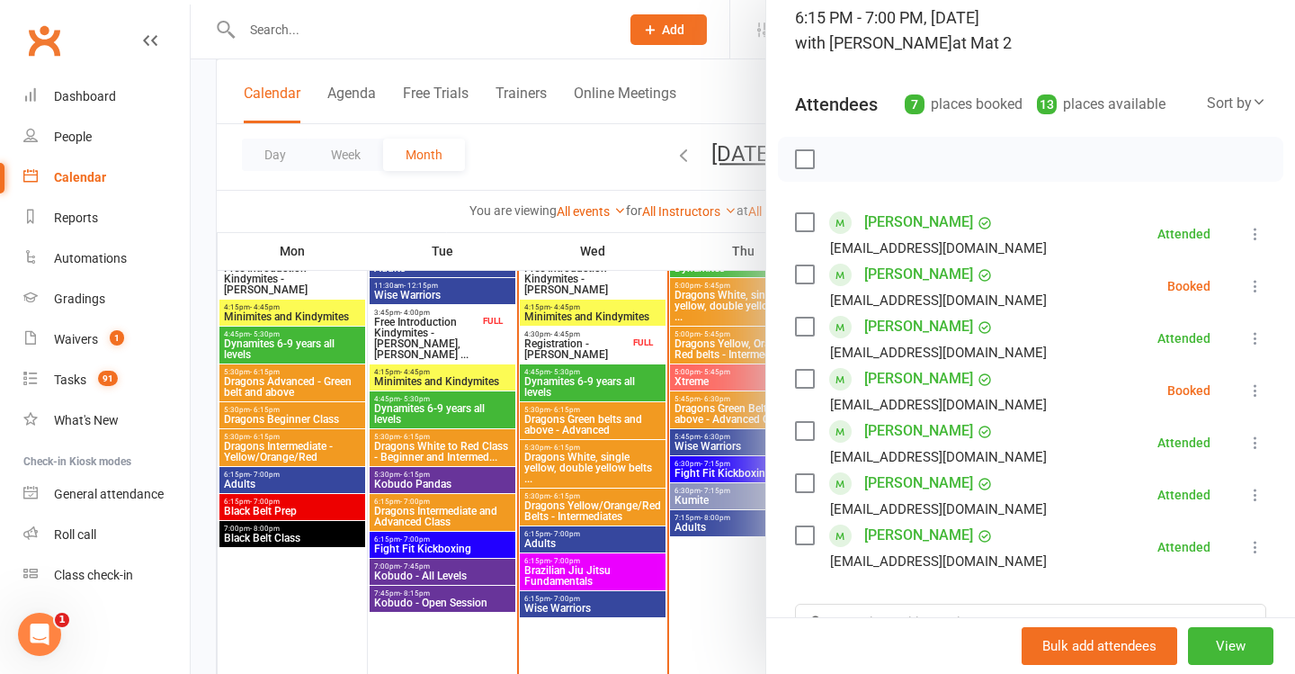
click at [1268, 284] on div "Class kiosk mode Roll call 6:15 PM - 7:00 PM, [DATE] with [PERSON_NAME] at Mat …" at bounding box center [1030, 423] width 529 height 946
click at [1260, 277] on button at bounding box center [1256, 286] width 22 height 22
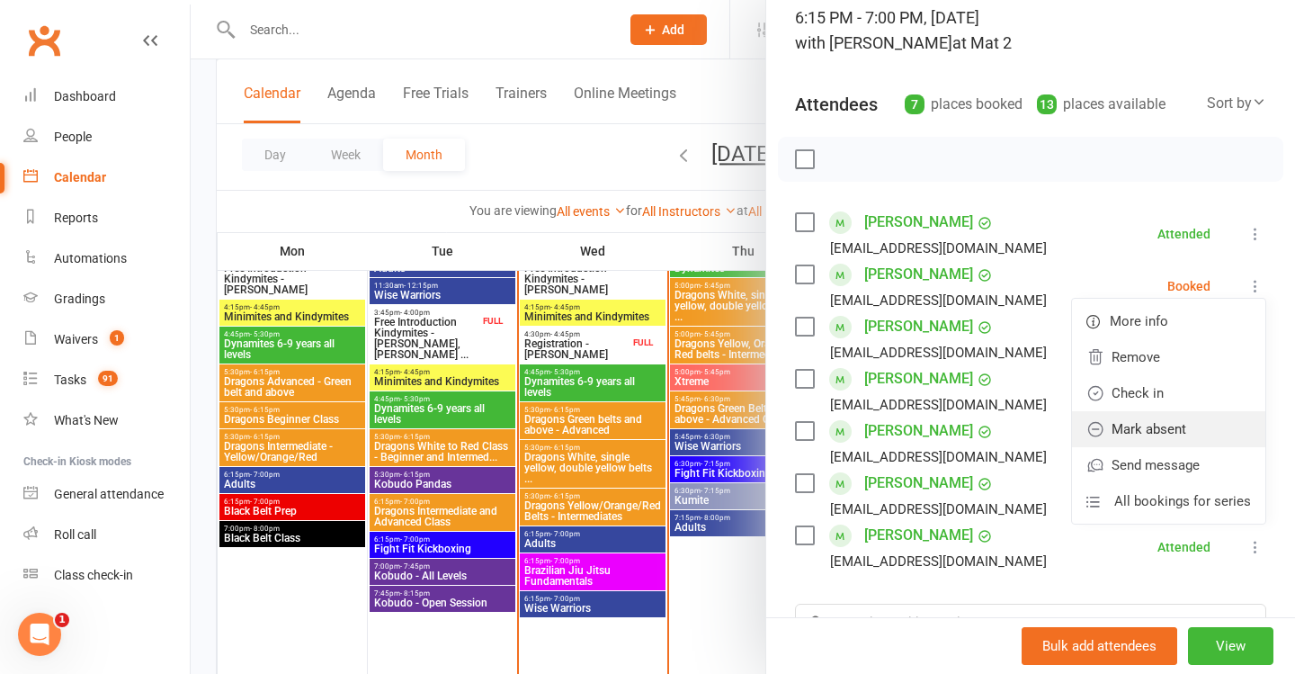
click at [1136, 437] on link "Mark absent" at bounding box center [1168, 429] width 193 height 36
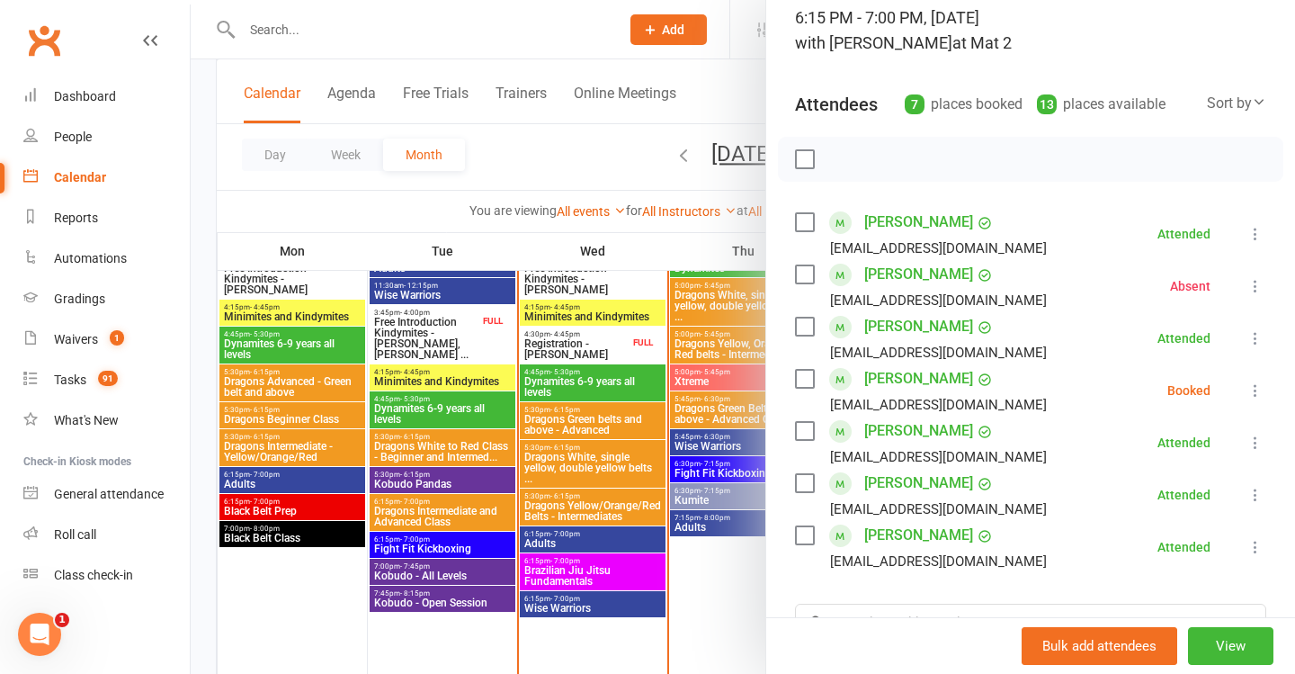
click at [1256, 390] on icon at bounding box center [1256, 390] width 18 height 18
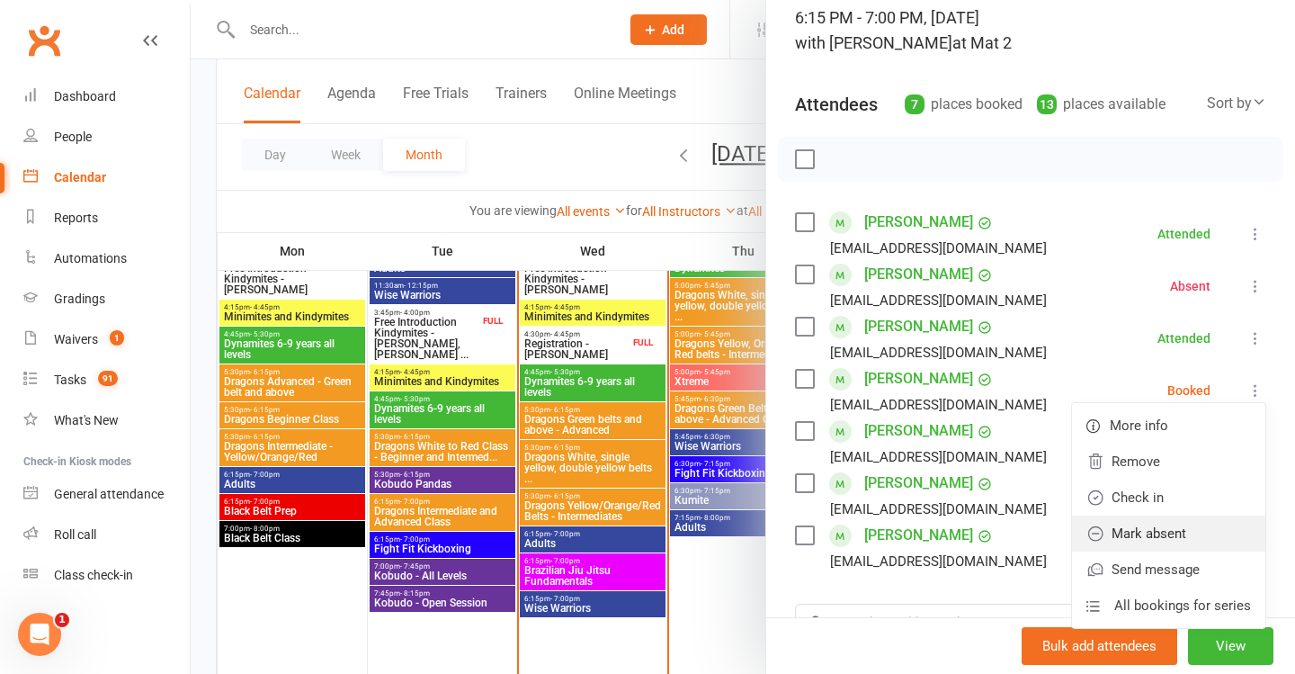
click at [1180, 524] on link "Mark absent" at bounding box center [1168, 533] width 193 height 36
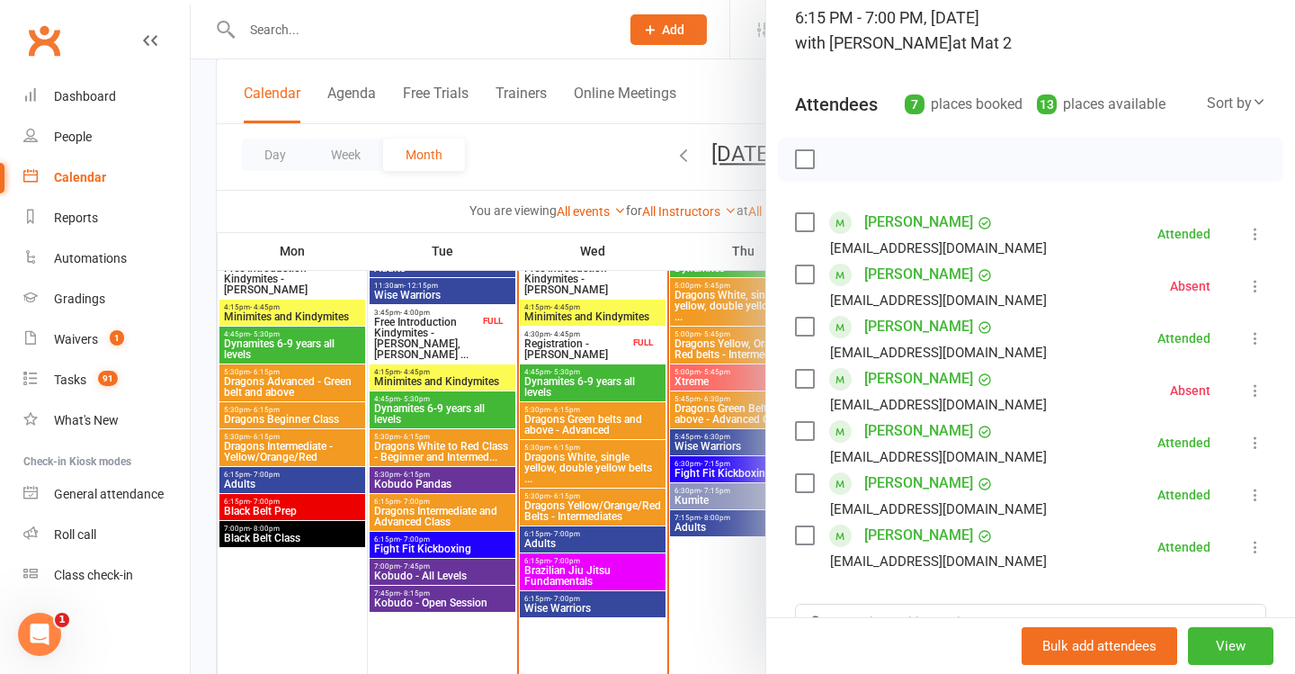
click at [604, 364] on div at bounding box center [743, 337] width 1105 height 674
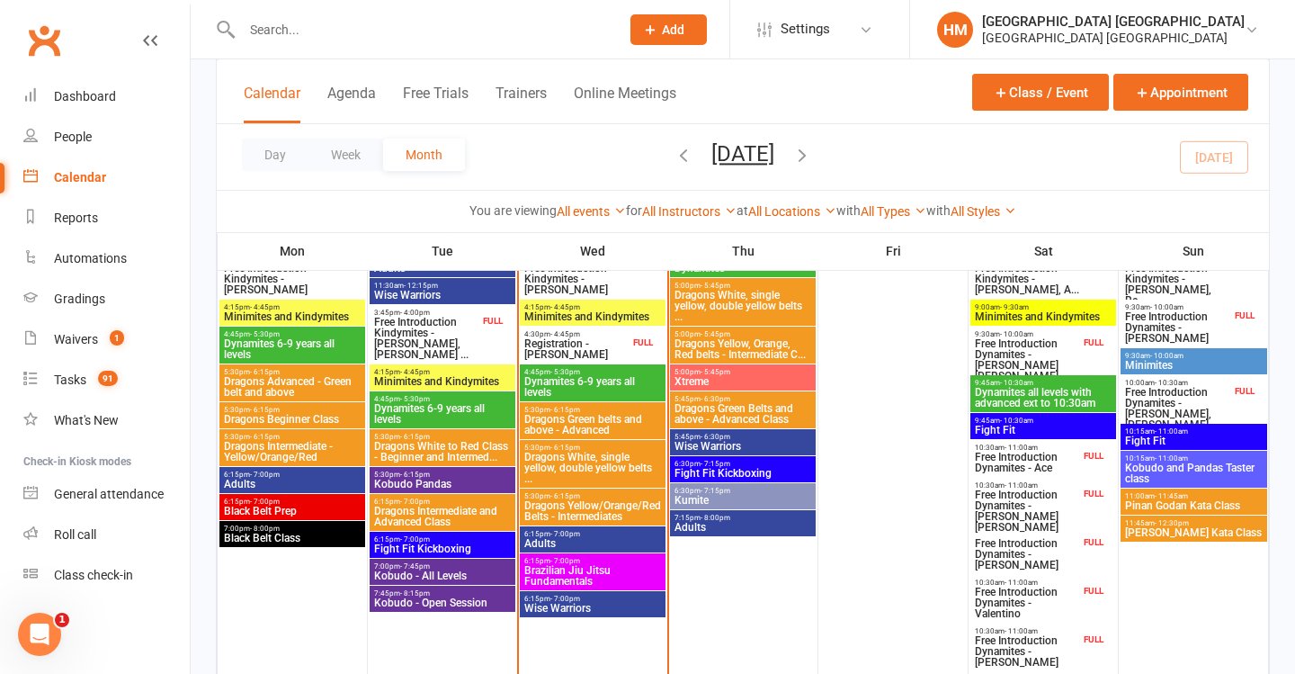
click at [605, 536] on span "6:15pm - 7:00pm" at bounding box center [593, 534] width 139 height 8
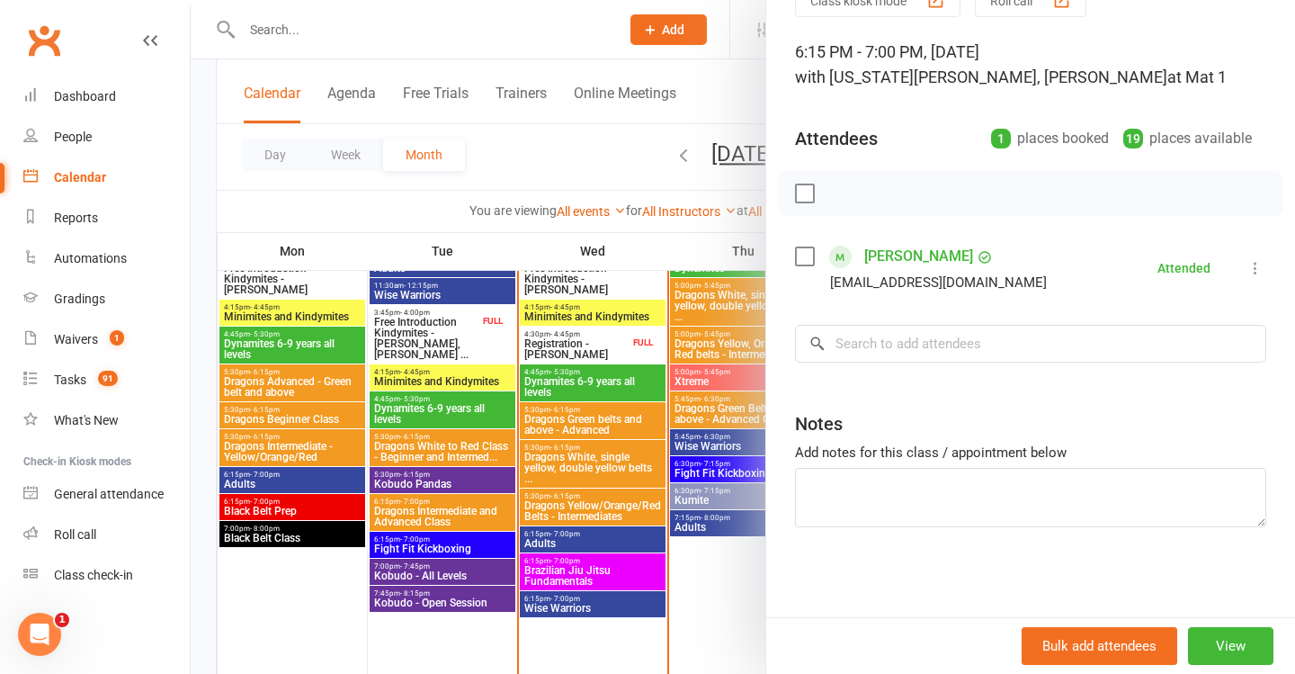
click at [568, 429] on div at bounding box center [743, 337] width 1105 height 674
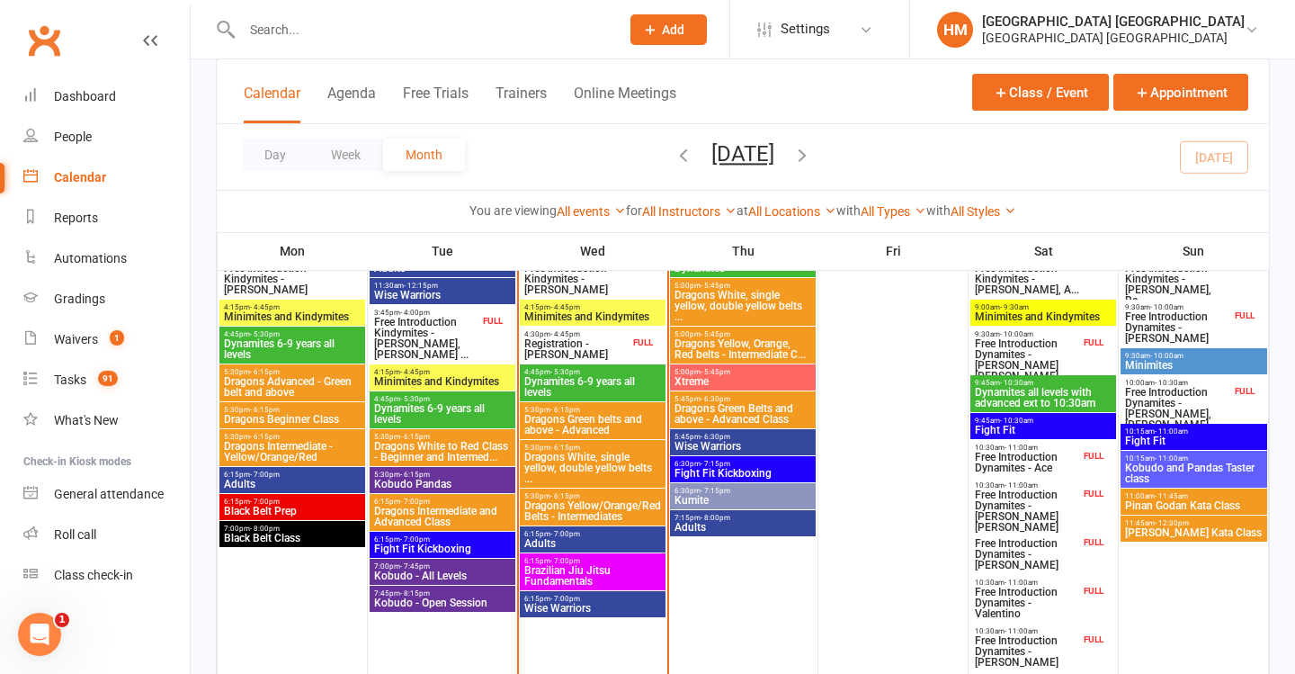
click at [589, 610] on span "Wise Warriors" at bounding box center [593, 608] width 139 height 11
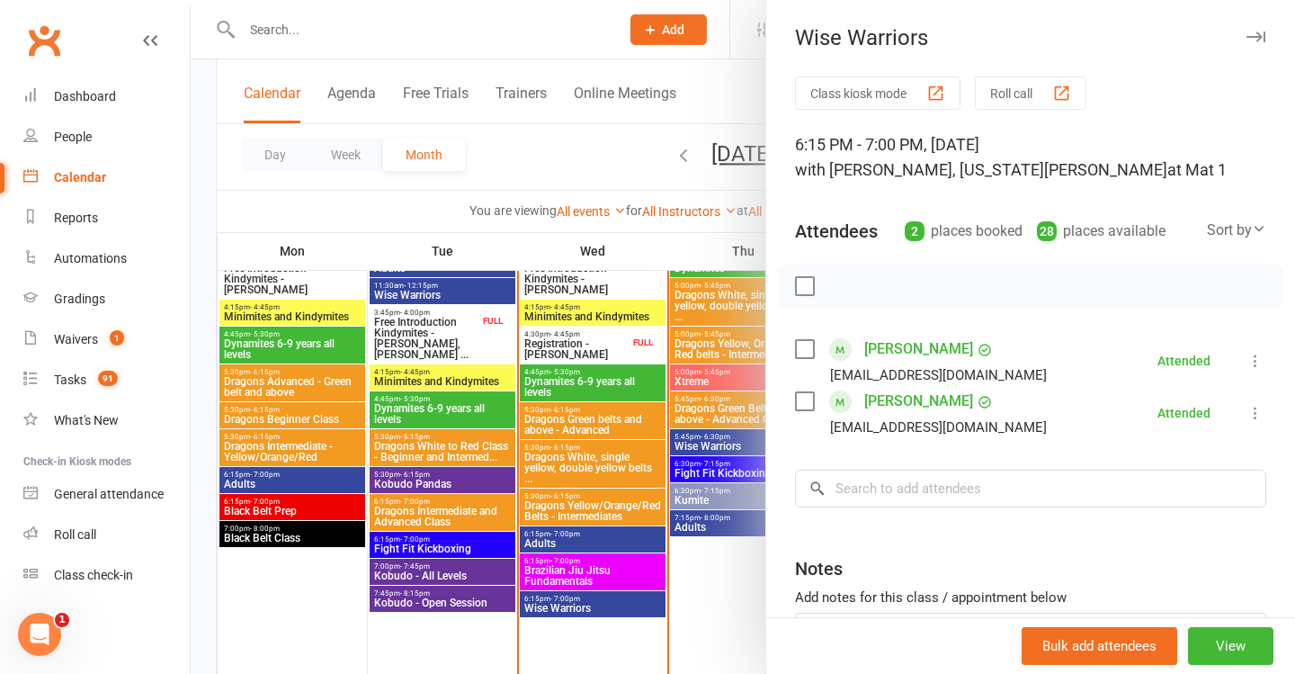
click at [553, 451] on div at bounding box center [743, 337] width 1105 height 674
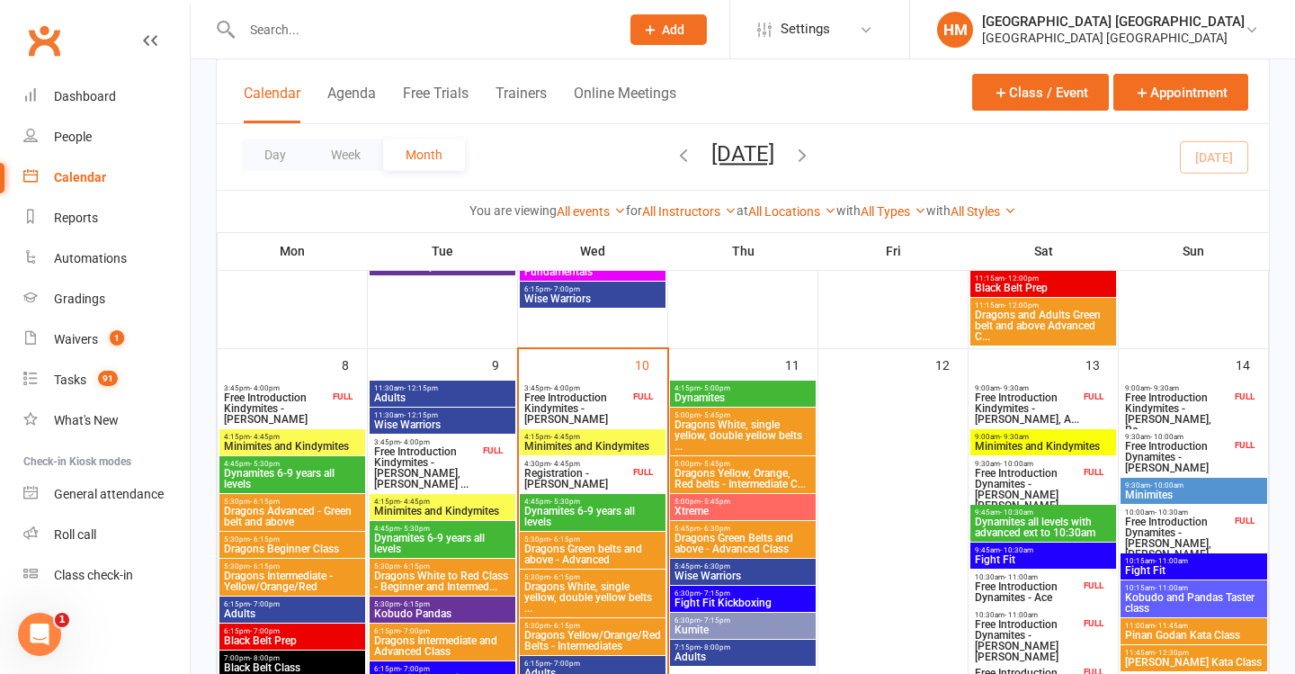
scroll to position [434, 0]
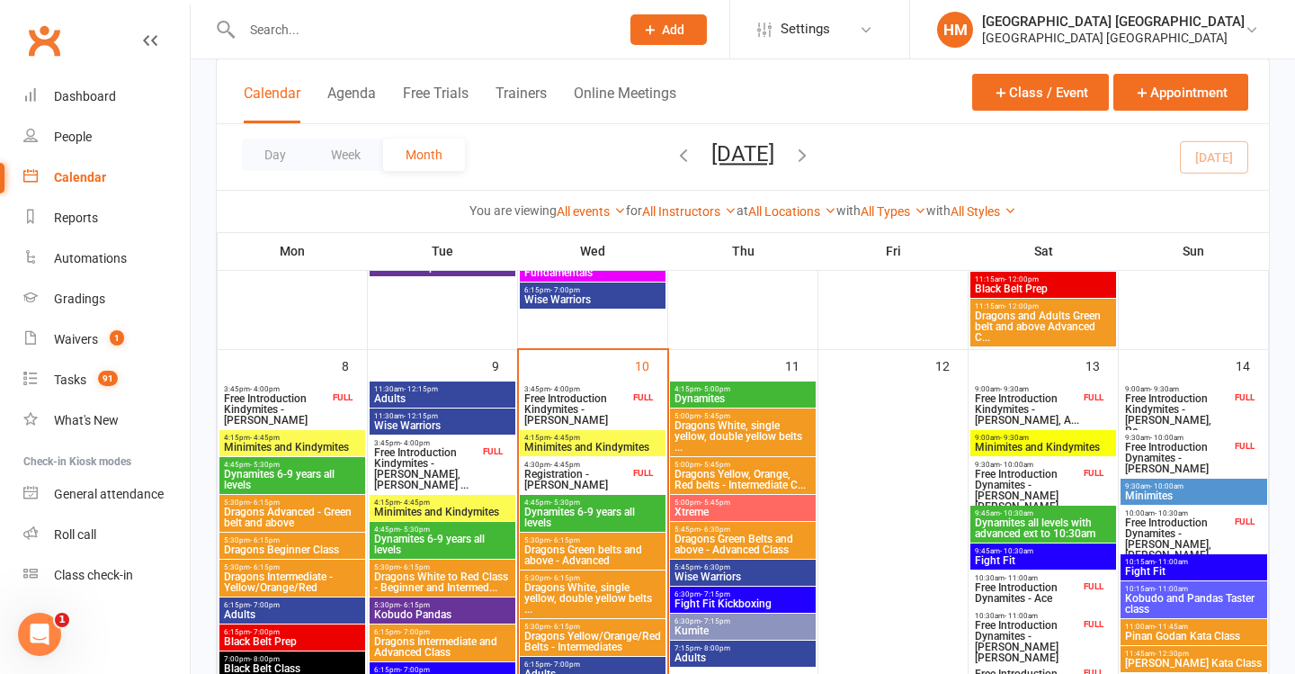
click at [470, 458] on span "Free Introduction Kindymites - [PERSON_NAME], [PERSON_NAME] ..." at bounding box center [426, 468] width 106 height 43
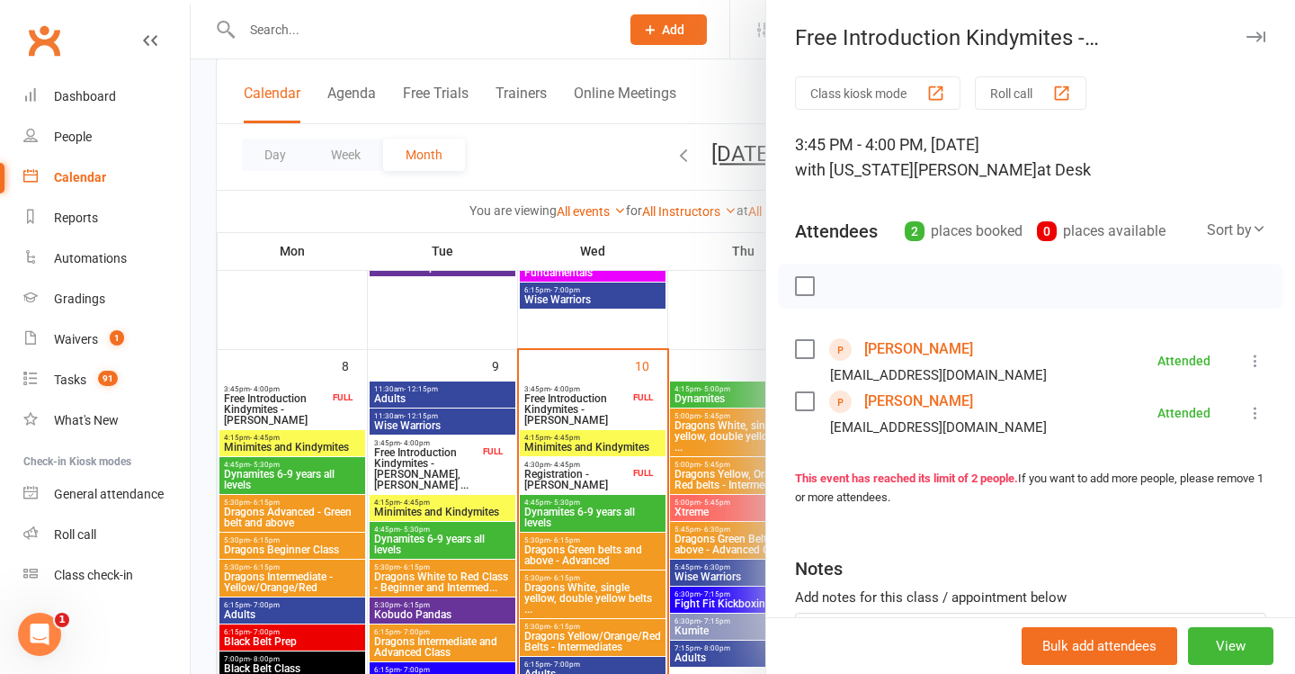
click at [430, 415] on div at bounding box center [743, 337] width 1105 height 674
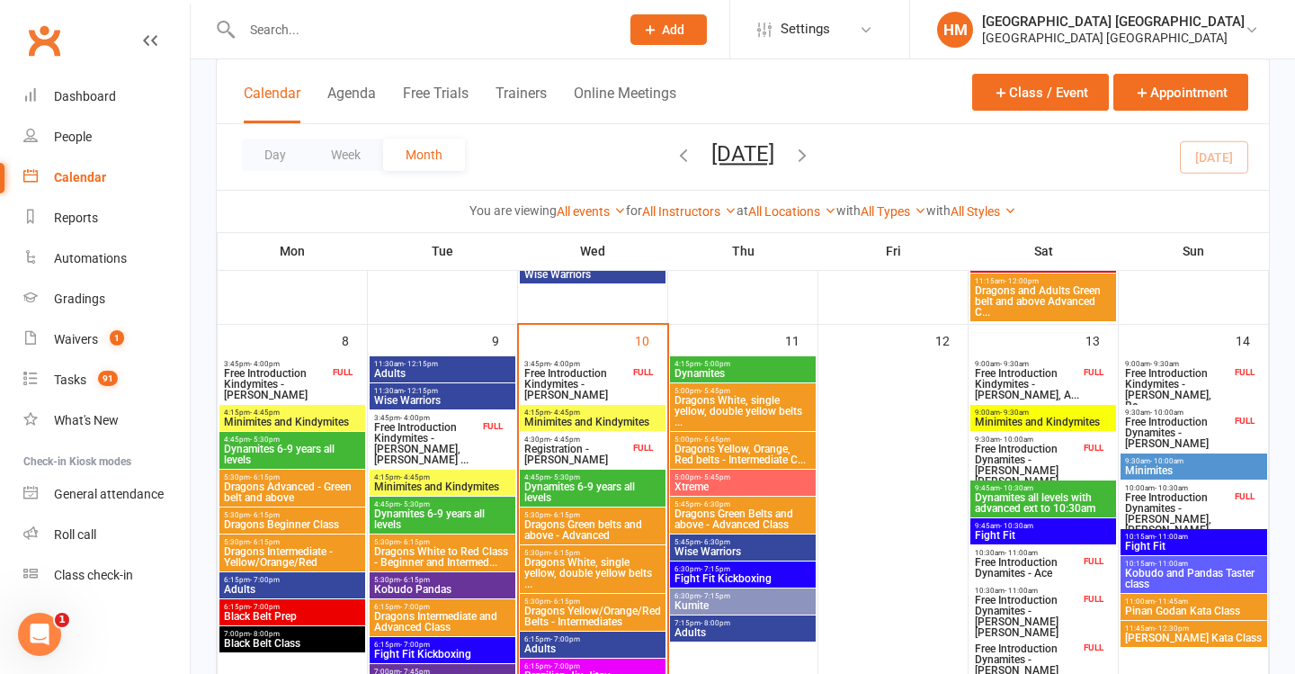
scroll to position [453, 0]
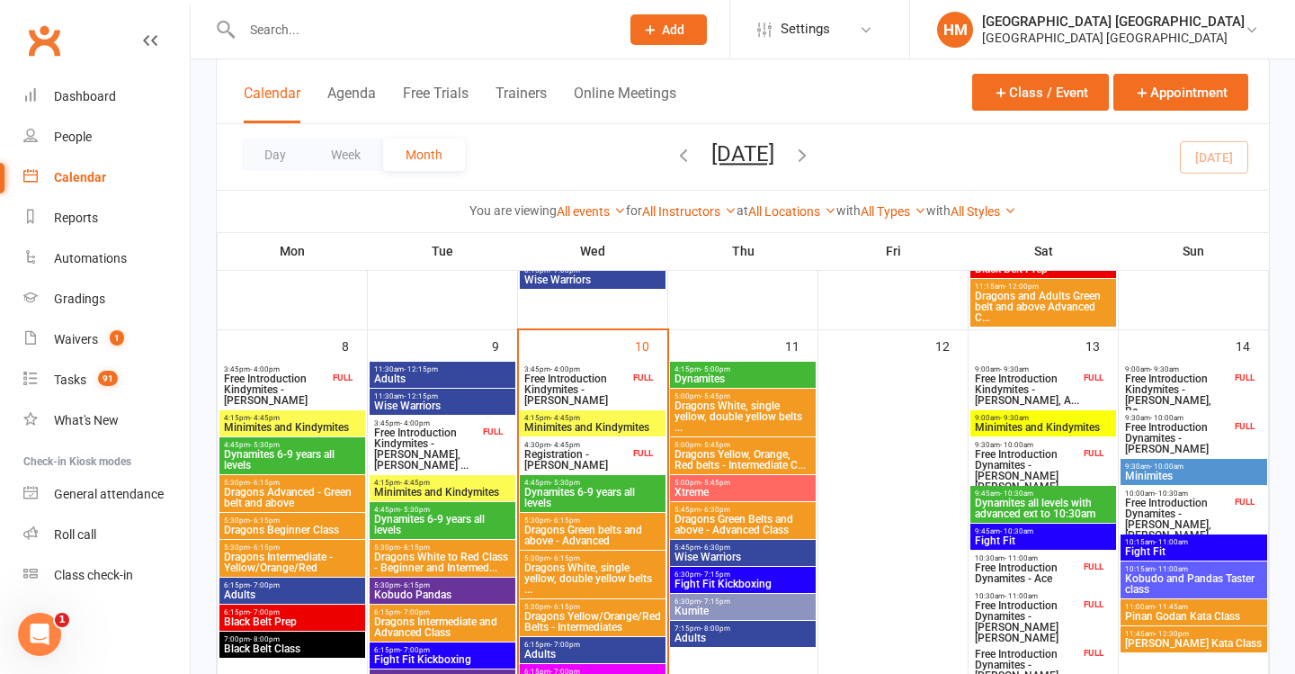
click at [709, 386] on div "4:15pm - 5:00pm Dynamites" at bounding box center [743, 375] width 146 height 26
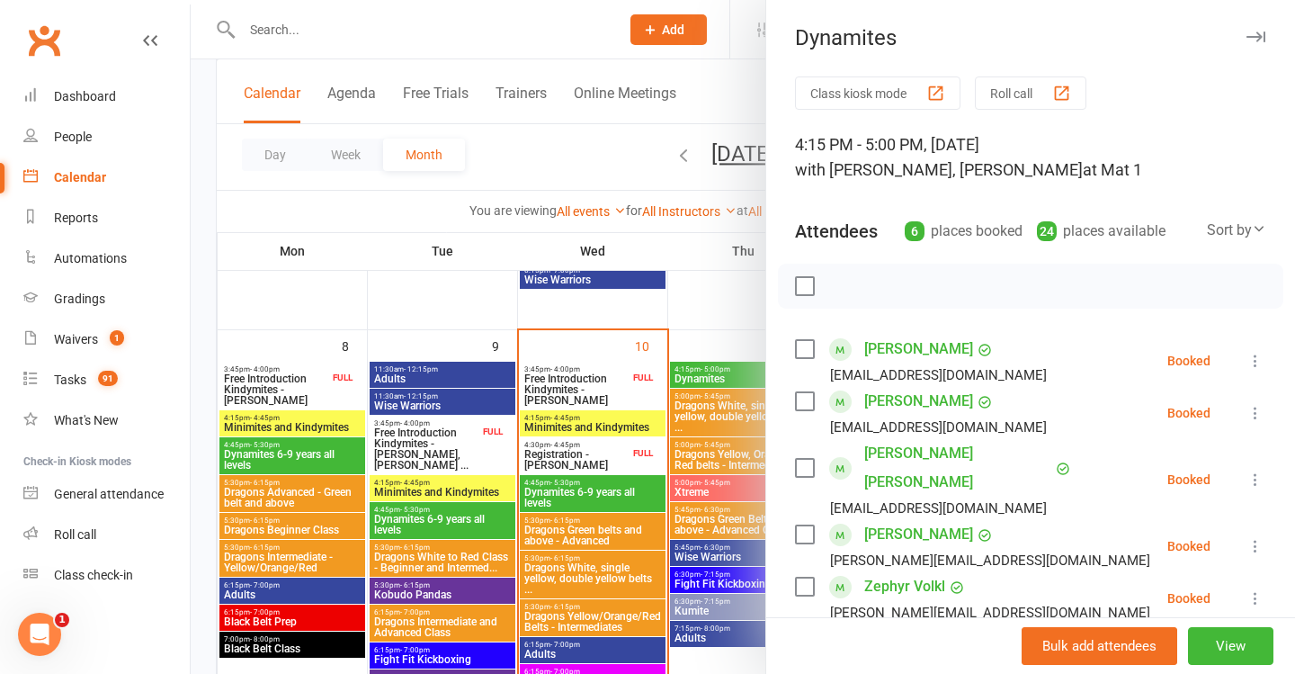
click at [550, 434] on div at bounding box center [743, 337] width 1105 height 674
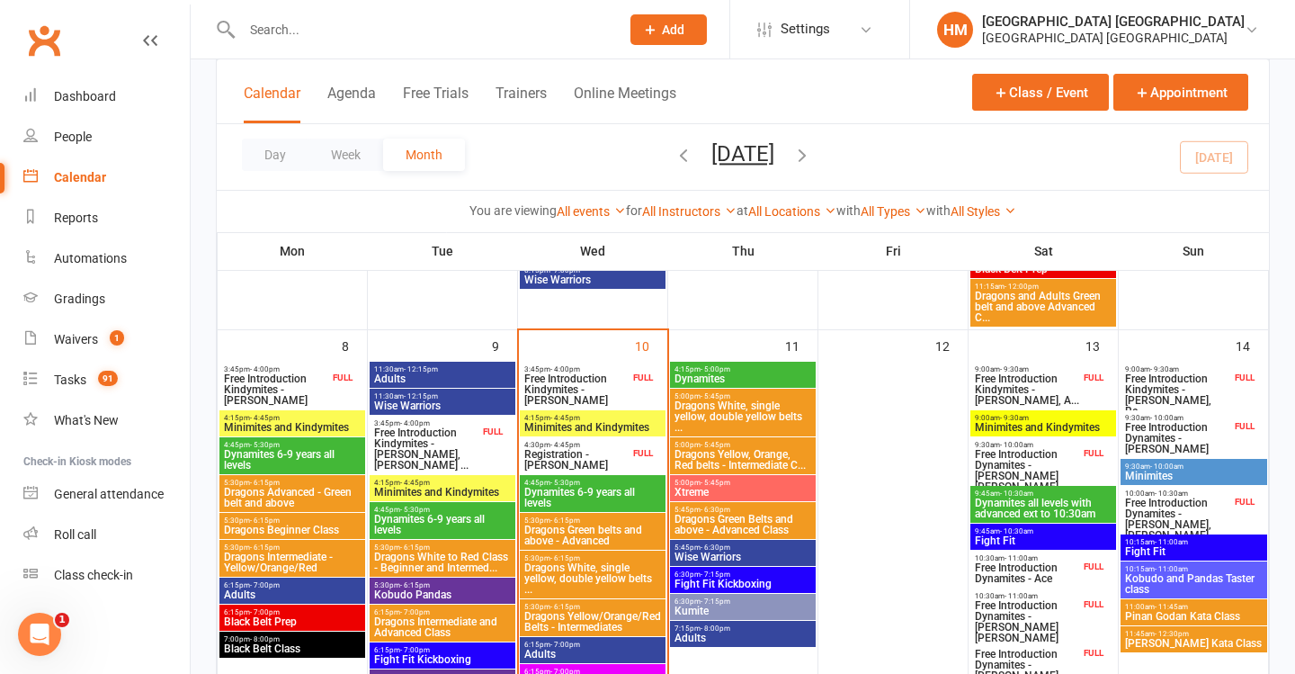
click at [1035, 493] on span "9:45am - 10:30am" at bounding box center [1043, 493] width 139 height 8
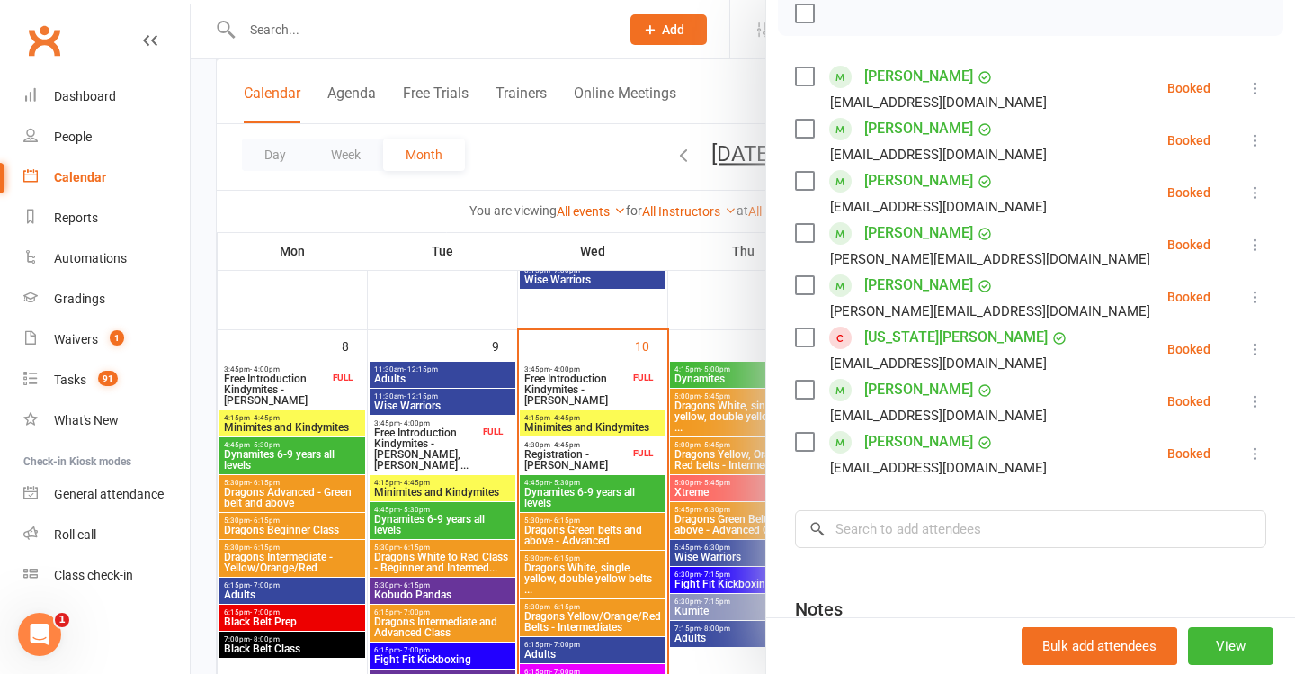
scroll to position [283, 0]
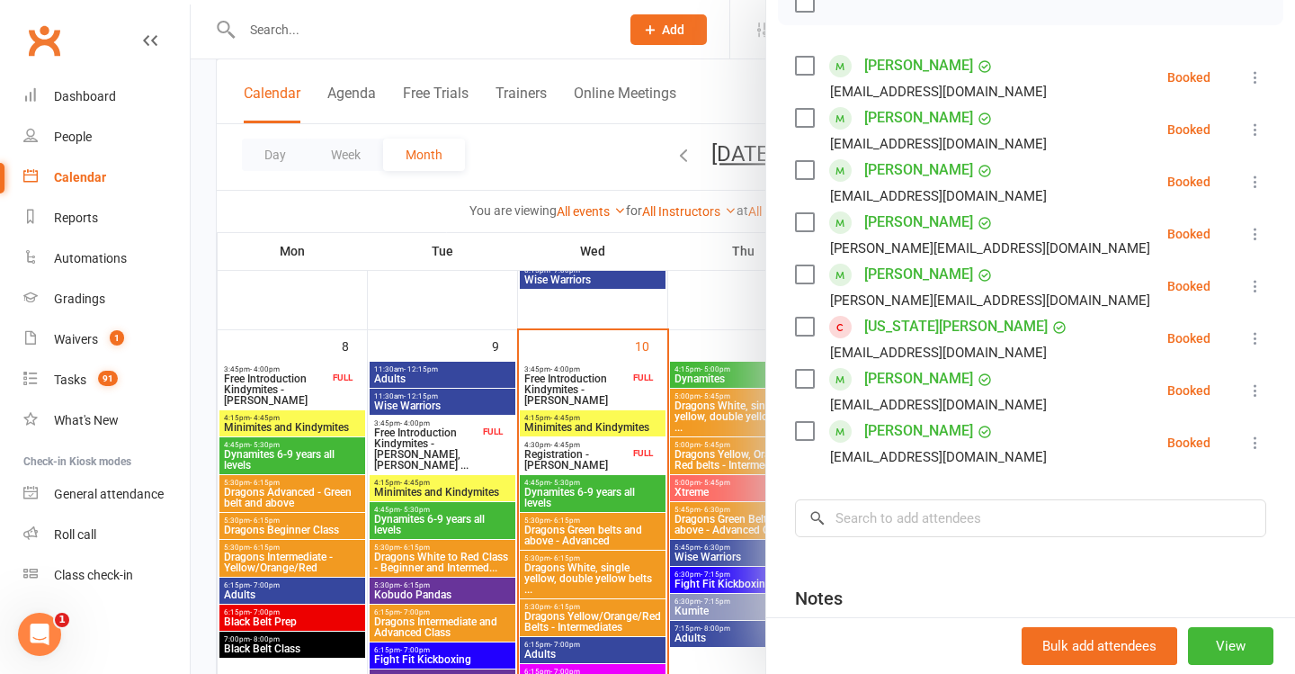
click at [648, 399] on div at bounding box center [743, 337] width 1105 height 674
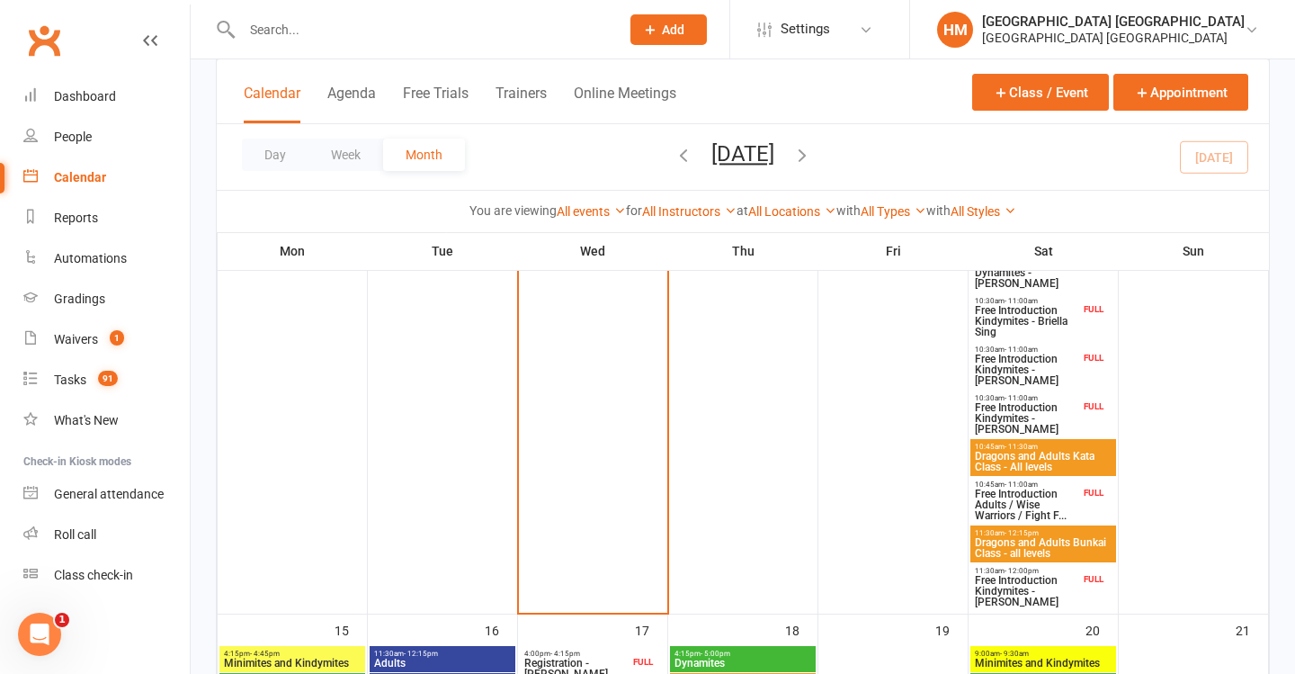
scroll to position [945, 0]
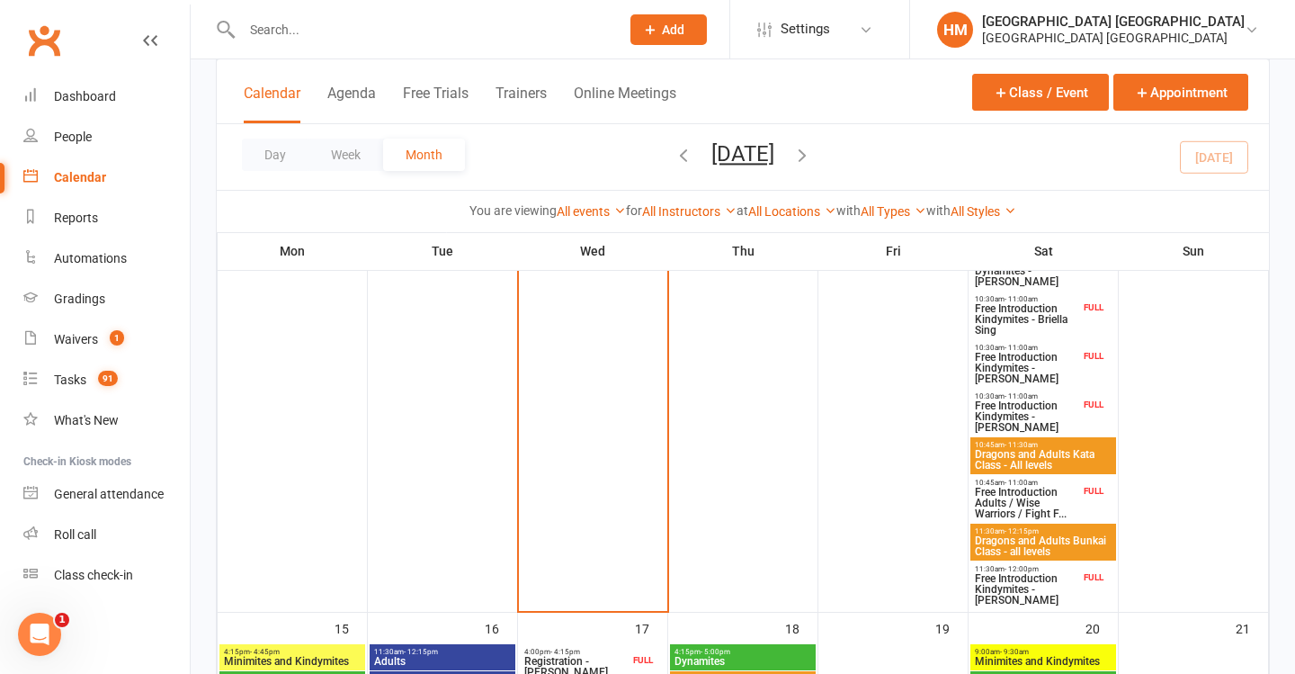
click at [1046, 489] on span "Free Introduction Adults / Wise Warriors / Fight F..." at bounding box center [1027, 503] width 106 height 32
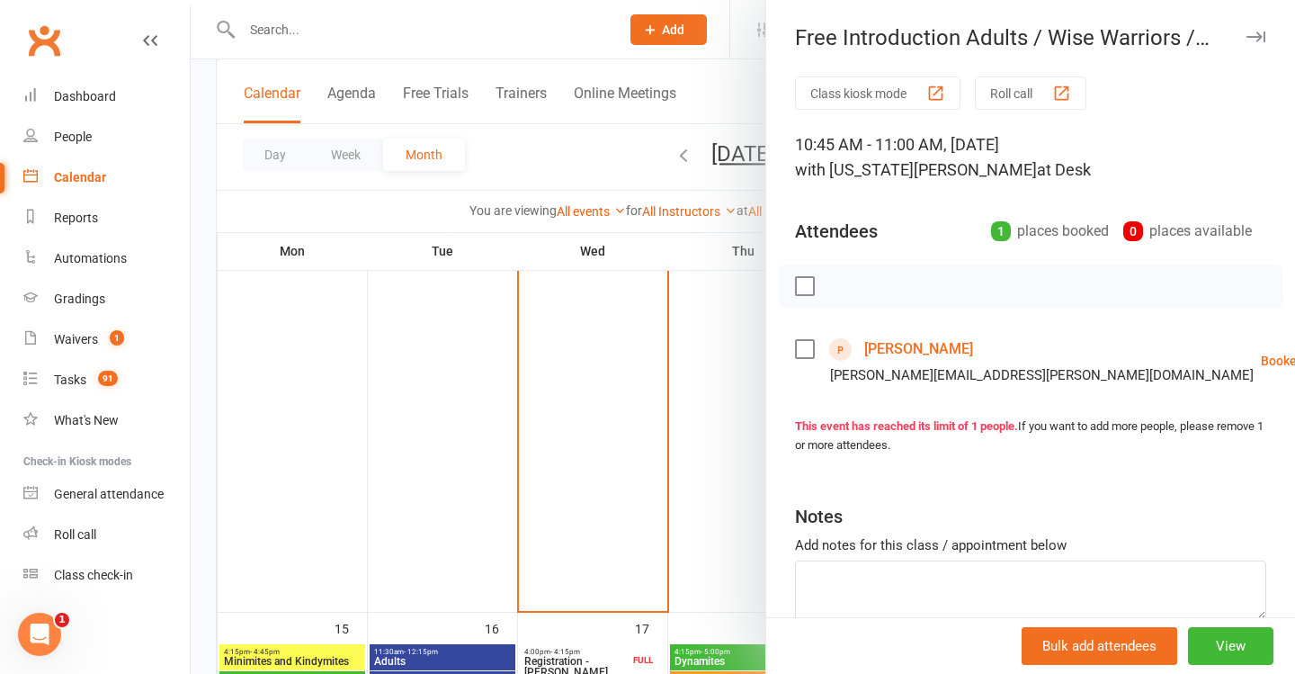
click at [596, 404] on div at bounding box center [743, 337] width 1105 height 674
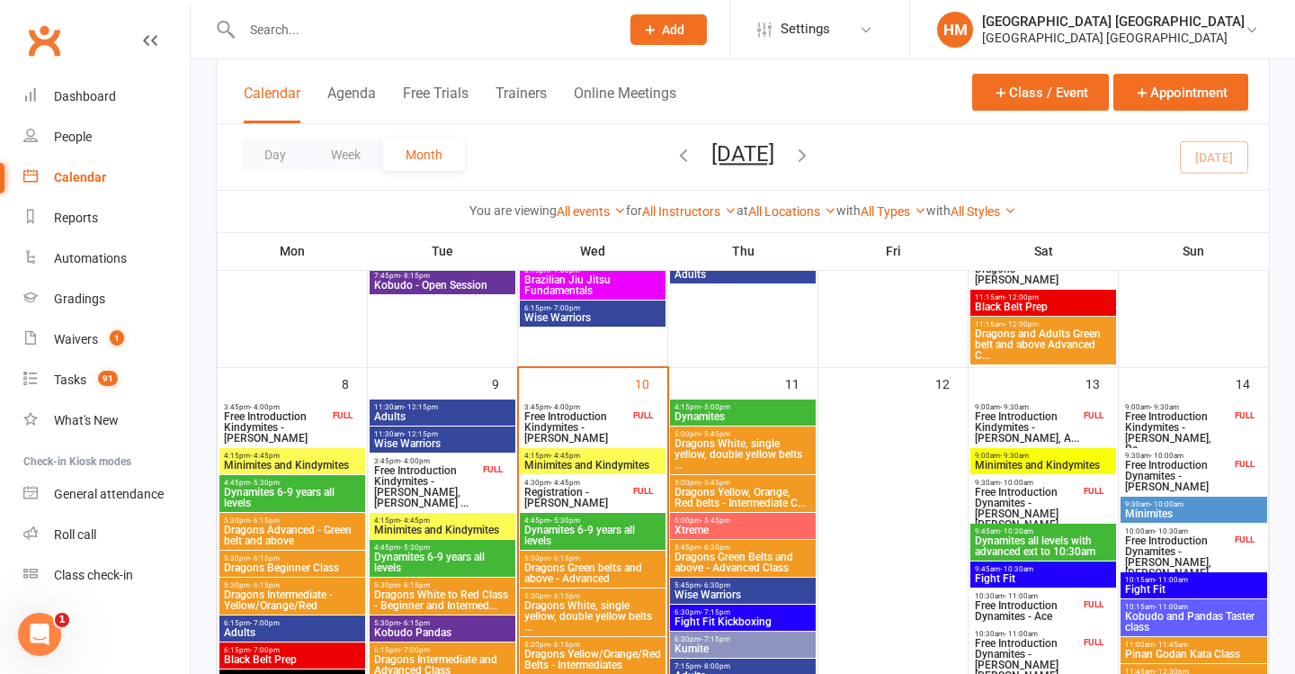
scroll to position [420, 0]
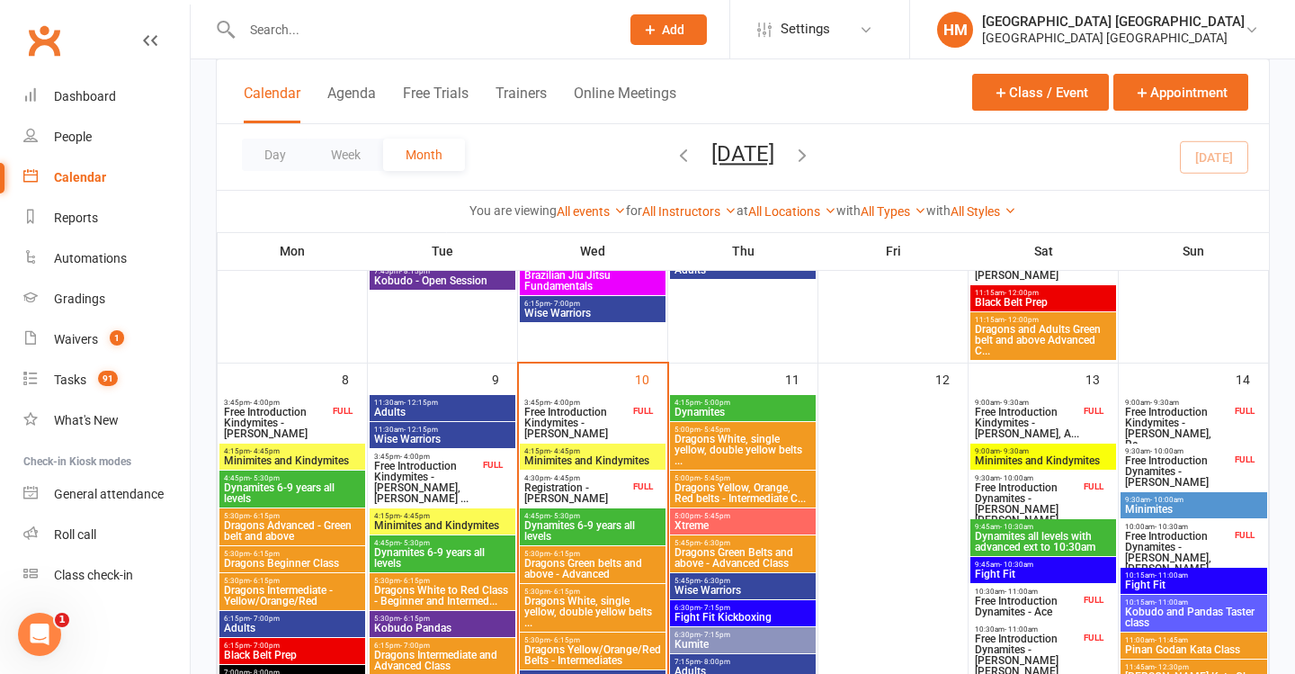
click at [1027, 415] on span "Free Introduction Kindymites - [PERSON_NAME], A..." at bounding box center [1027, 423] width 106 height 32
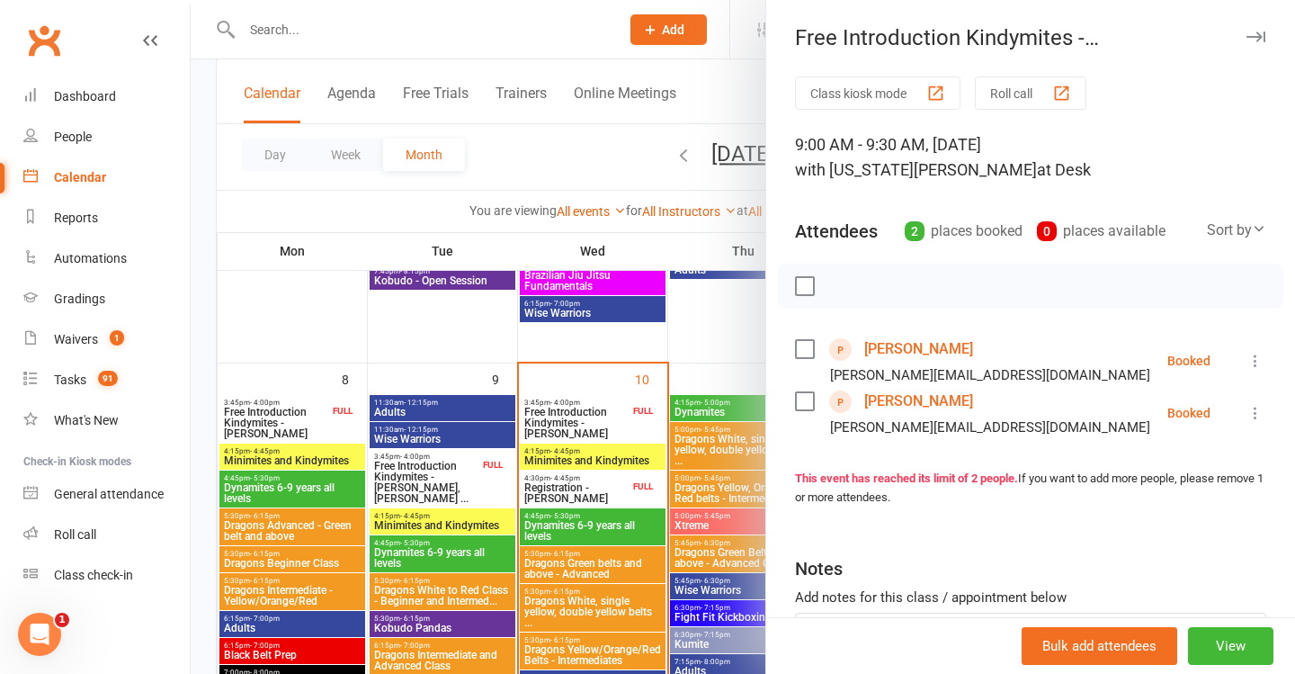
click at [676, 425] on div at bounding box center [743, 337] width 1105 height 674
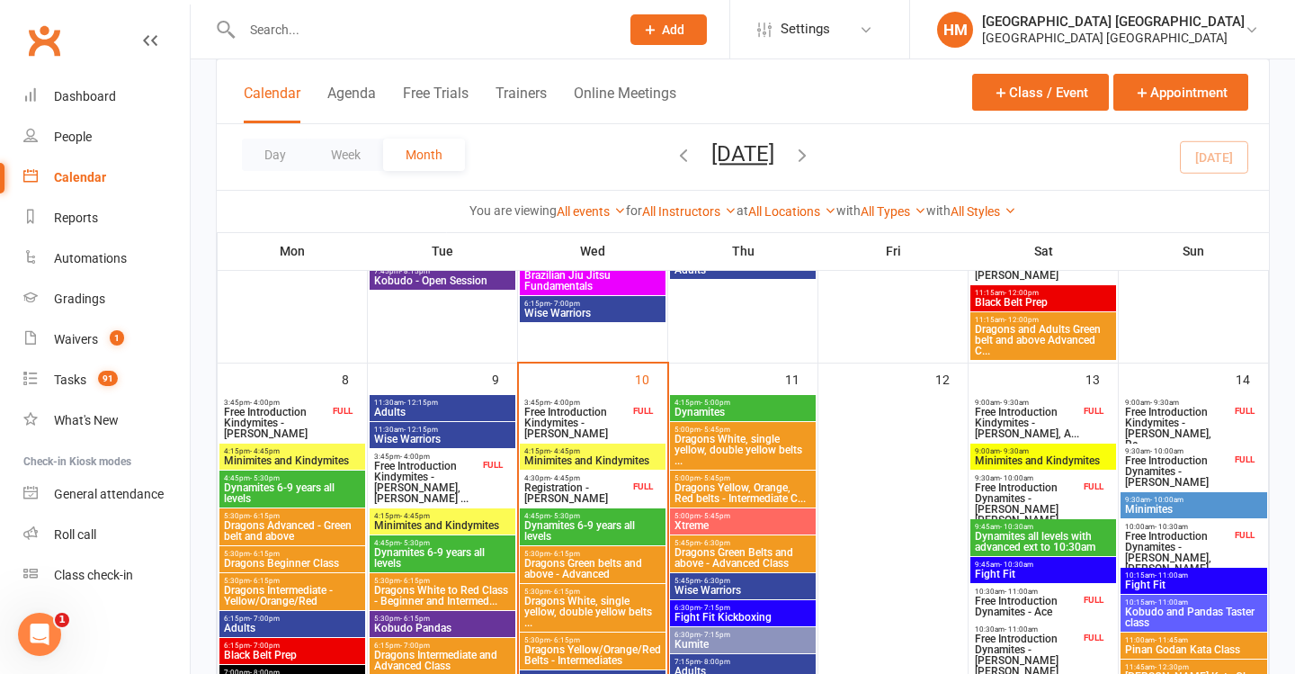
click at [1169, 425] on span "Free Introduction Kindymites - [PERSON_NAME], Re..." at bounding box center [1177, 428] width 107 height 43
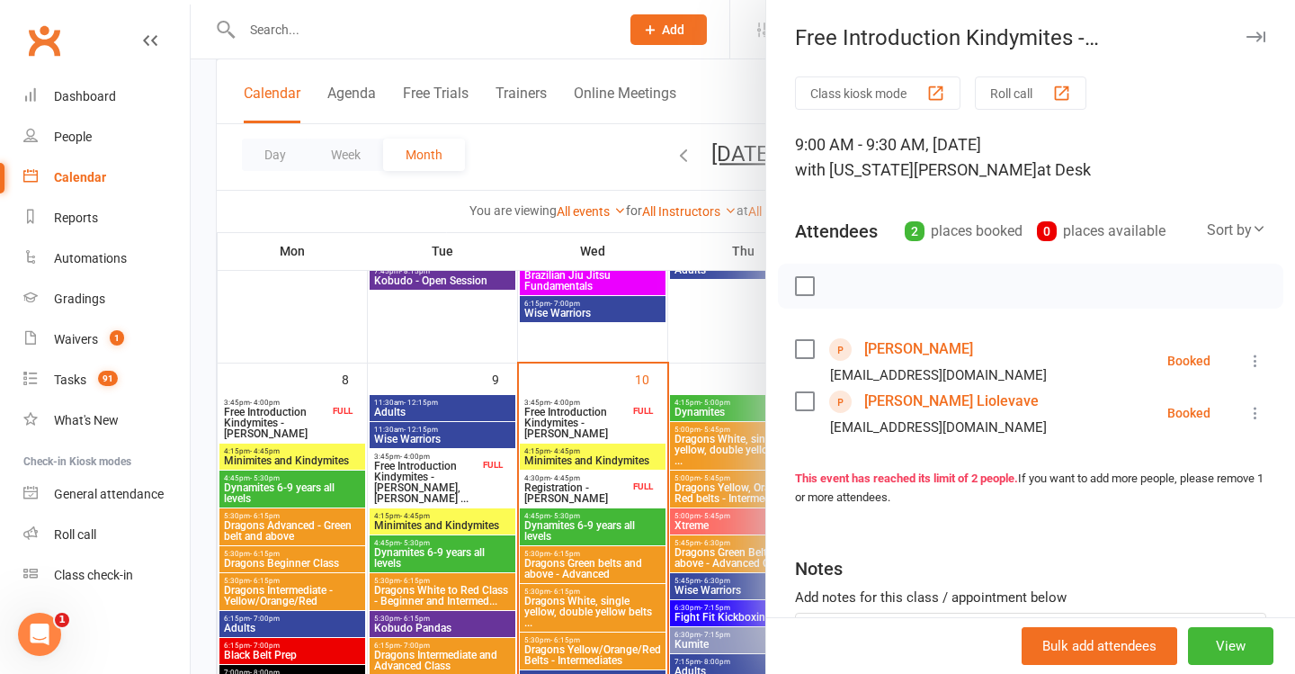
click at [656, 407] on div at bounding box center [743, 337] width 1105 height 674
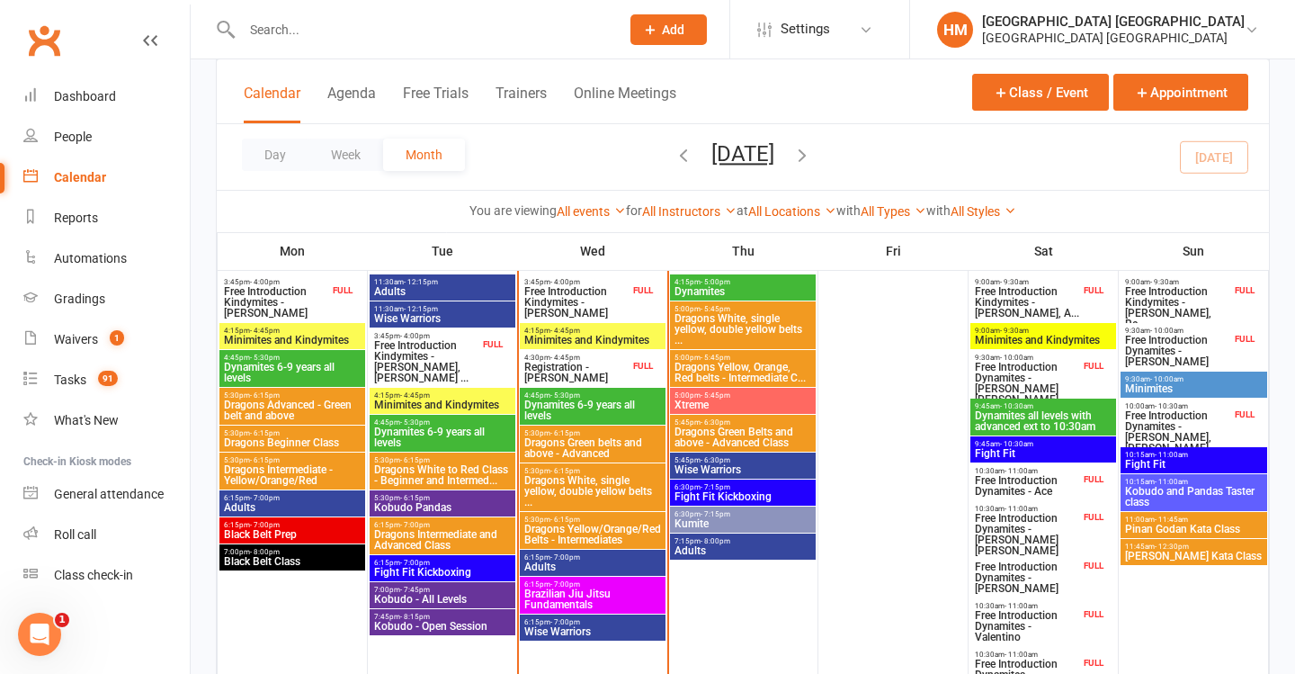
scroll to position [452, 0]
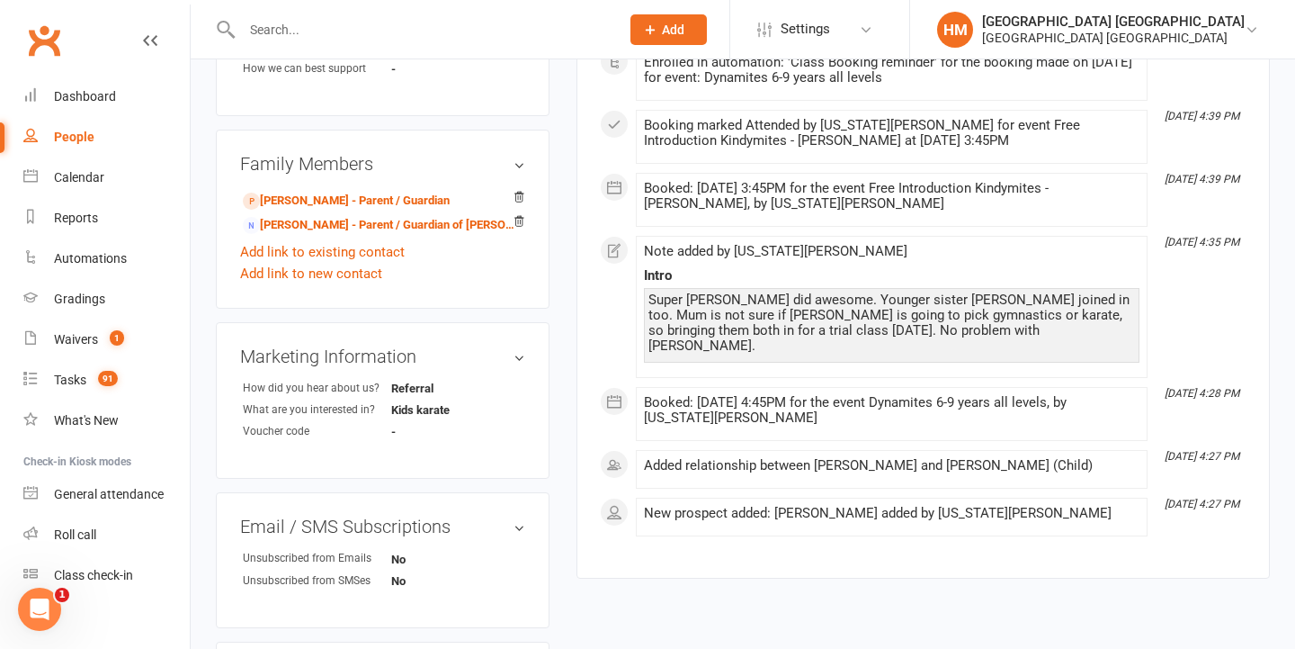
scroll to position [688, 0]
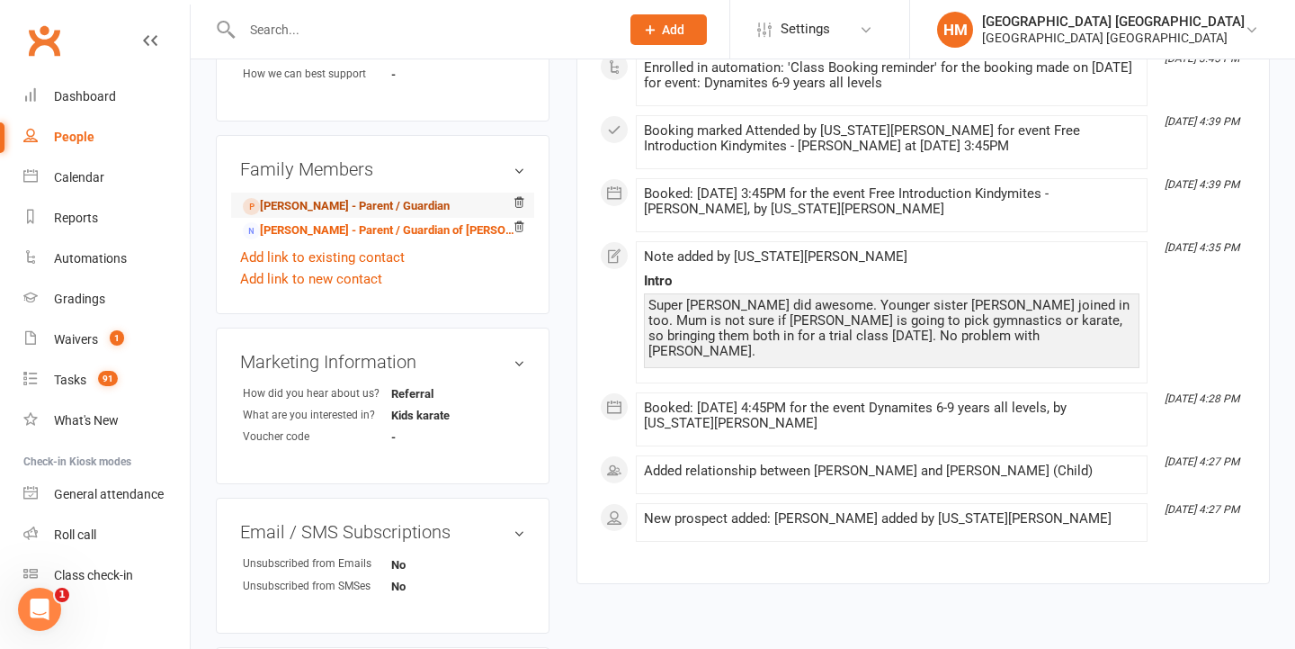
click at [387, 197] on link "Theodore Ash - Parent / Guardian" at bounding box center [346, 206] width 207 height 19
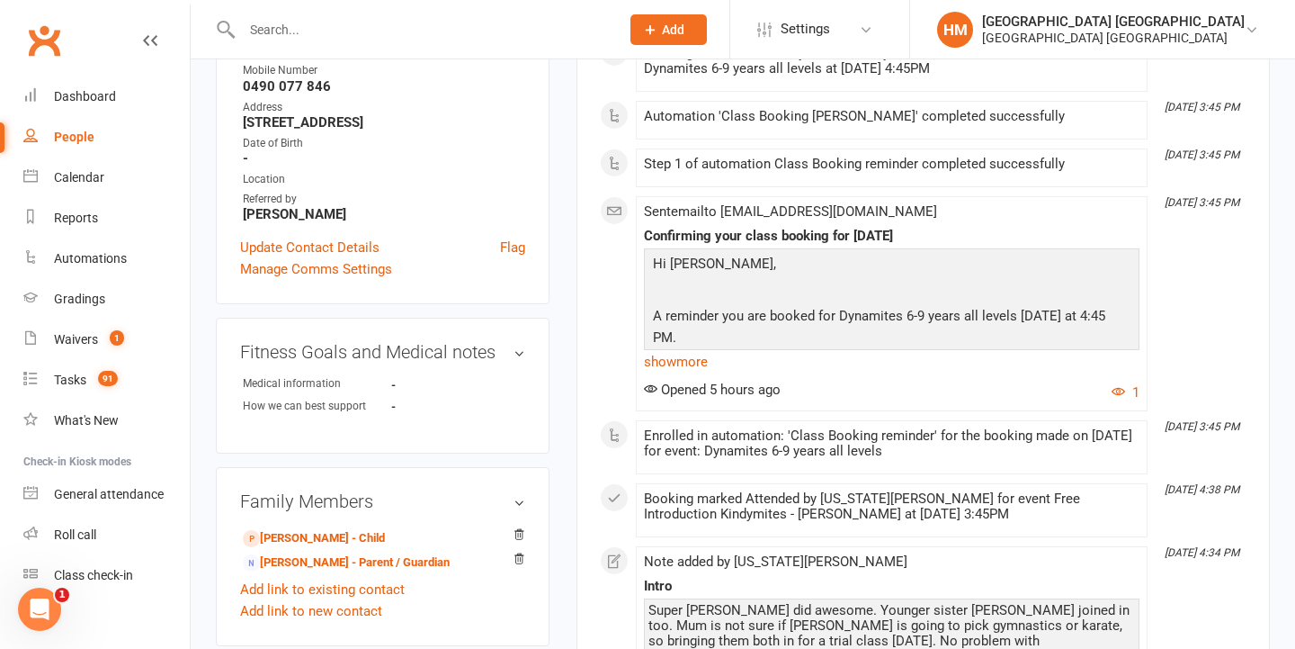
scroll to position [394, 0]
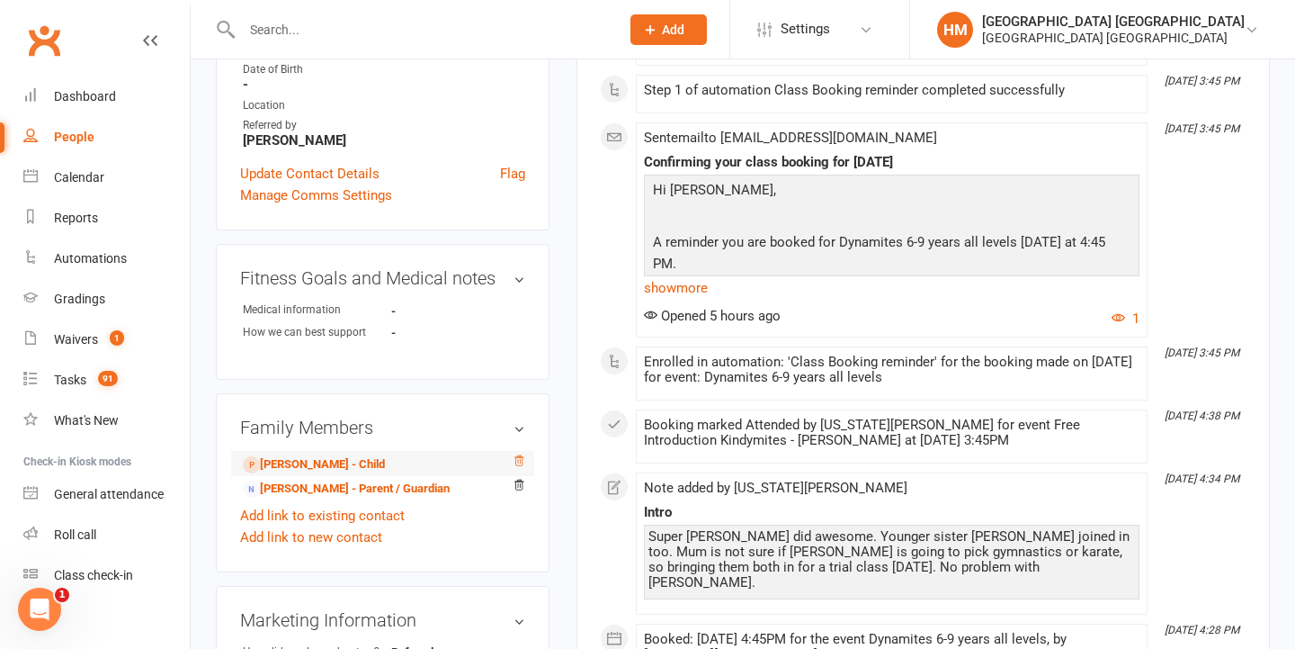
click at [520, 456] on icon at bounding box center [519, 460] width 13 height 13
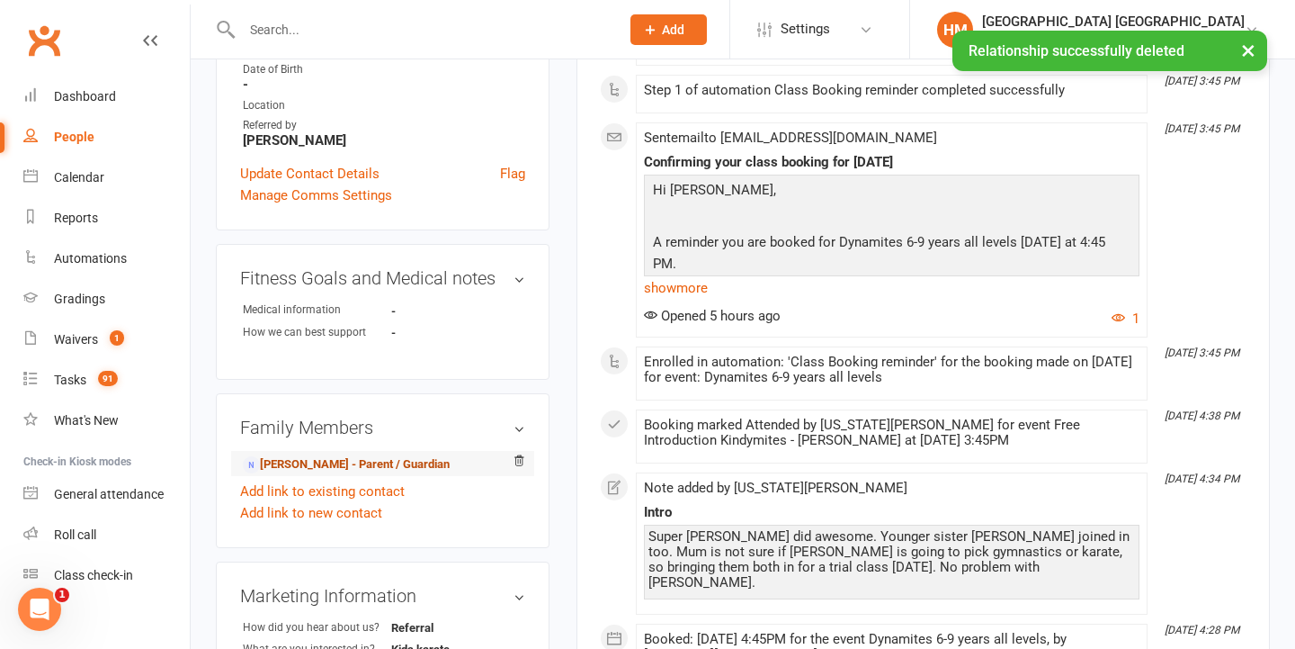
click at [371, 464] on link "Michelle Murphy - Parent / Guardian" at bounding box center [346, 464] width 207 height 19
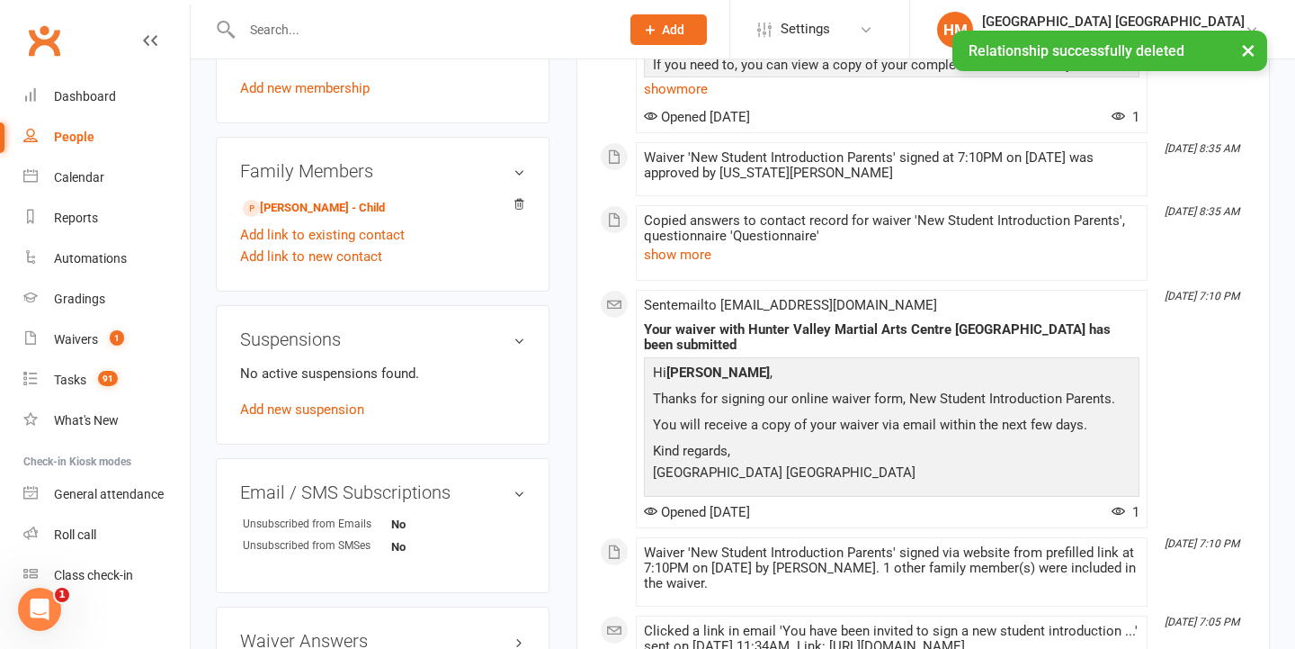
scroll to position [749, 0]
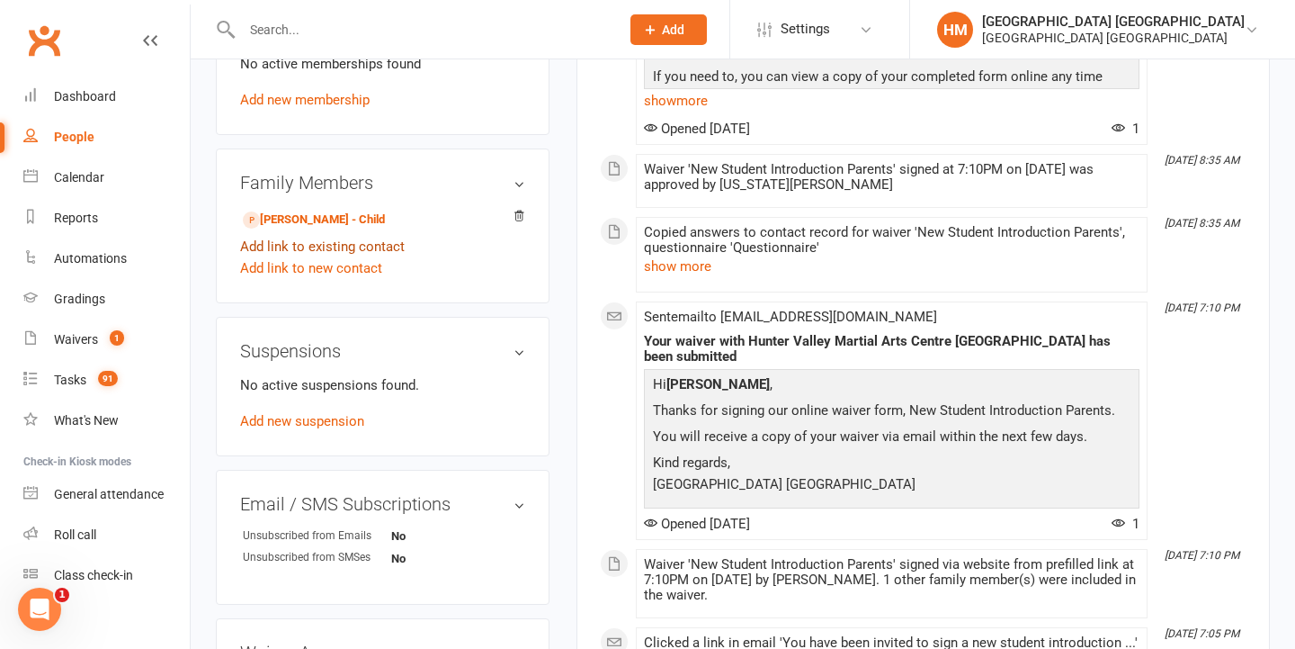
click at [342, 250] on link "Add link to existing contact" at bounding box center [322, 247] width 165 height 22
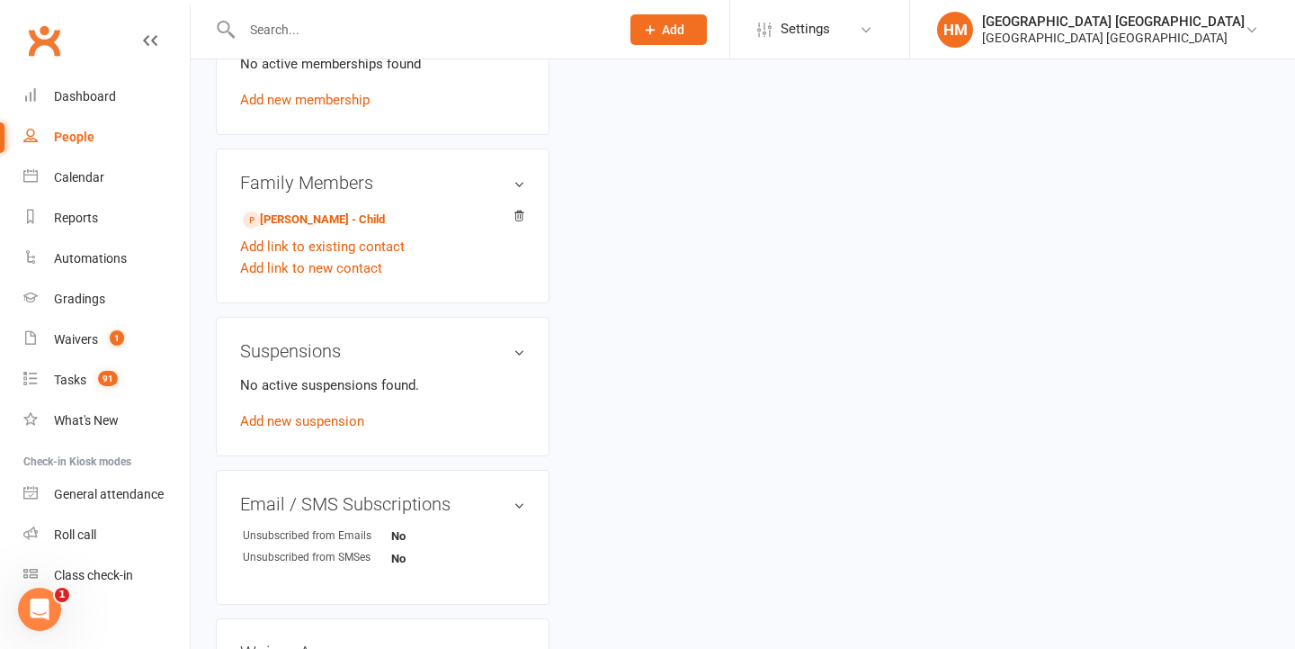
scroll to position [31, 0]
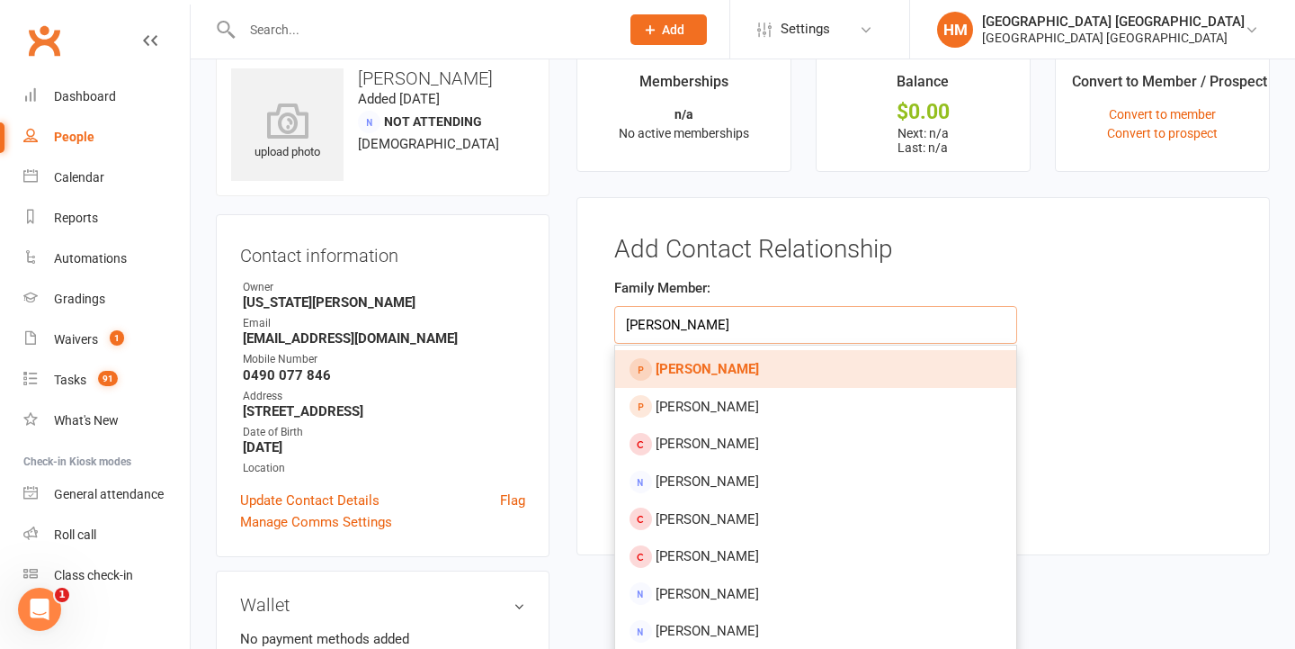
type input "luci ash"
click at [751, 357] on link "[PERSON_NAME]" at bounding box center [815, 369] width 401 height 38
type input "[PERSON_NAME]"
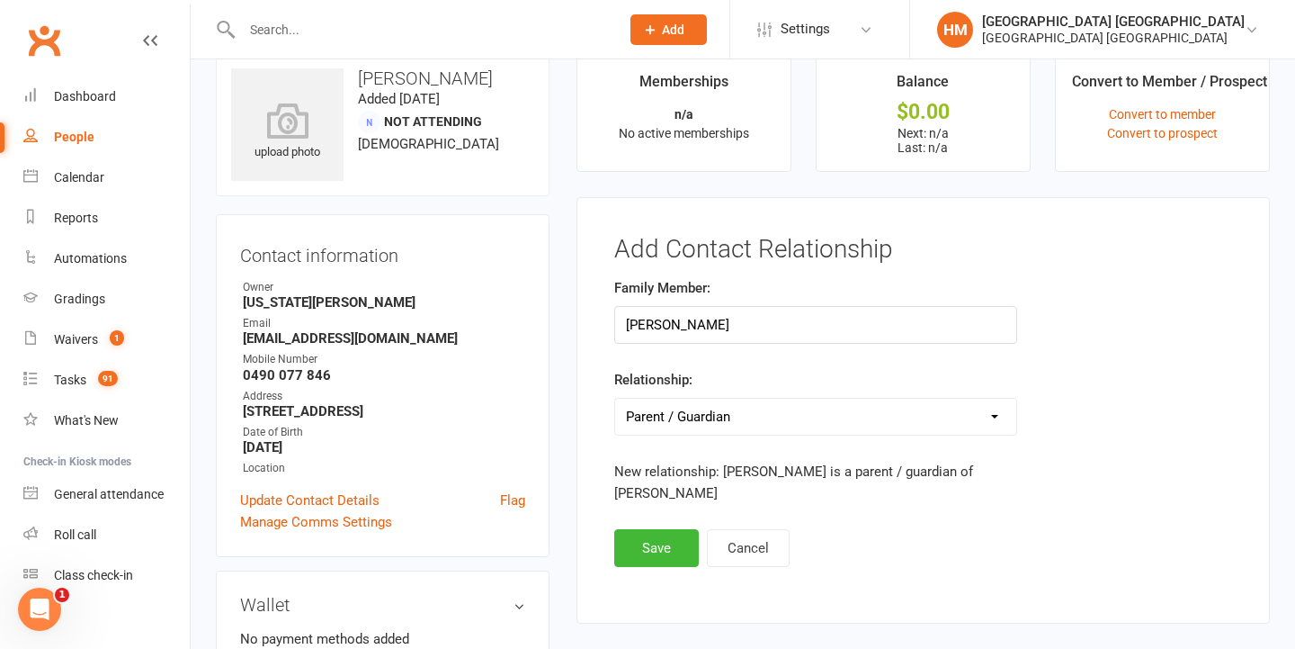
select select "1"
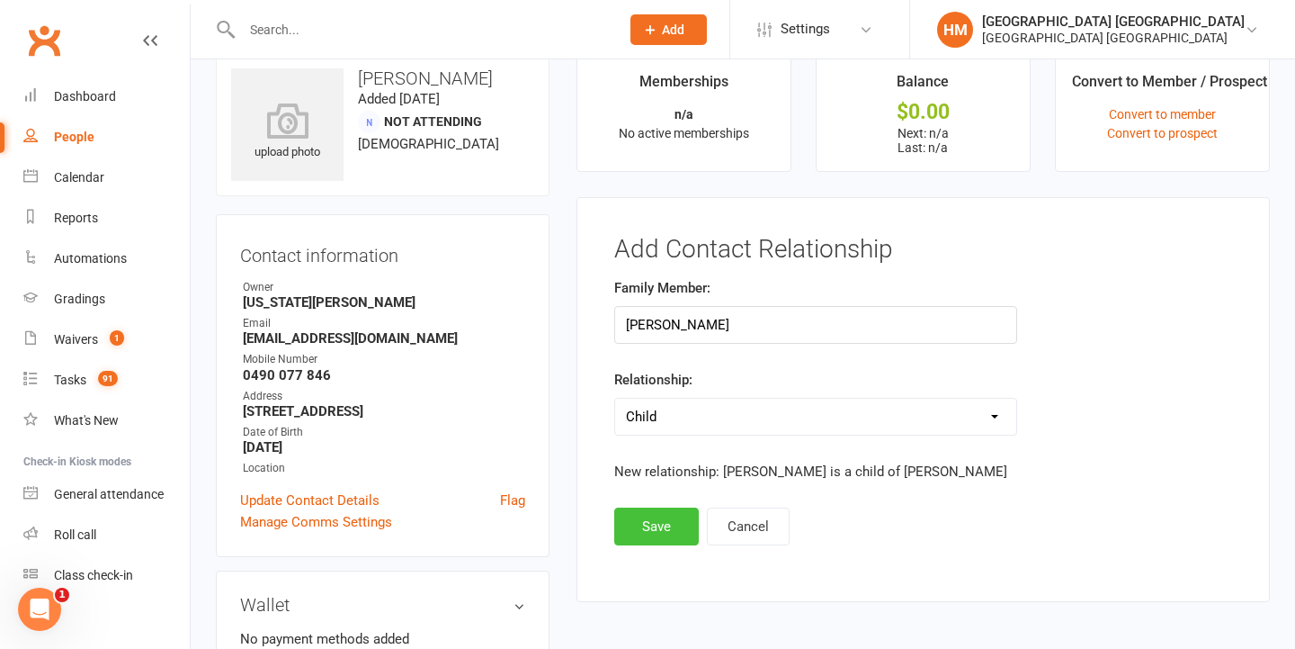
click at [679, 516] on button "Save" at bounding box center [656, 526] width 85 height 38
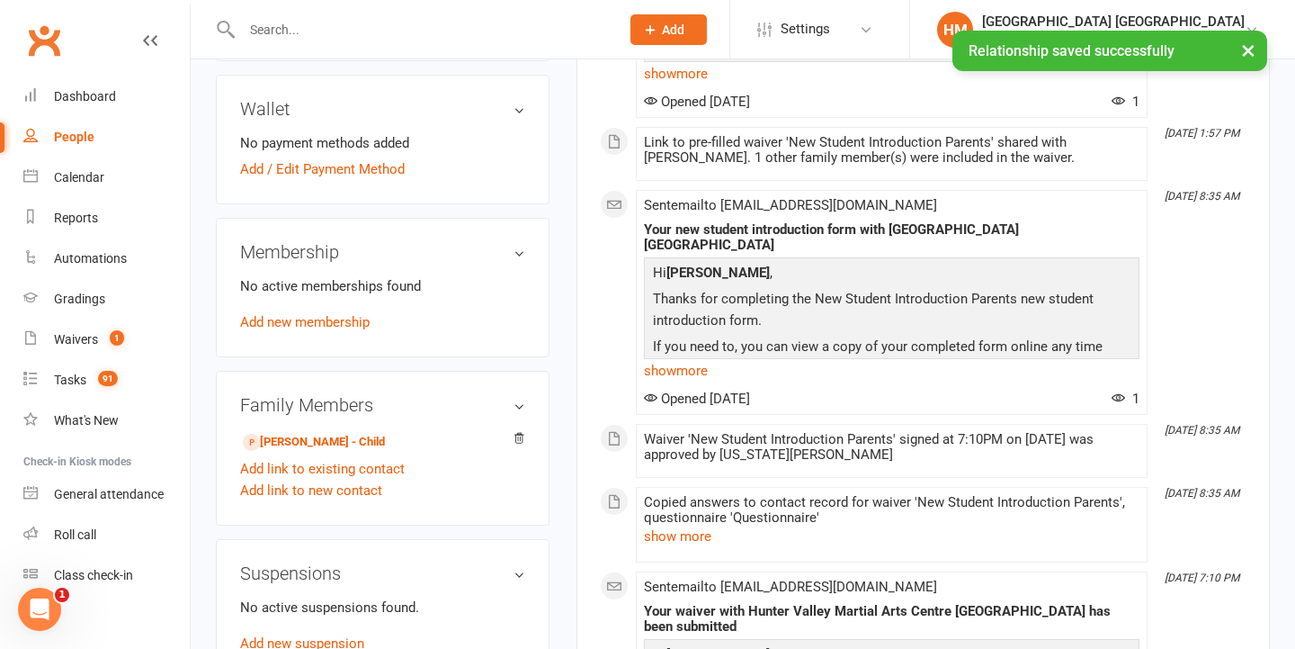
scroll to position [528, 0]
click at [349, 437] on link "Theodore Ash - Child" at bounding box center [314, 441] width 142 height 19
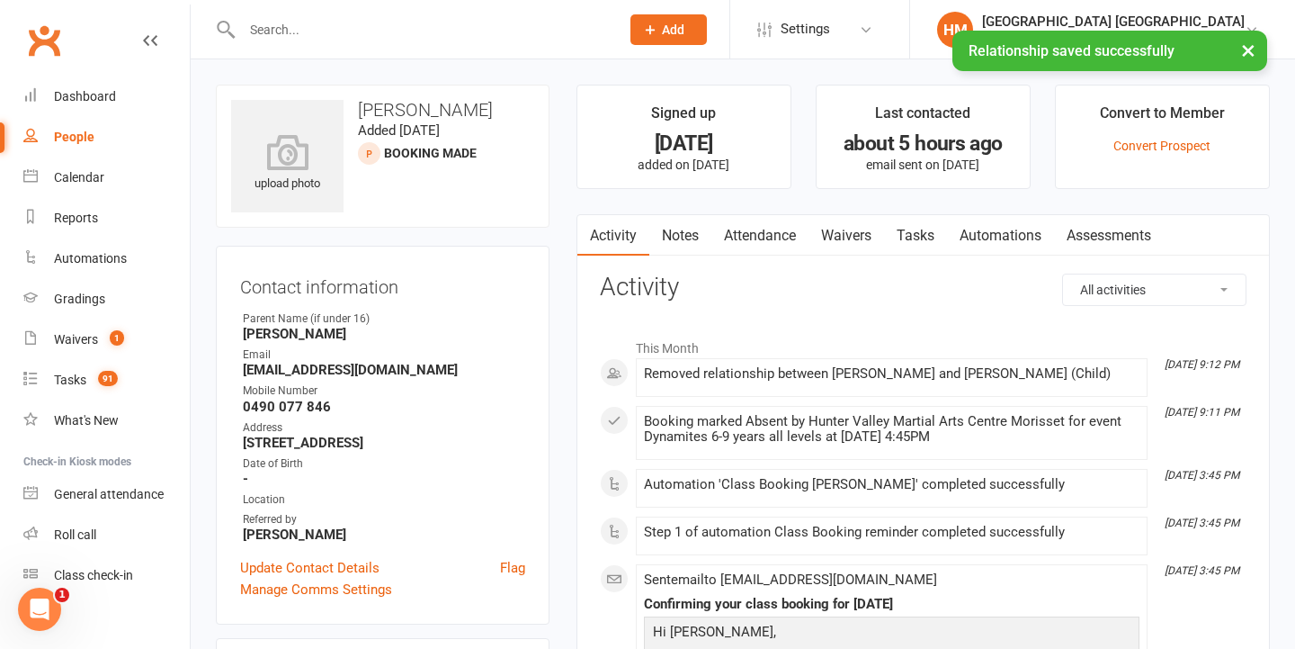
click at [687, 236] on link "Notes" at bounding box center [680, 235] width 62 height 41
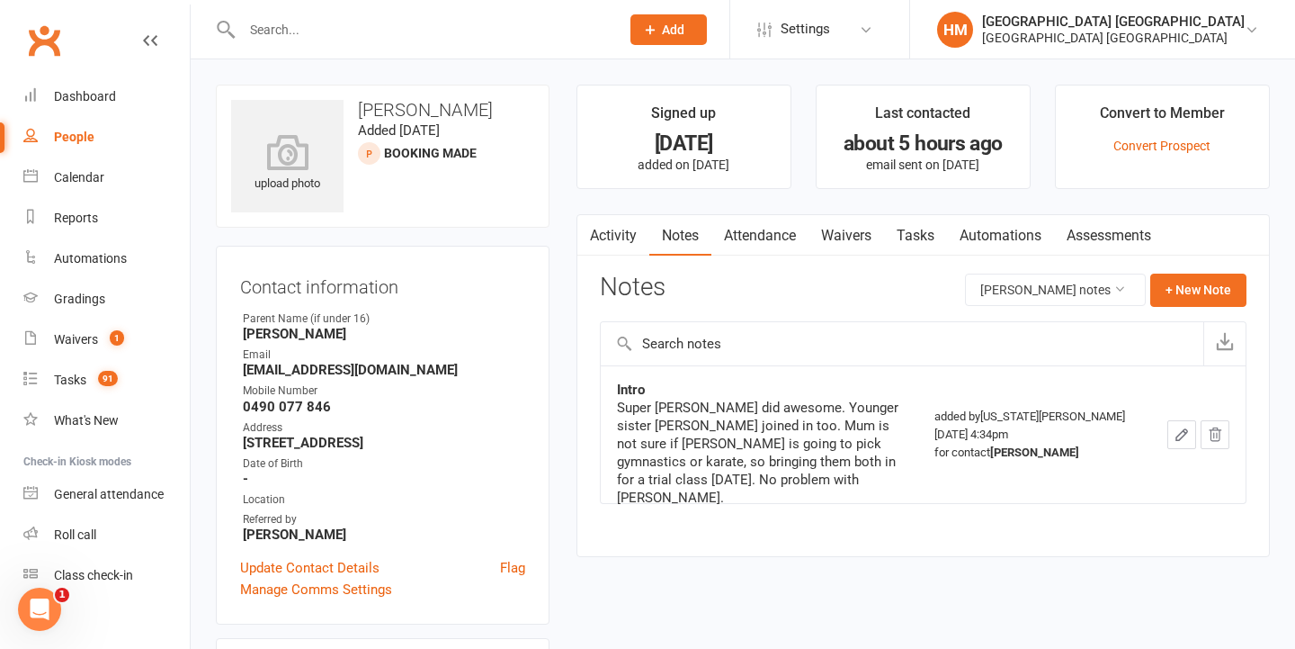
click at [939, 233] on link "Tasks" at bounding box center [915, 235] width 63 height 41
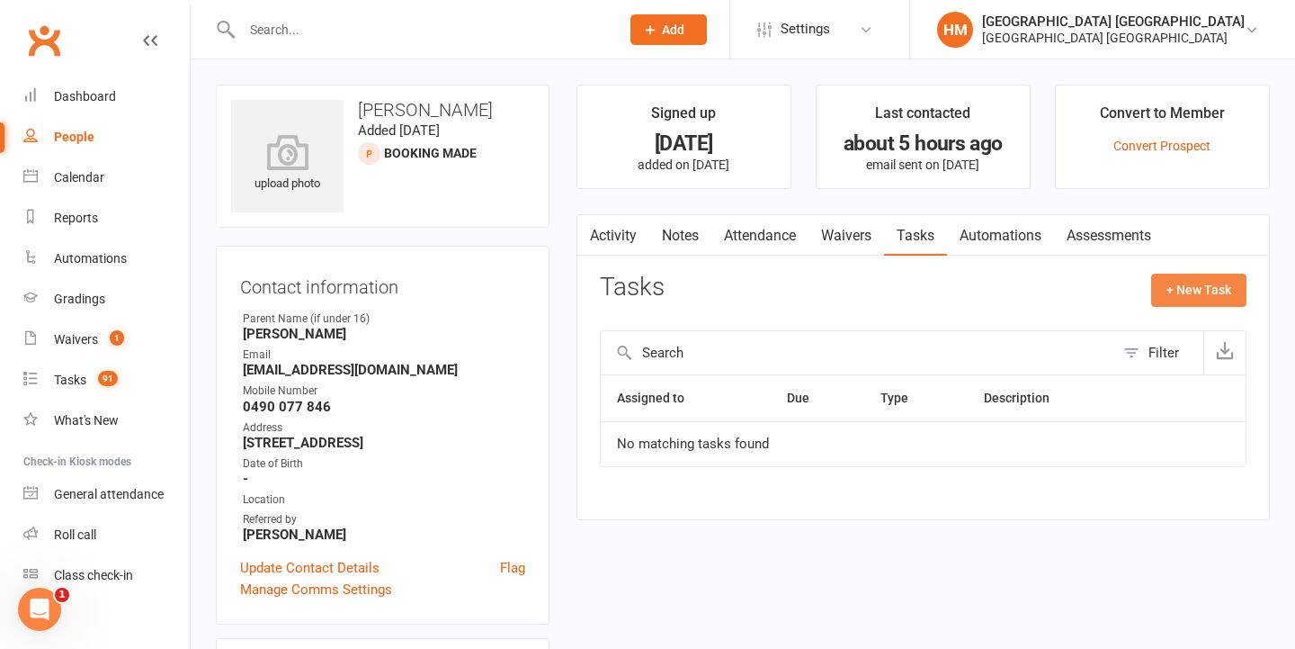
click at [1201, 291] on button "+ New Task" at bounding box center [1198, 289] width 95 height 32
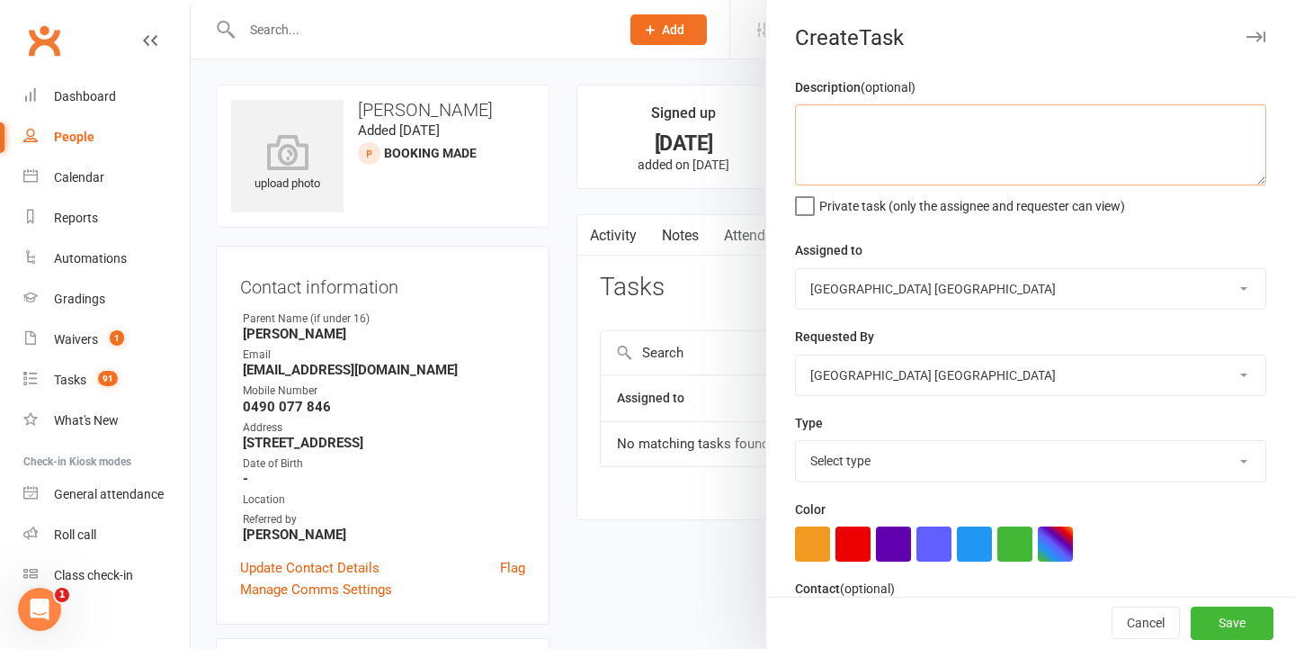
click at [920, 166] on textarea at bounding box center [1030, 144] width 471 height 81
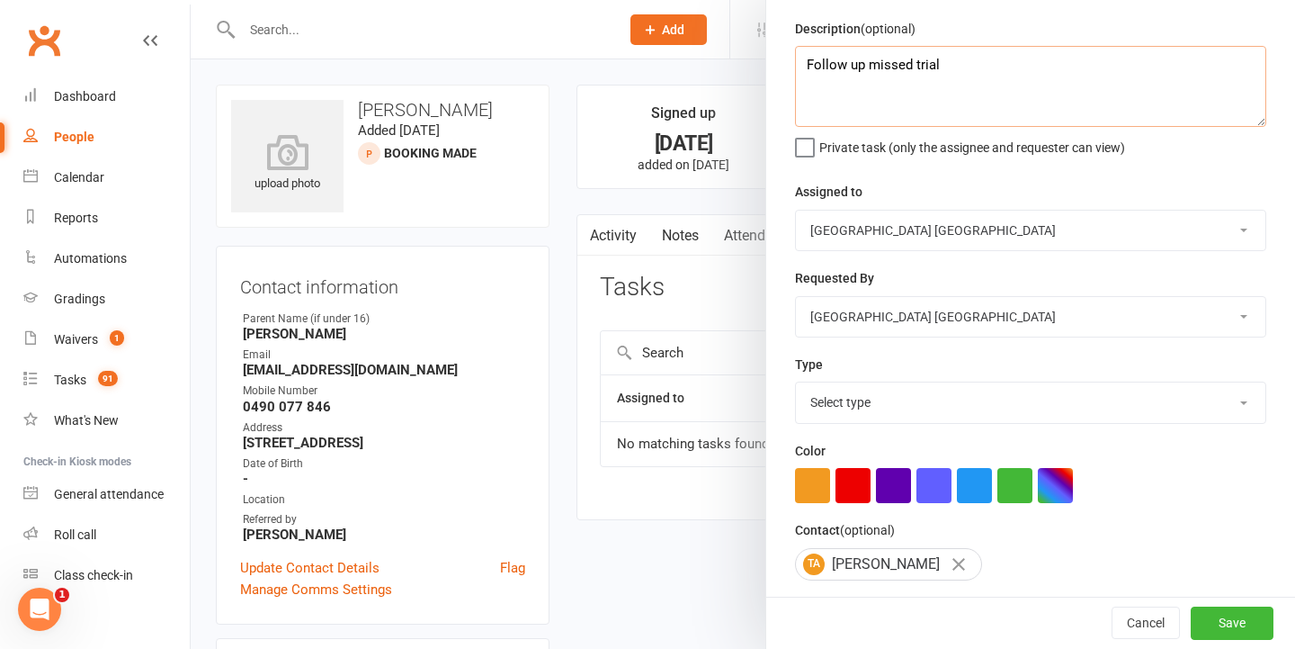
scroll to position [67, 0]
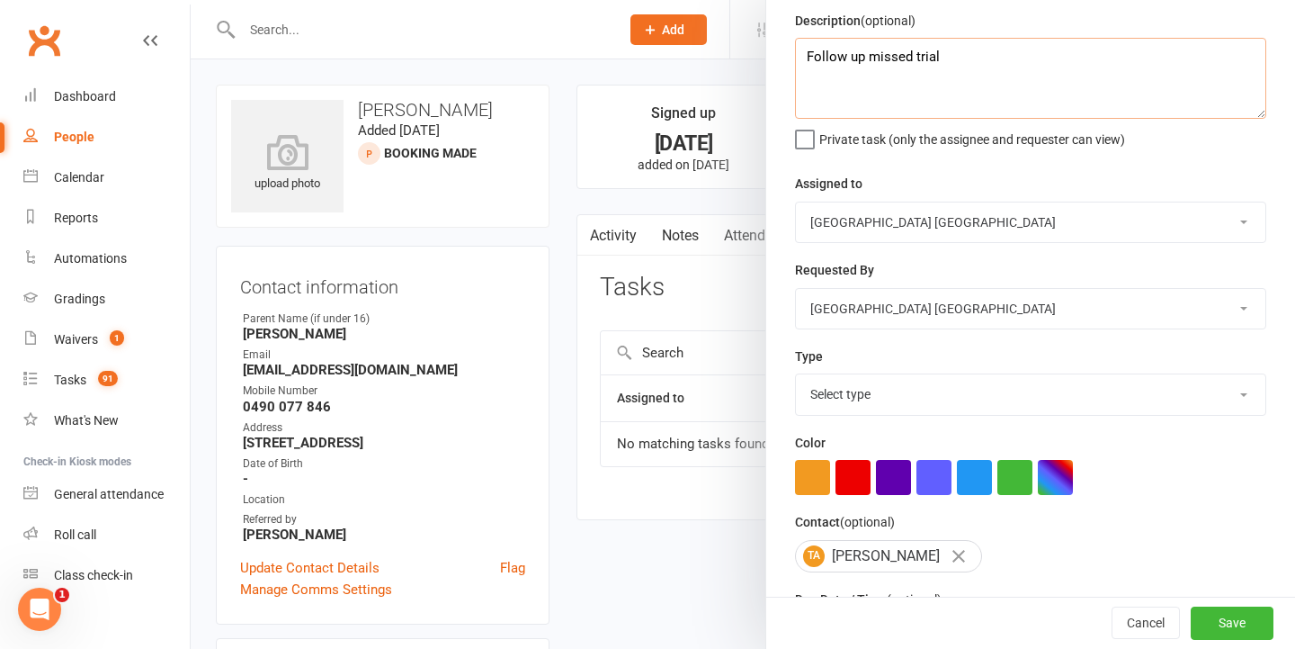
type textarea "Follow up missed trial"
select select "48620"
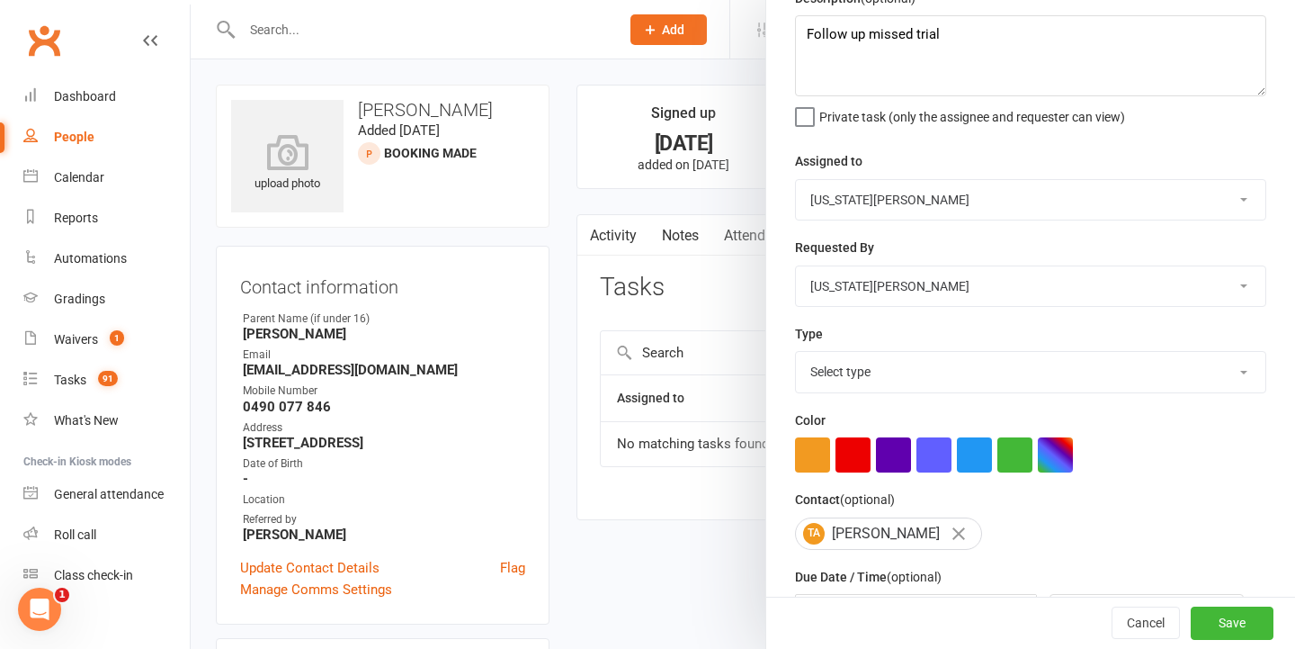
select select "18411"
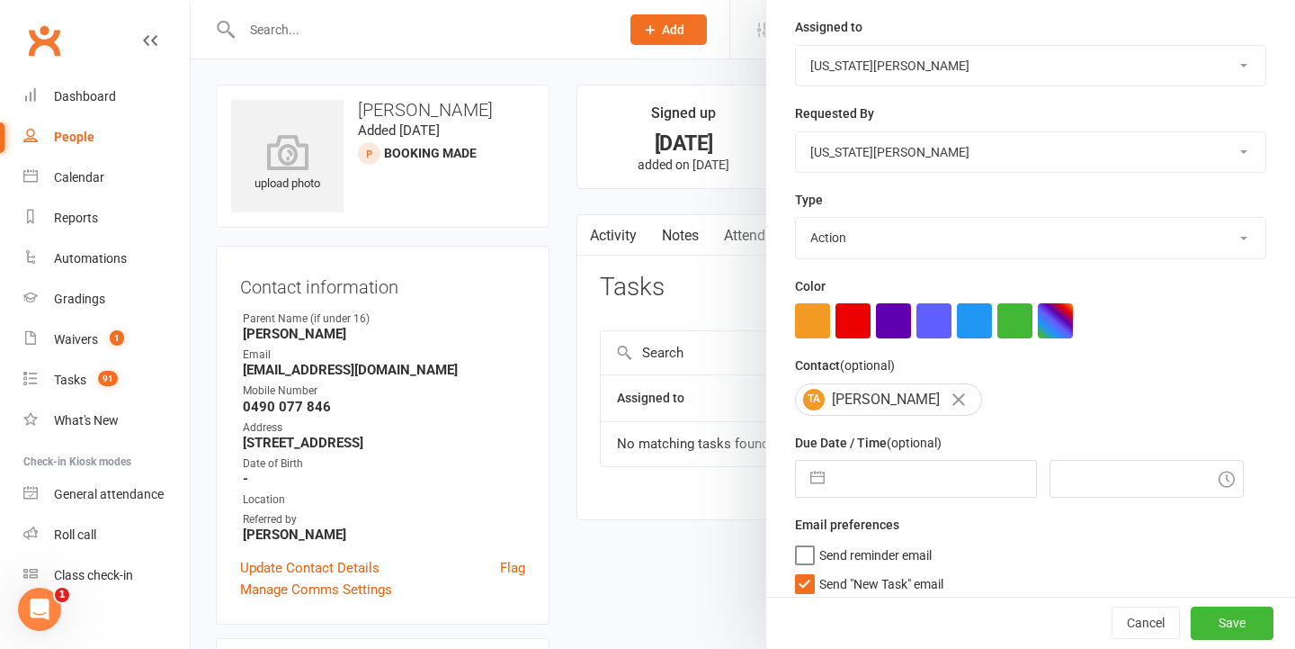
click at [916, 496] on div "Description (optional) Follow up missed trial Private task (only the assignee a…" at bounding box center [1030, 230] width 529 height 755
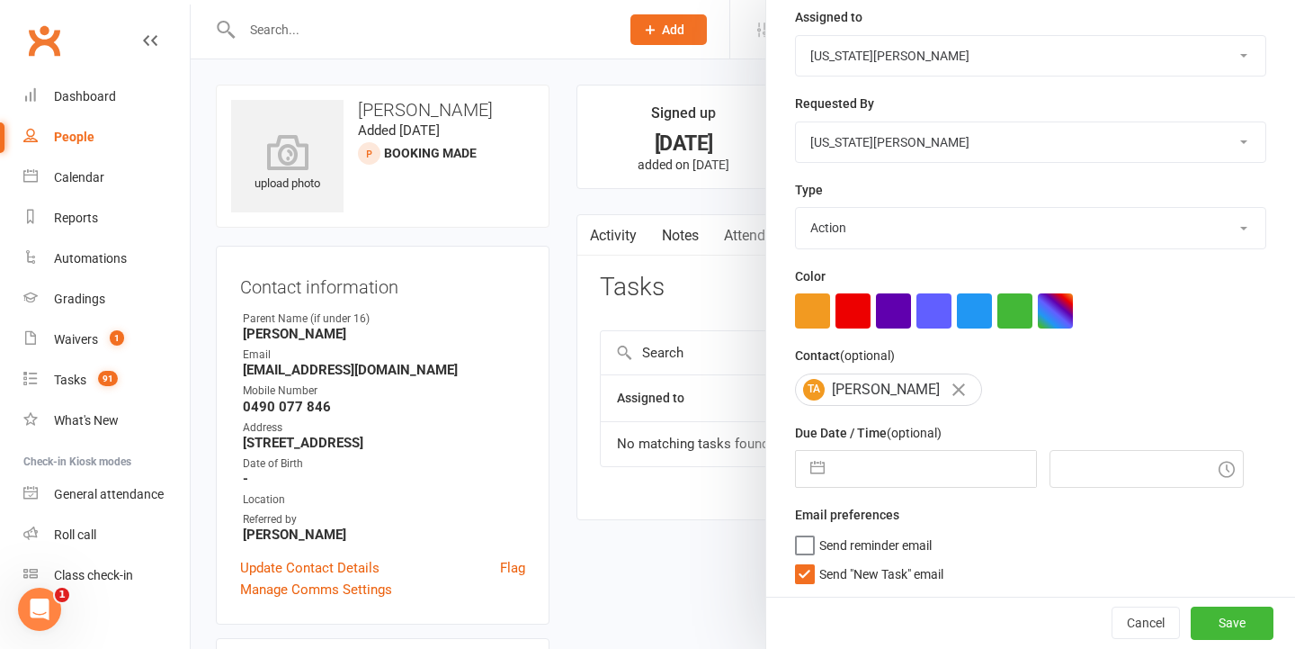
scroll to position [231, 0]
click at [848, 564] on span "Send "New Task" email" at bounding box center [881, 572] width 124 height 21
click at [848, 562] on input "Send "New Task" email" at bounding box center [869, 562] width 148 height 0
select select "7"
select select "2025"
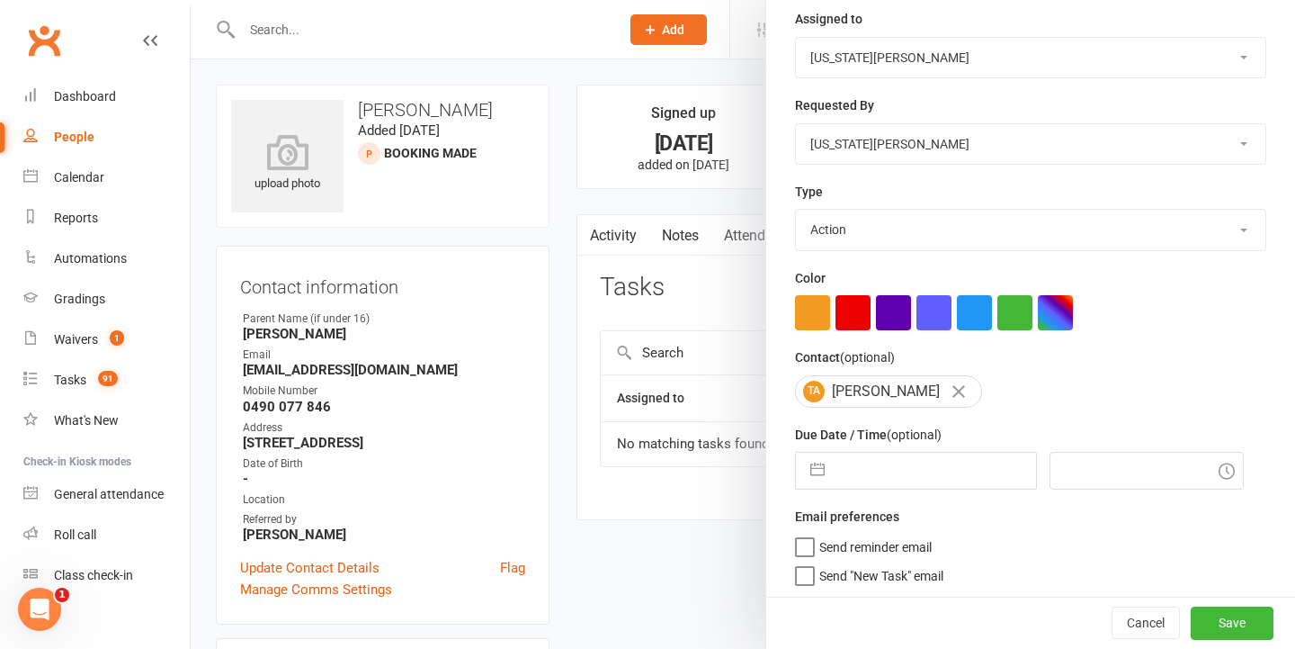
select select "8"
select select "2025"
select select "9"
select select "2025"
click at [883, 477] on input "text" at bounding box center [935, 470] width 202 height 36
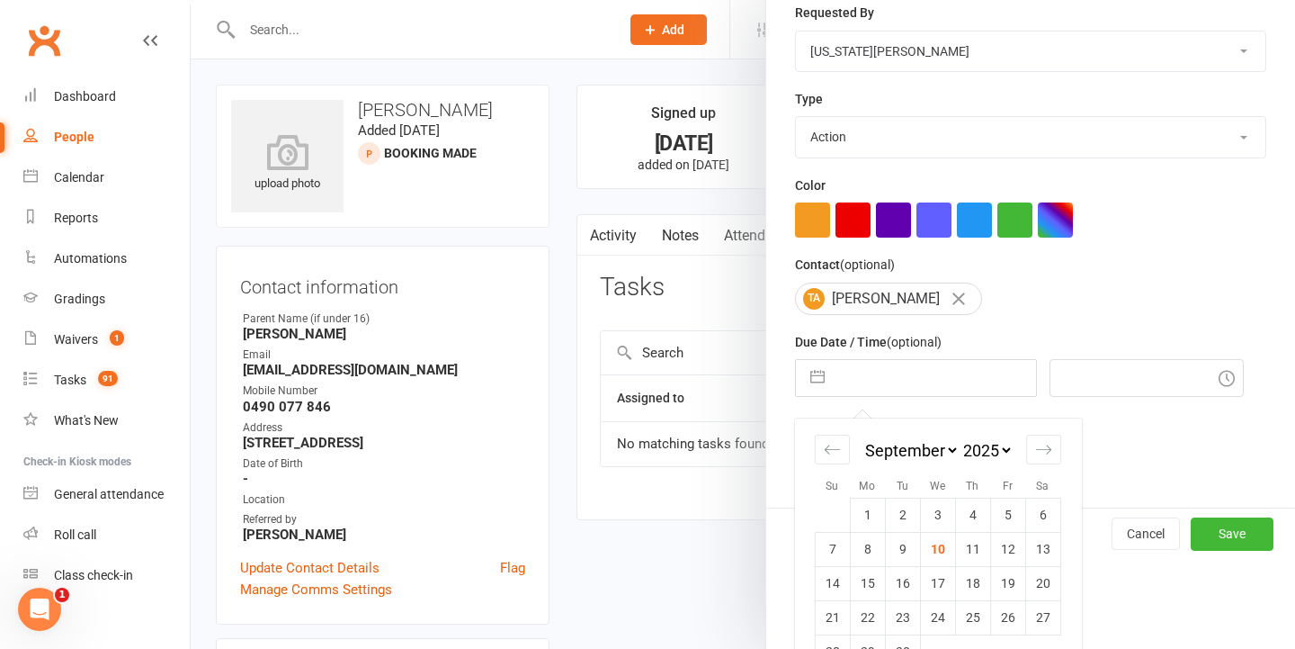
drag, startPoint x: 963, startPoint y: 547, endPoint x: 1187, endPoint y: 593, distance: 227.8
click at [966, 547] on td "11" at bounding box center [972, 549] width 35 height 34
type input "11 Sep 2025"
type input "9:15pm"
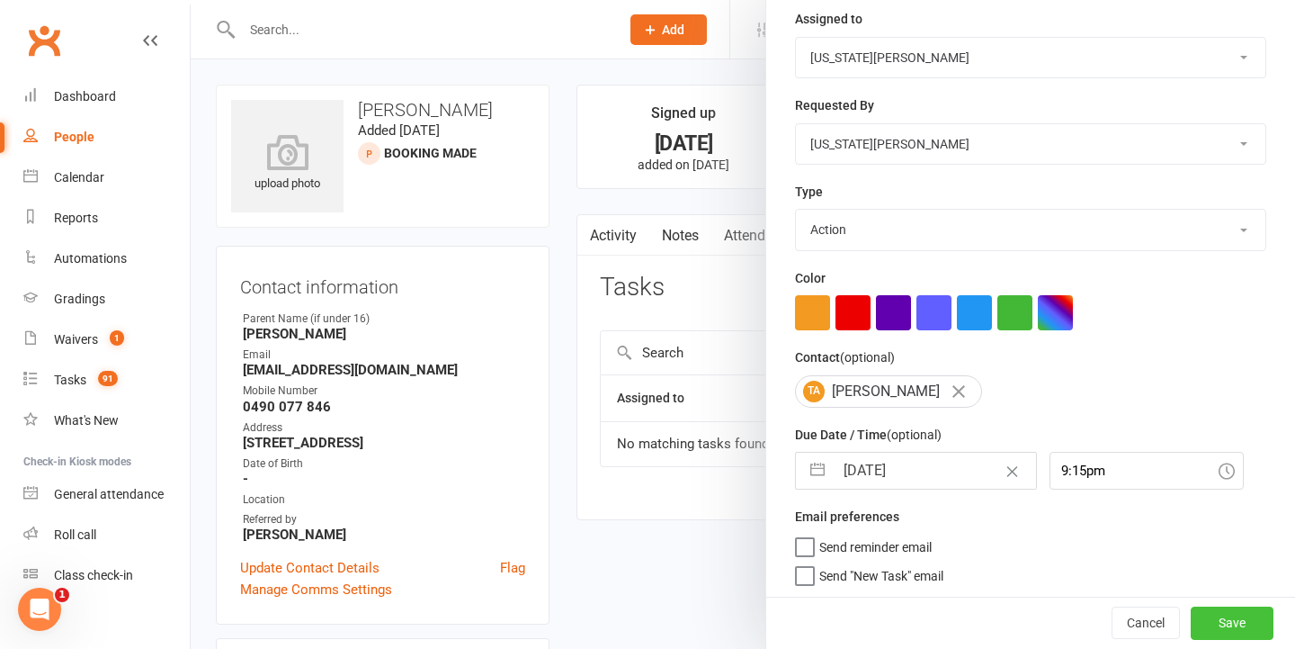
click at [1209, 621] on button "Save" at bounding box center [1232, 623] width 83 height 32
